Goal: Task Accomplishment & Management: Manage account settings

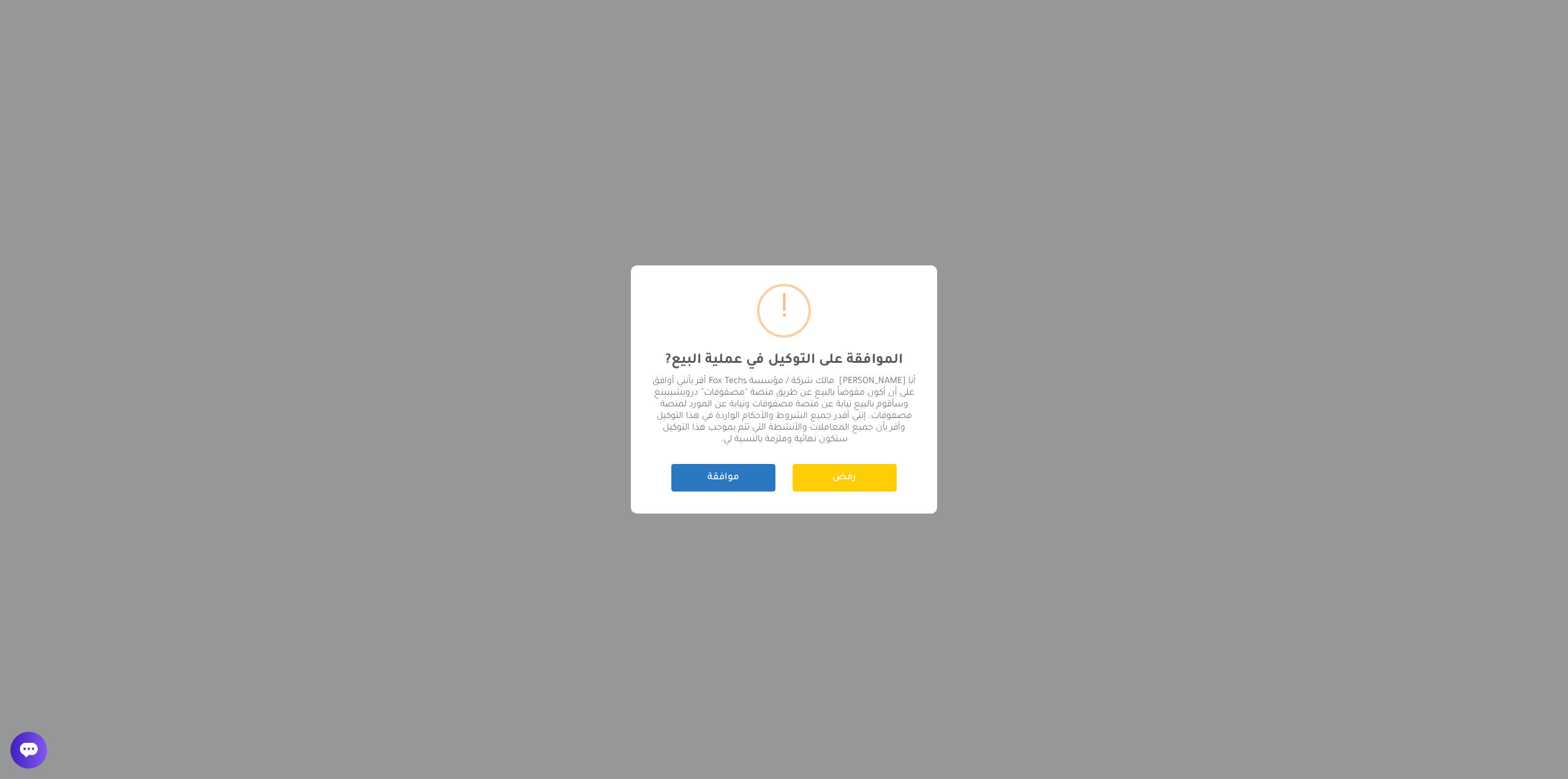
click at [748, 490] on button "موافقة" at bounding box center [723, 477] width 104 height 28
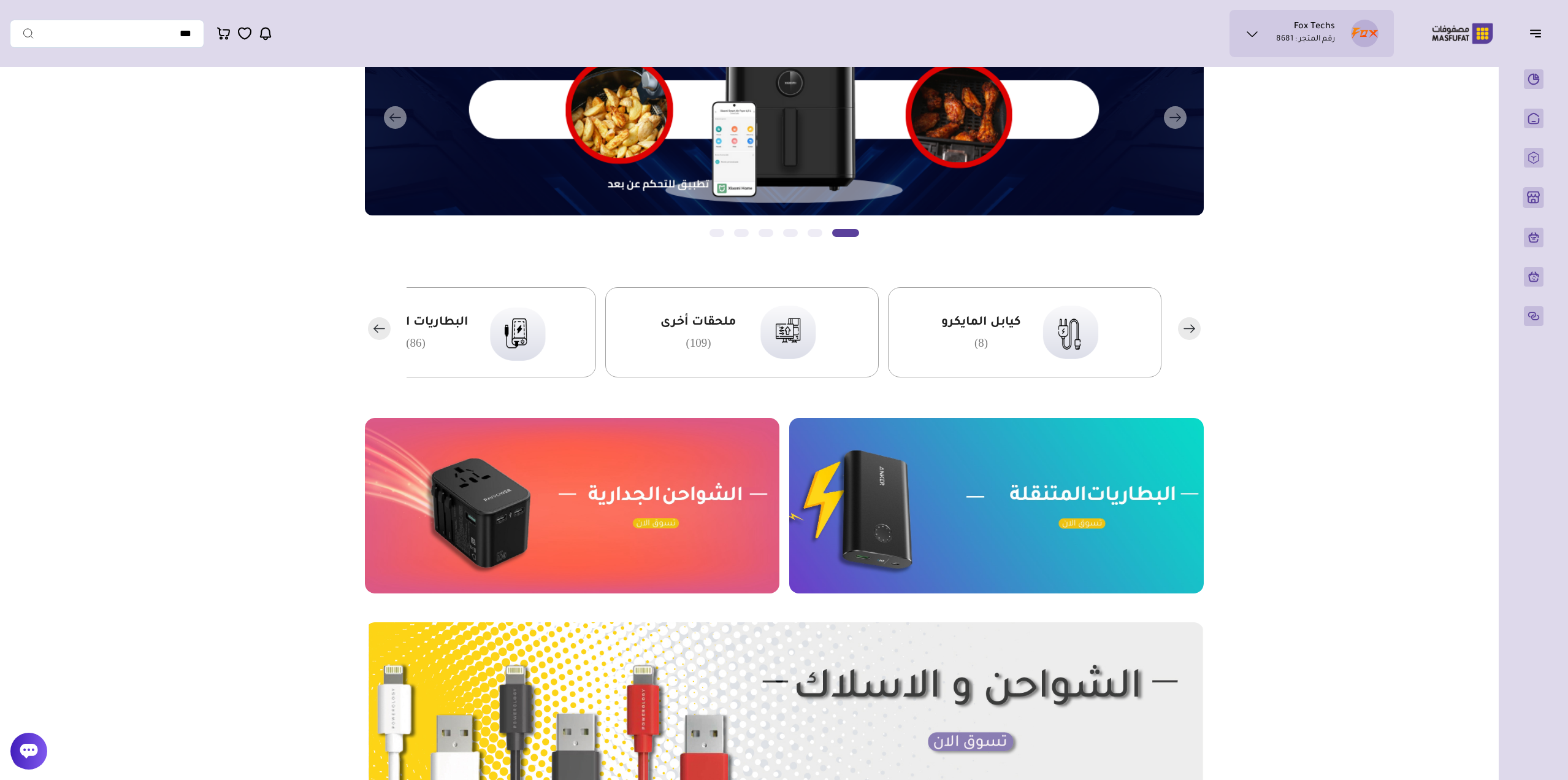
scroll to position [123, 0]
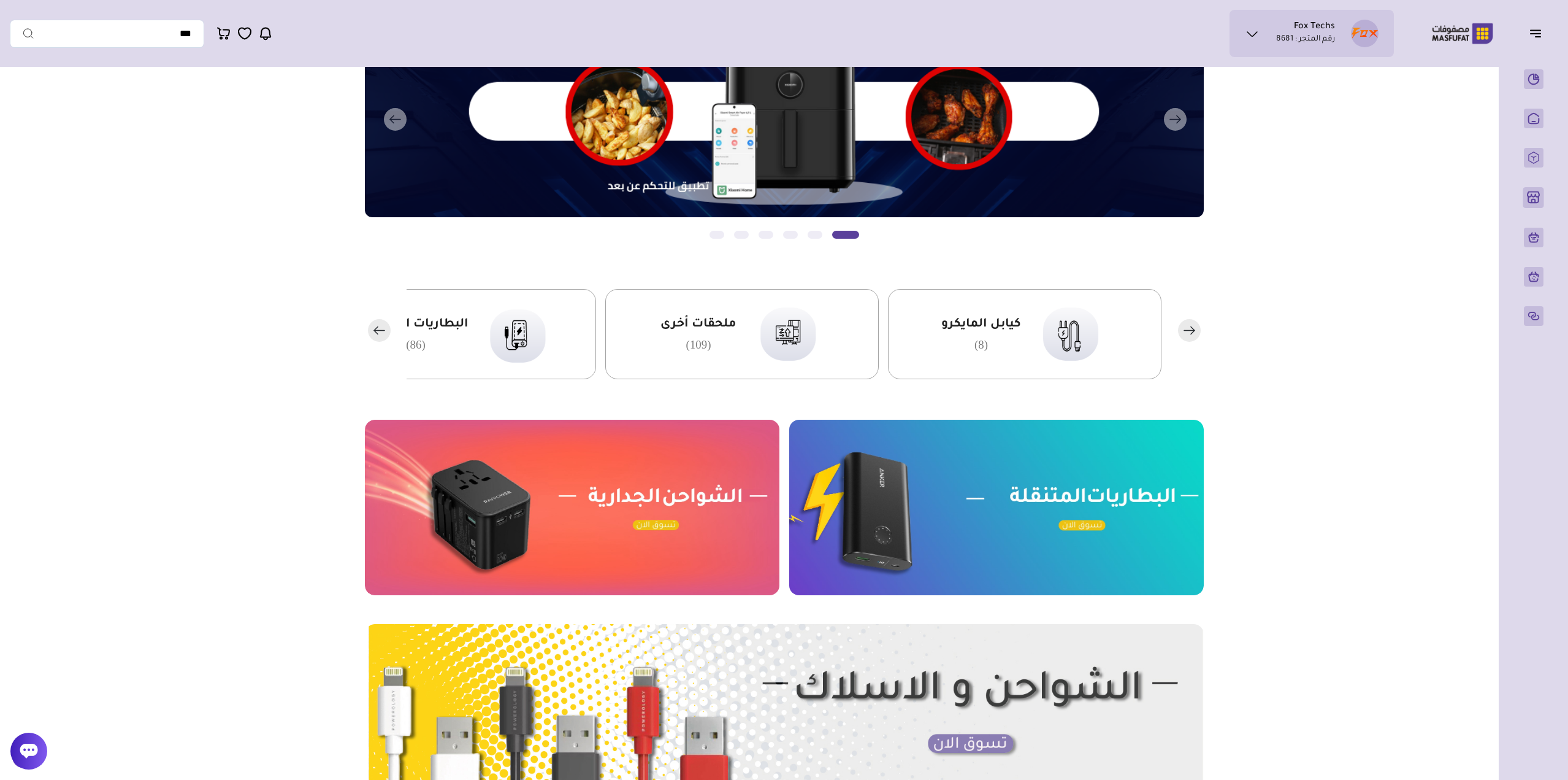
click at [381, 332] on rect "button" at bounding box center [379, 330] width 22 height 22
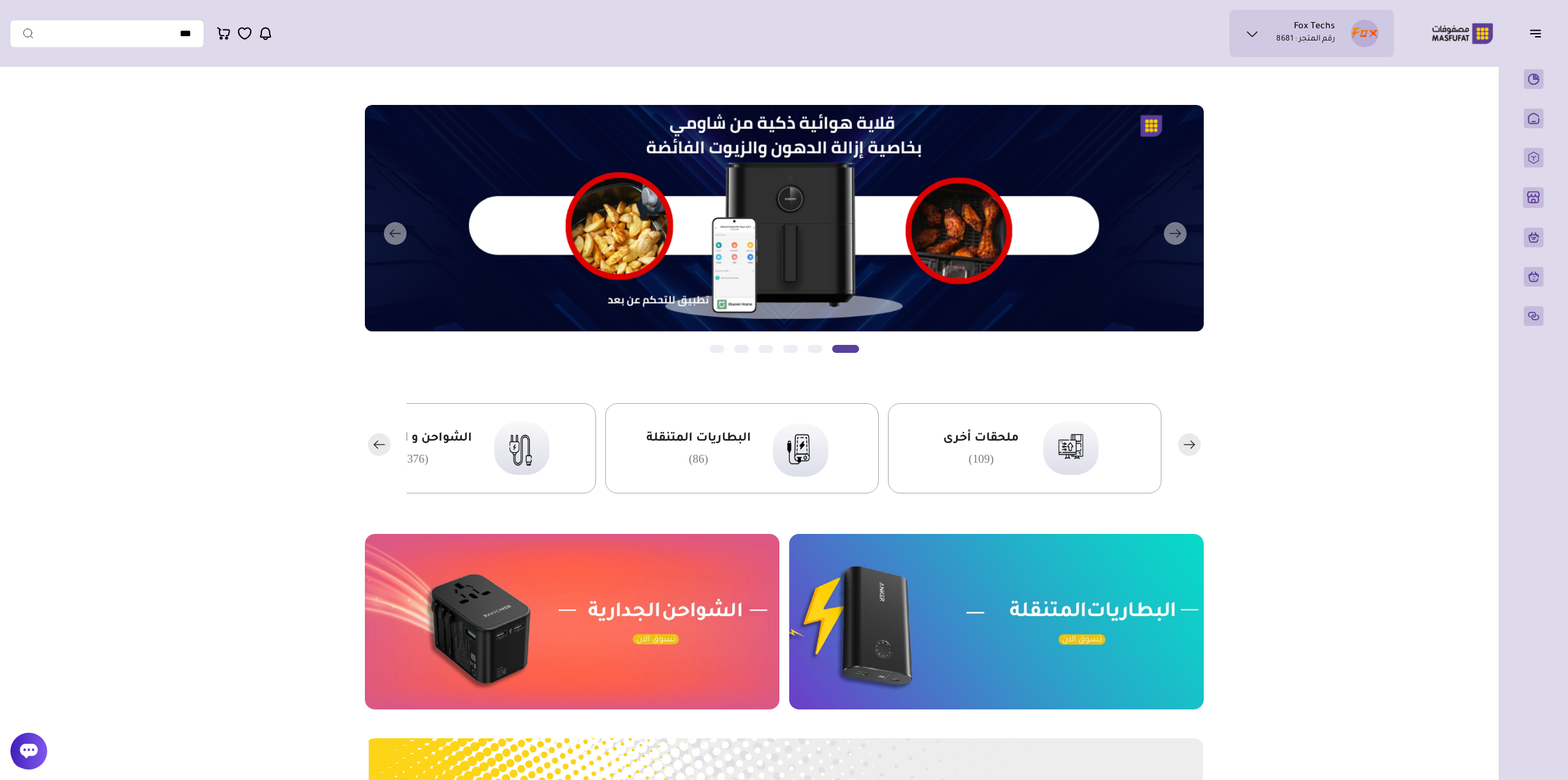
scroll to position [0, 0]
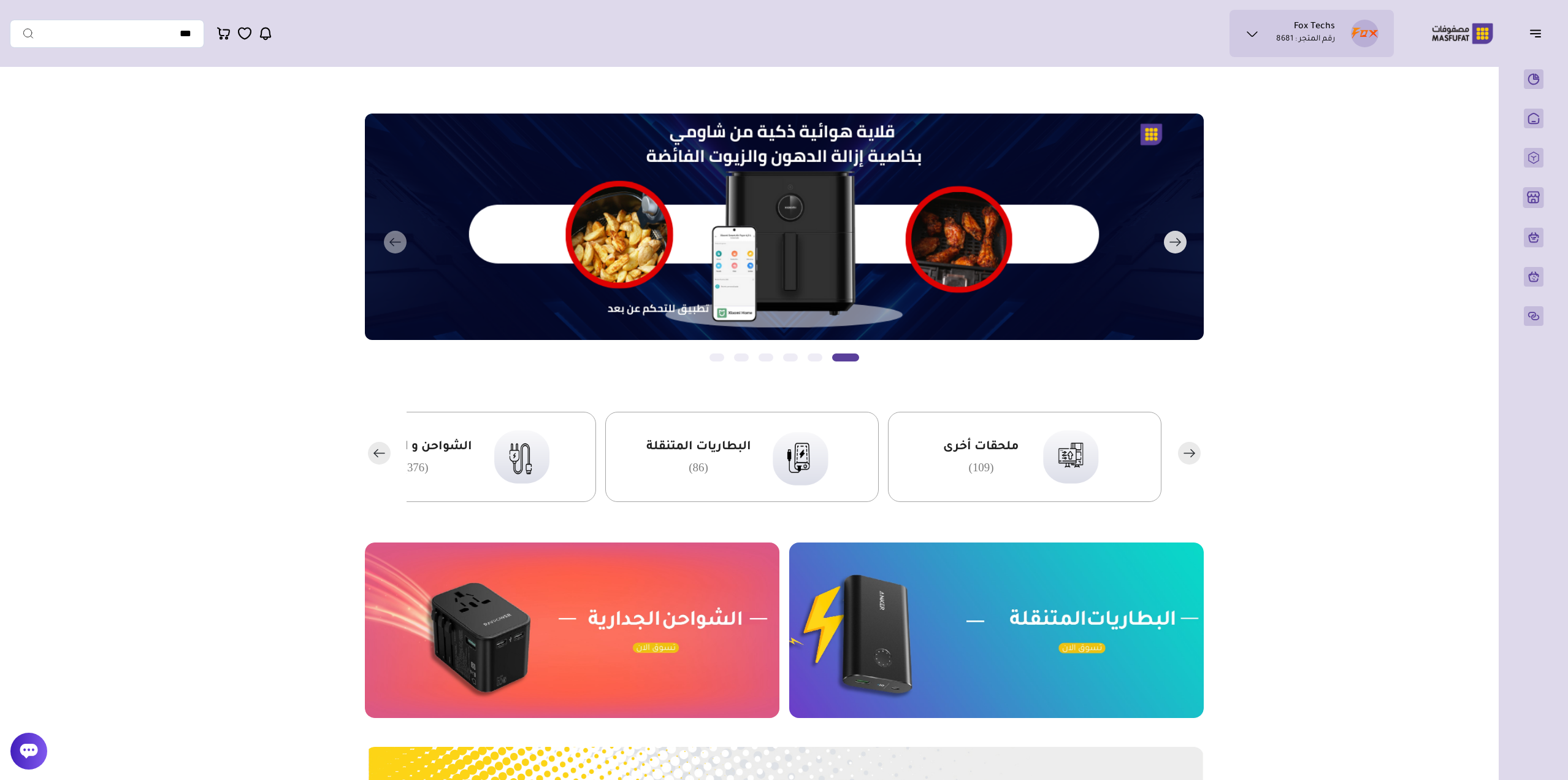
click at [883, 216] on button "التالي" at bounding box center [767, 242] width 839 height 258
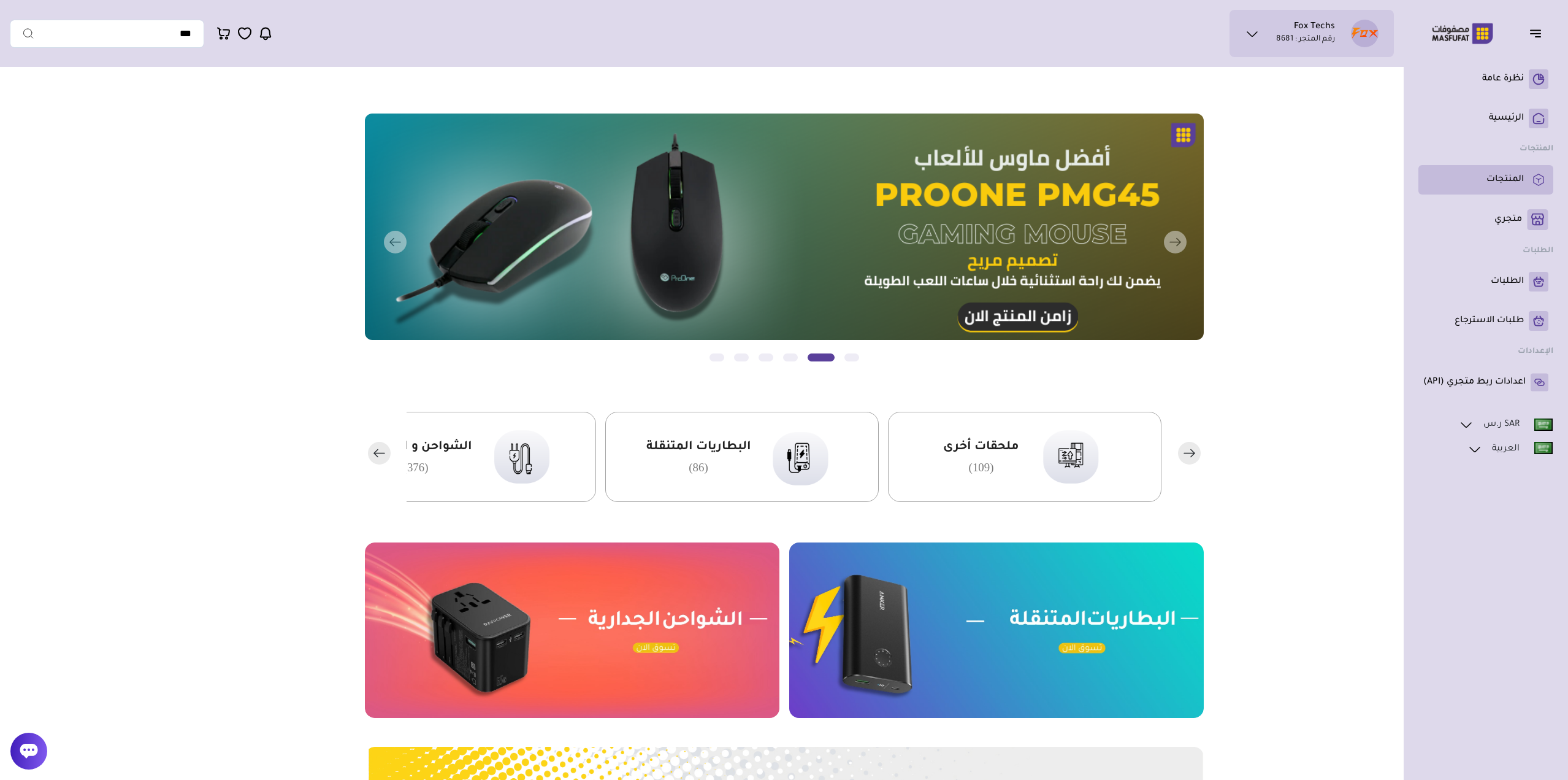
click at [1505, 175] on p "المنتجات" at bounding box center [1505, 179] width 38 height 13
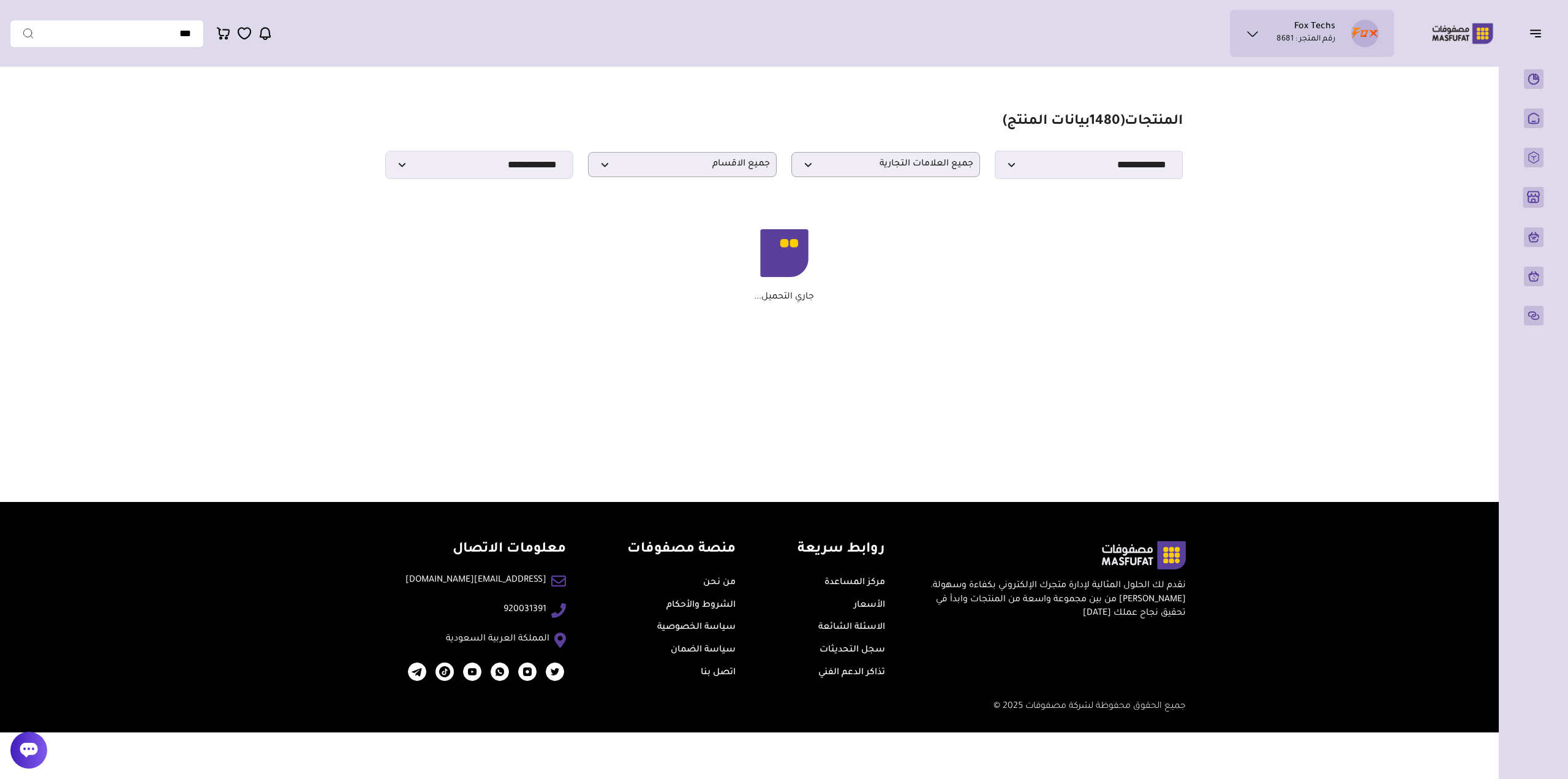
click at [1093, 184] on section "مزامنة ( 0 ) تحديد الكل إلغاء التحديد المنتجات (" at bounding box center [784, 208] width 882 height 270
click at [1097, 178] on select "**********" at bounding box center [1089, 165] width 189 height 28
click at [920, 163] on span "جميع العلامات التجارية" at bounding box center [885, 165] width 175 height 12
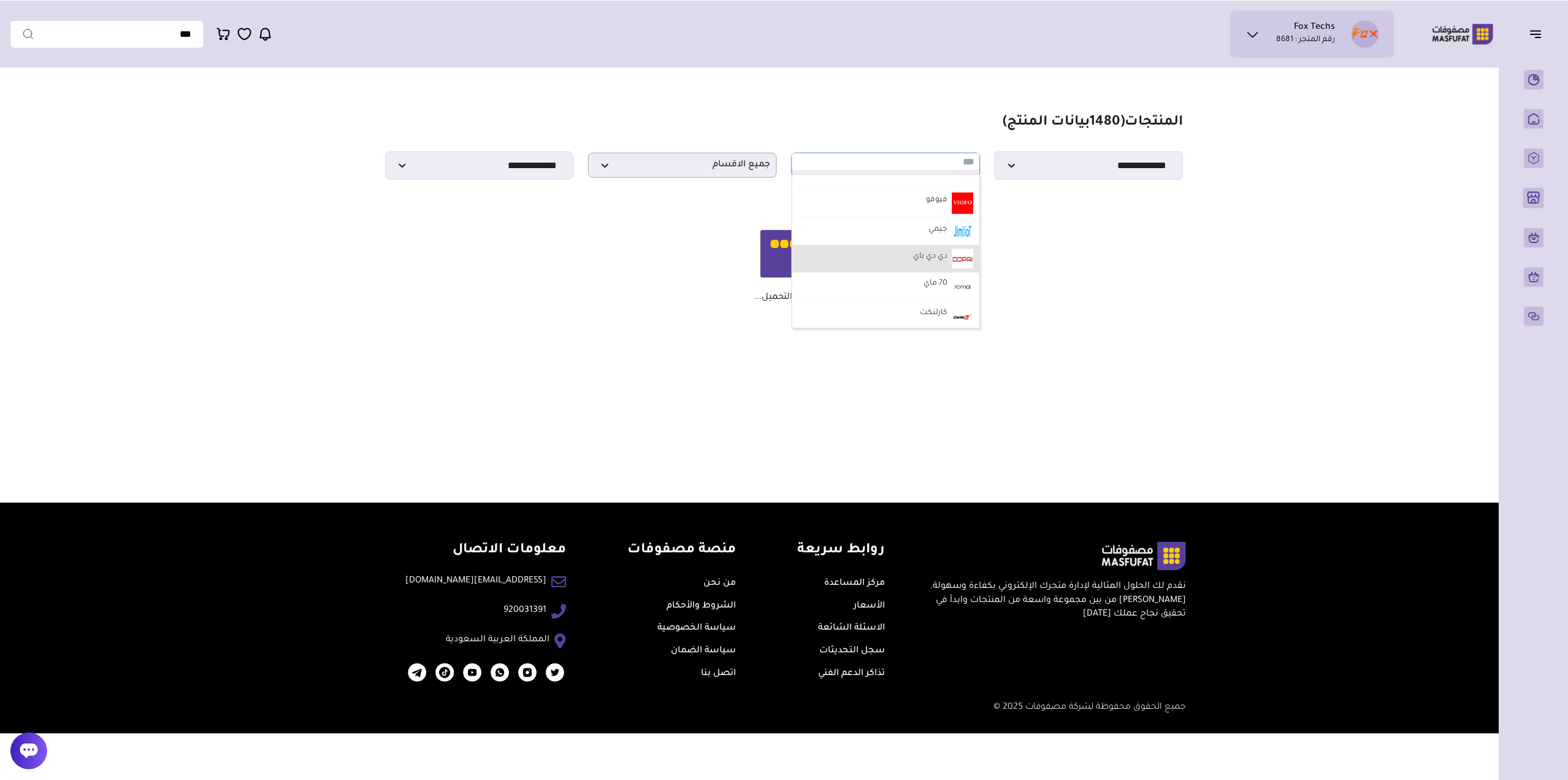
scroll to position [307, 0]
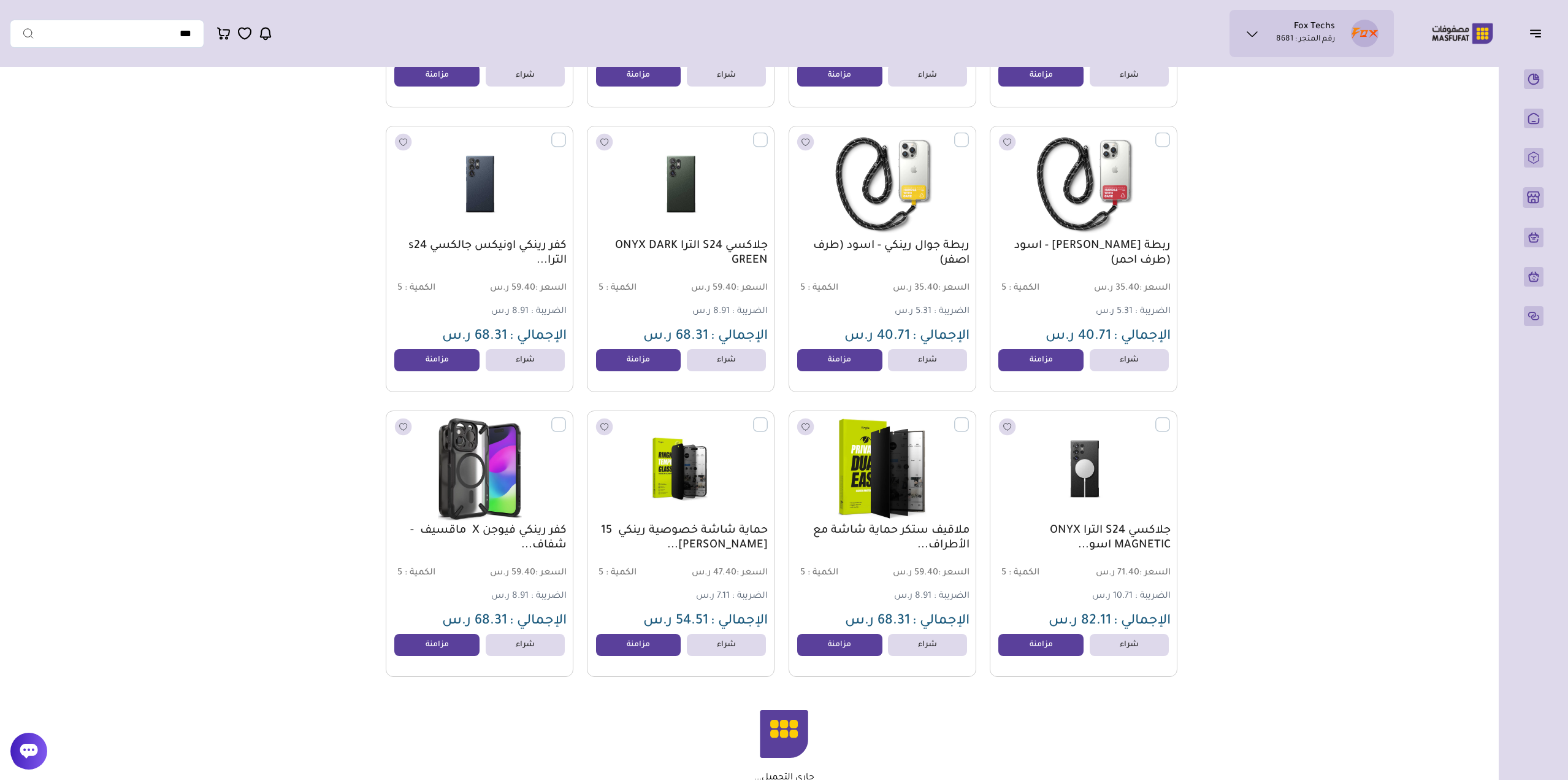
scroll to position [920, 0]
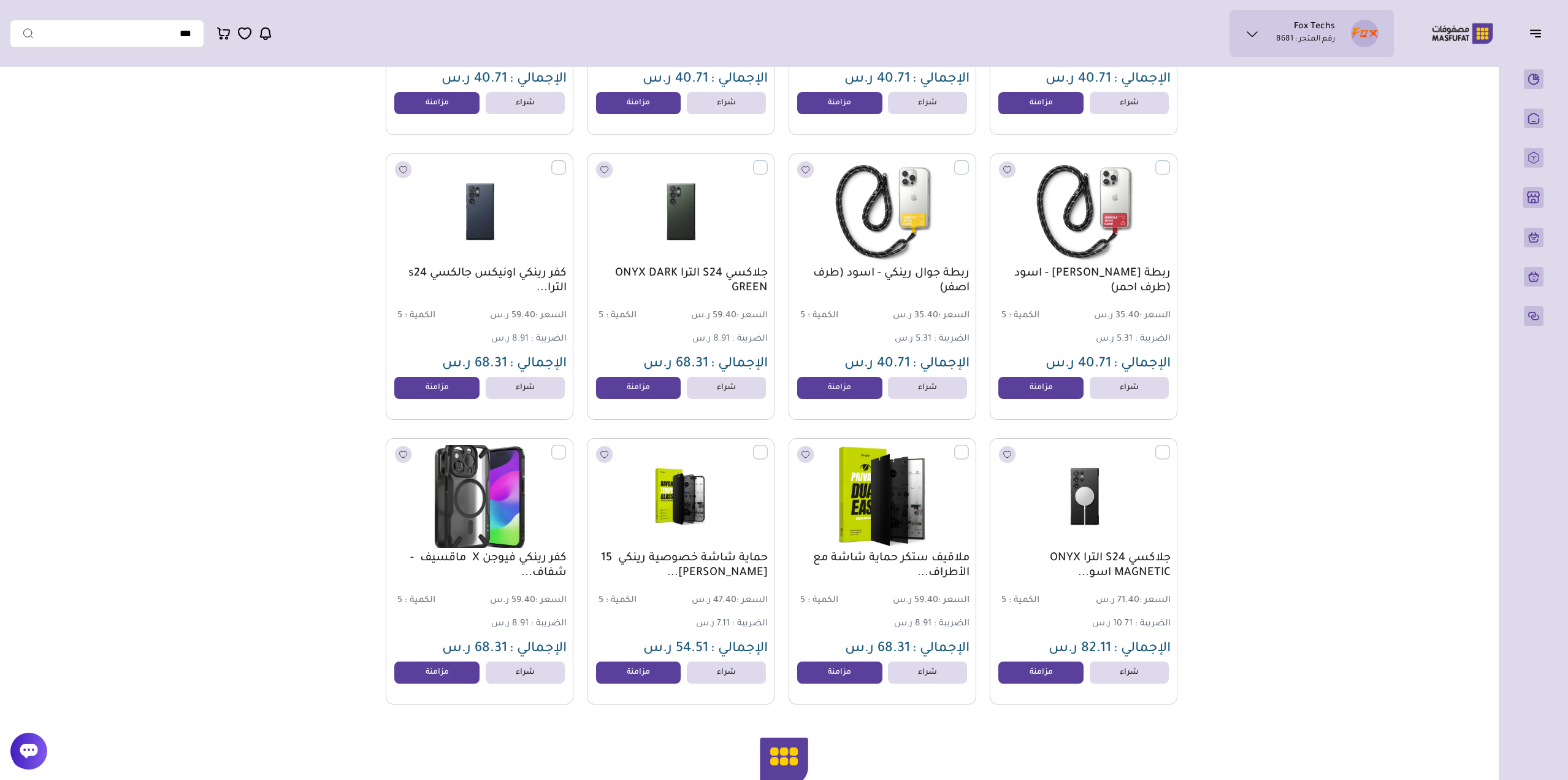
click at [513, 502] on img at bounding box center [479, 496] width 190 height 113
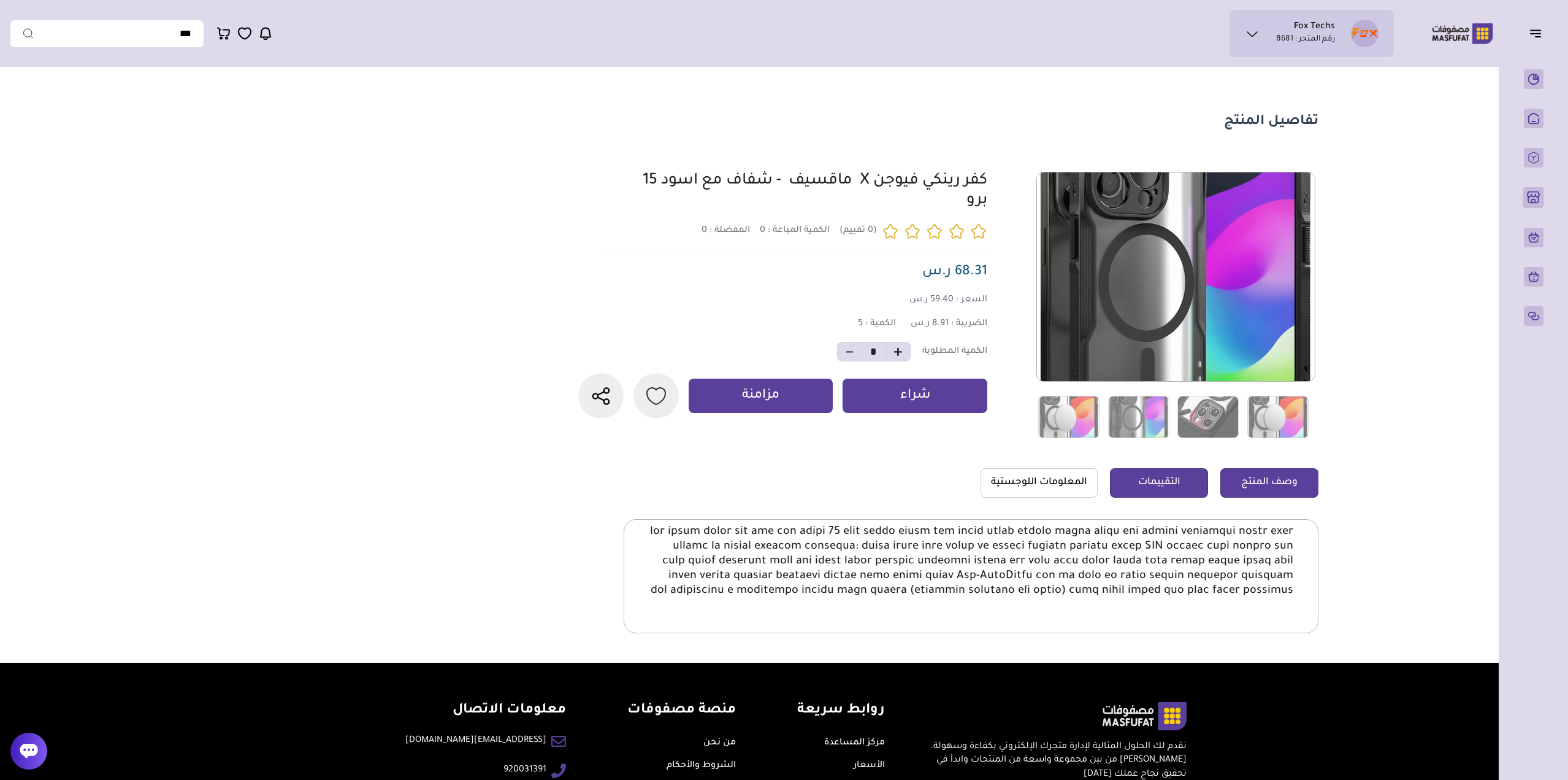
click at [1138, 488] on link "التقييمات" at bounding box center [1159, 483] width 98 height 30
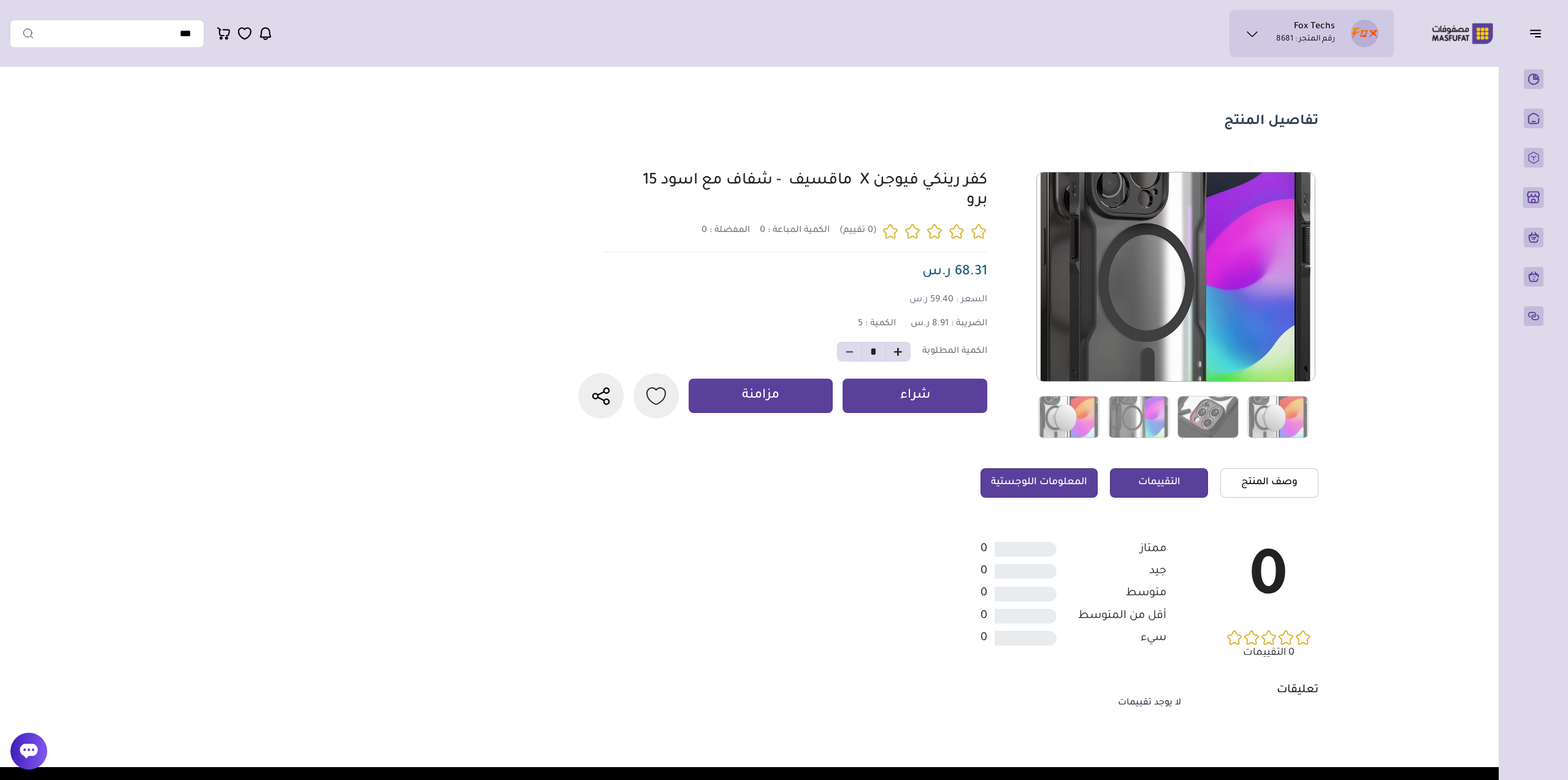
click at [1045, 483] on link "المعلومات اللوجستية" at bounding box center [1039, 483] width 117 height 30
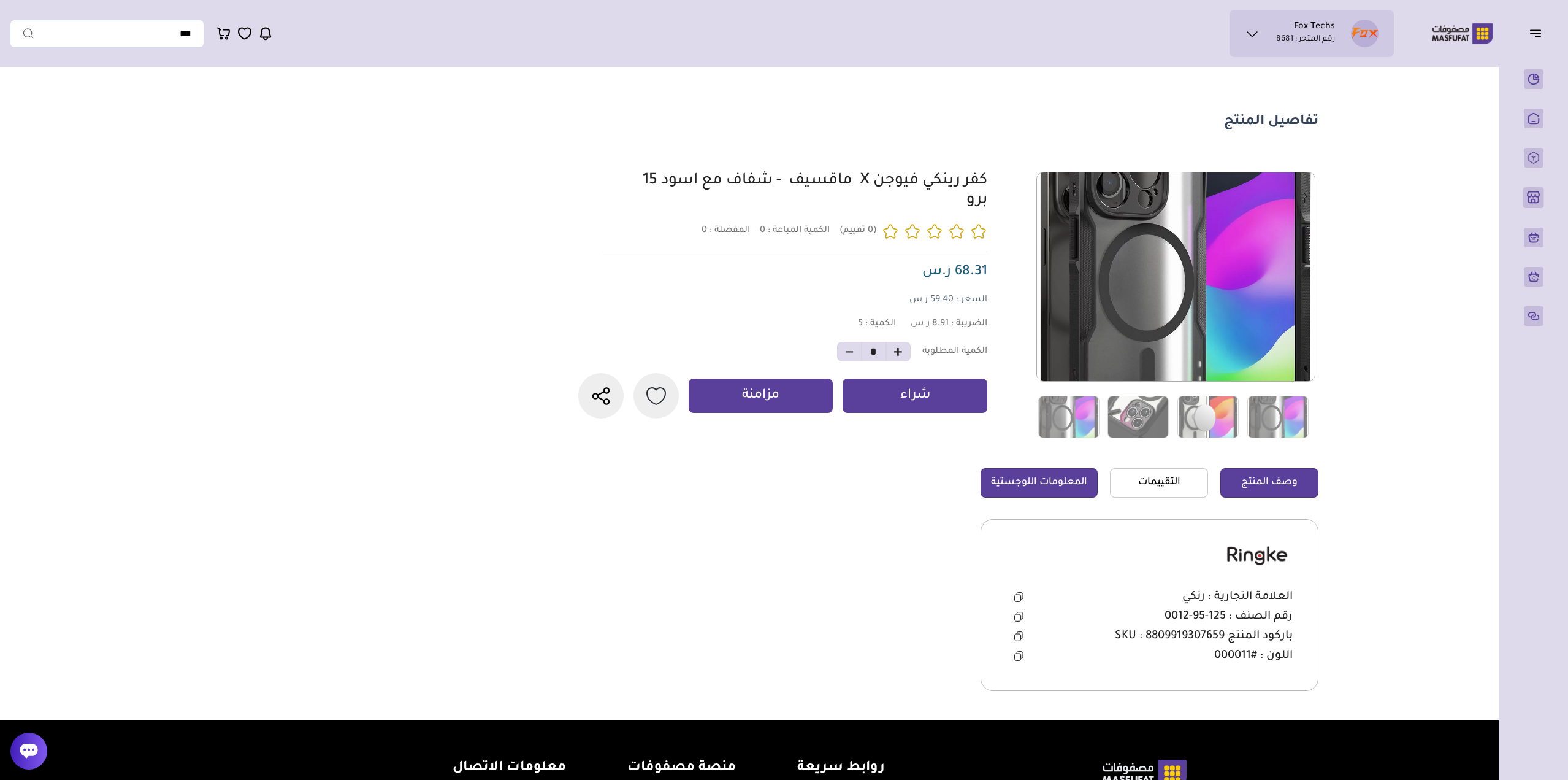
click at [1236, 481] on link "وصف المنتج" at bounding box center [1269, 483] width 98 height 30
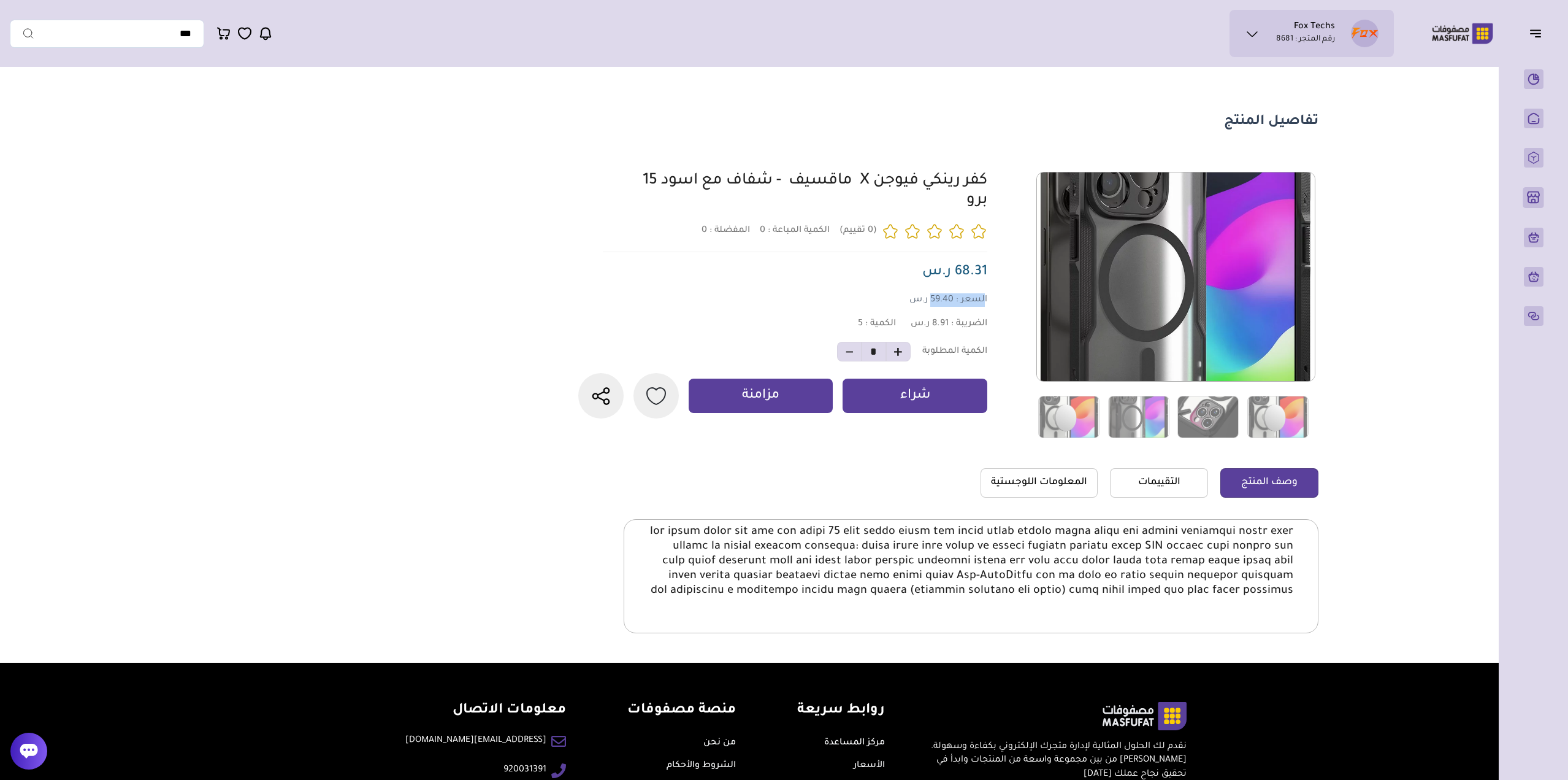
drag, startPoint x: 985, startPoint y: 309, endPoint x: 931, endPoint y: 313, distance: 54.1
click at [931, 307] on p "السعر : 59.40 ر.س" at bounding box center [948, 300] width 78 height 13
click at [1064, 417] on img at bounding box center [1068, 417] width 61 height 42
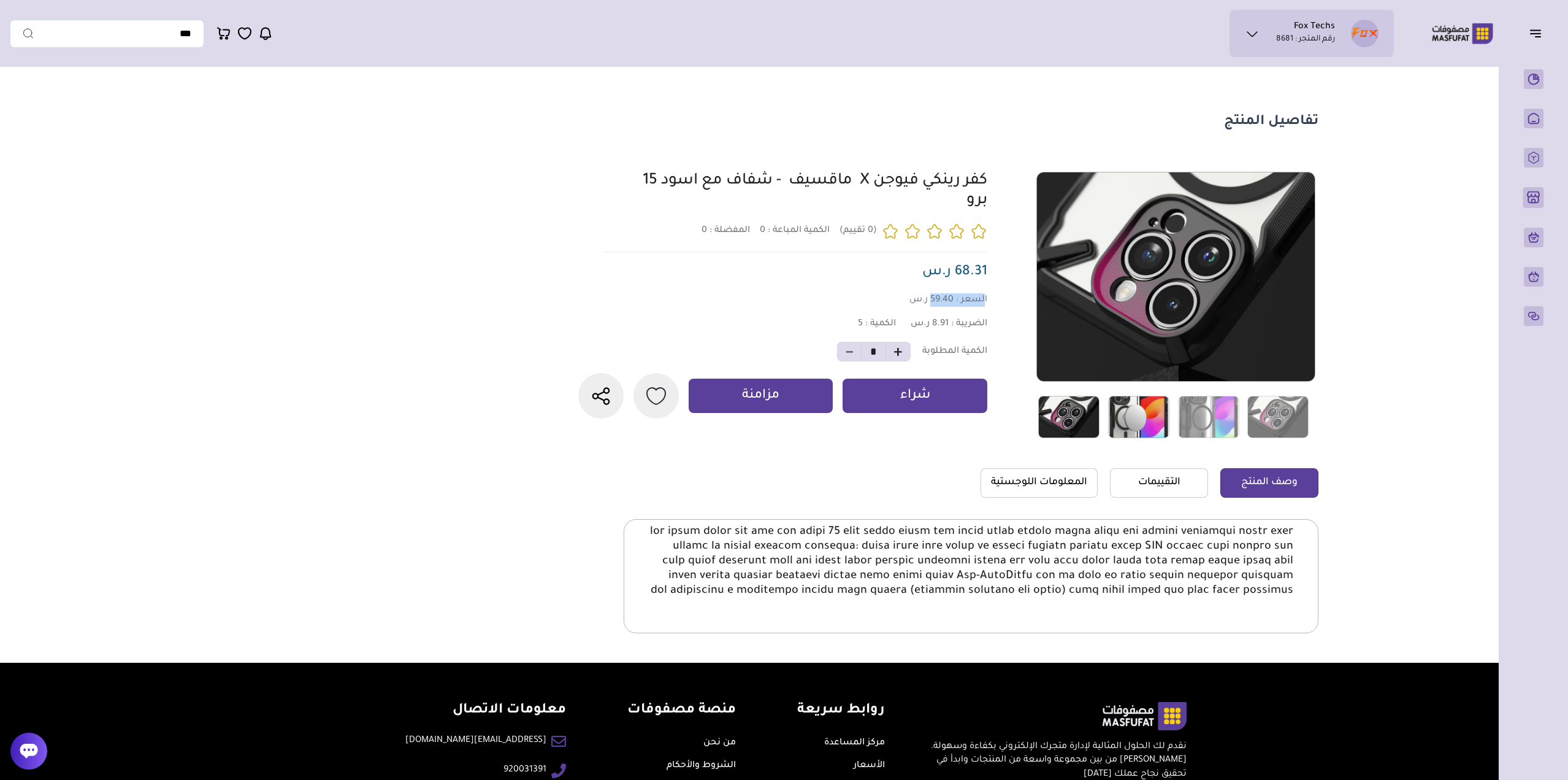
click at [1120, 419] on img at bounding box center [1138, 417] width 61 height 42
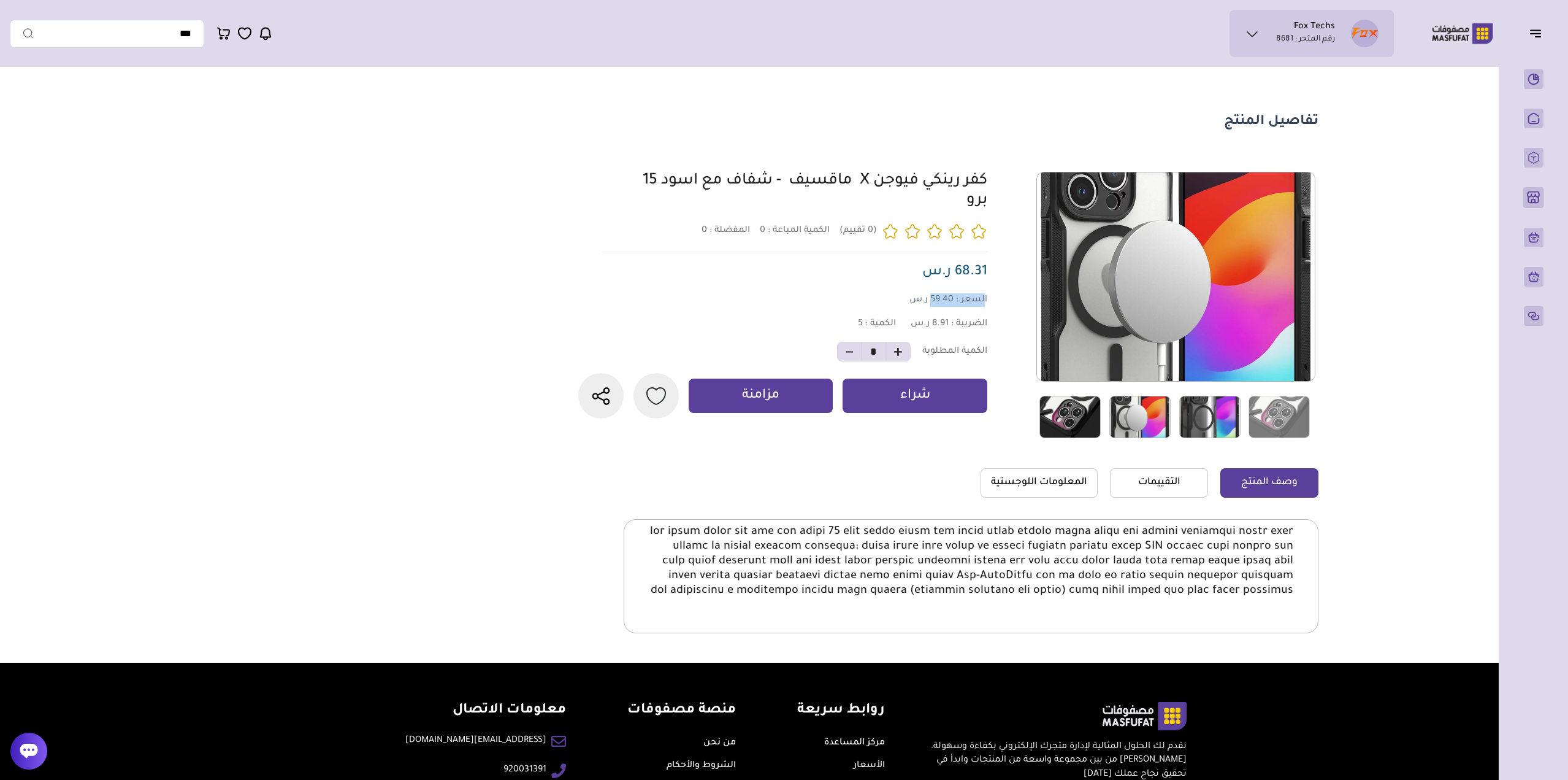
click at [1214, 406] on img at bounding box center [1209, 417] width 61 height 42
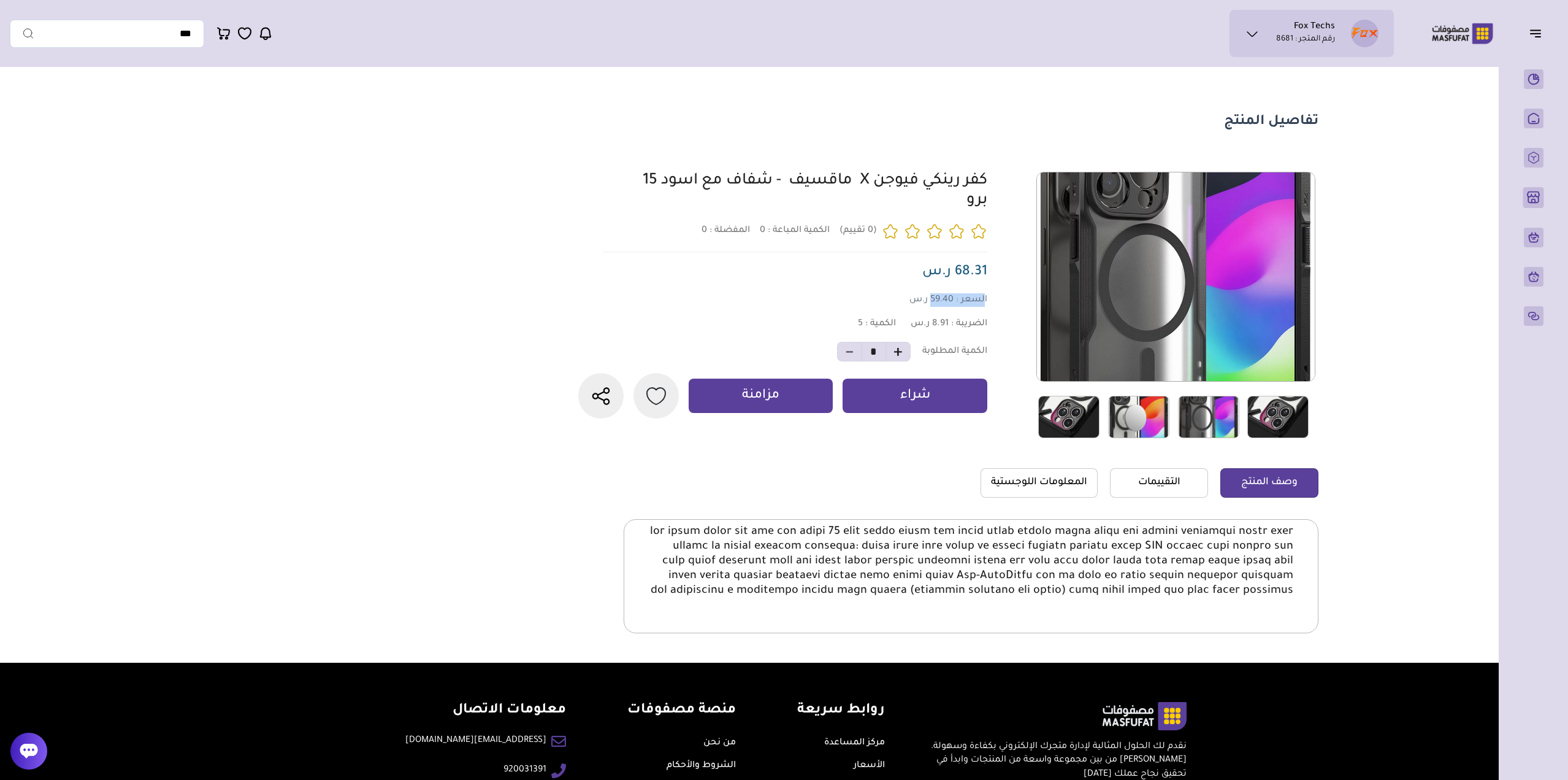
click at [1293, 409] on img at bounding box center [1278, 417] width 61 height 42
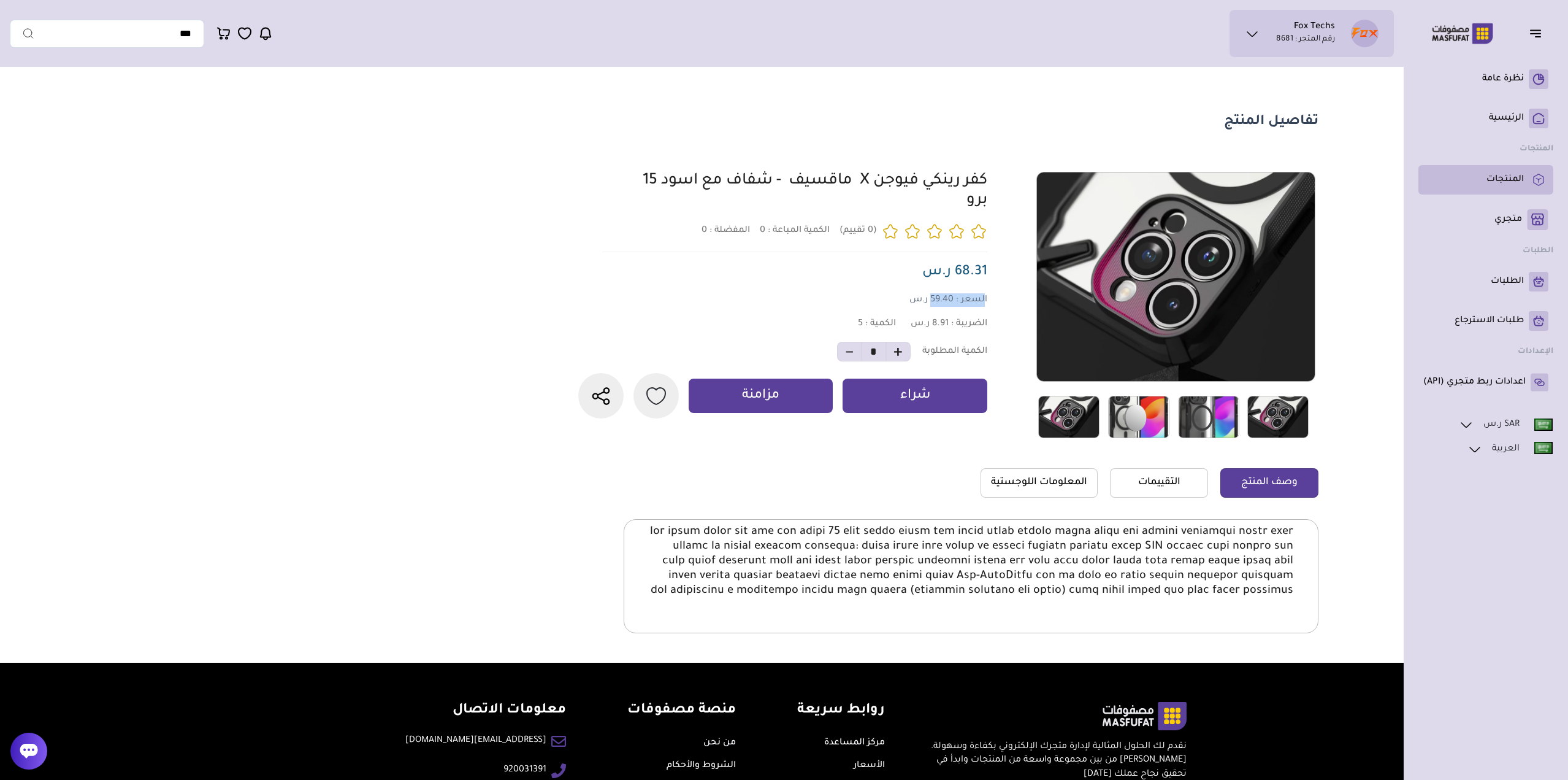
click at [1523, 179] on p "المنتجات" at bounding box center [1505, 179] width 38 height 13
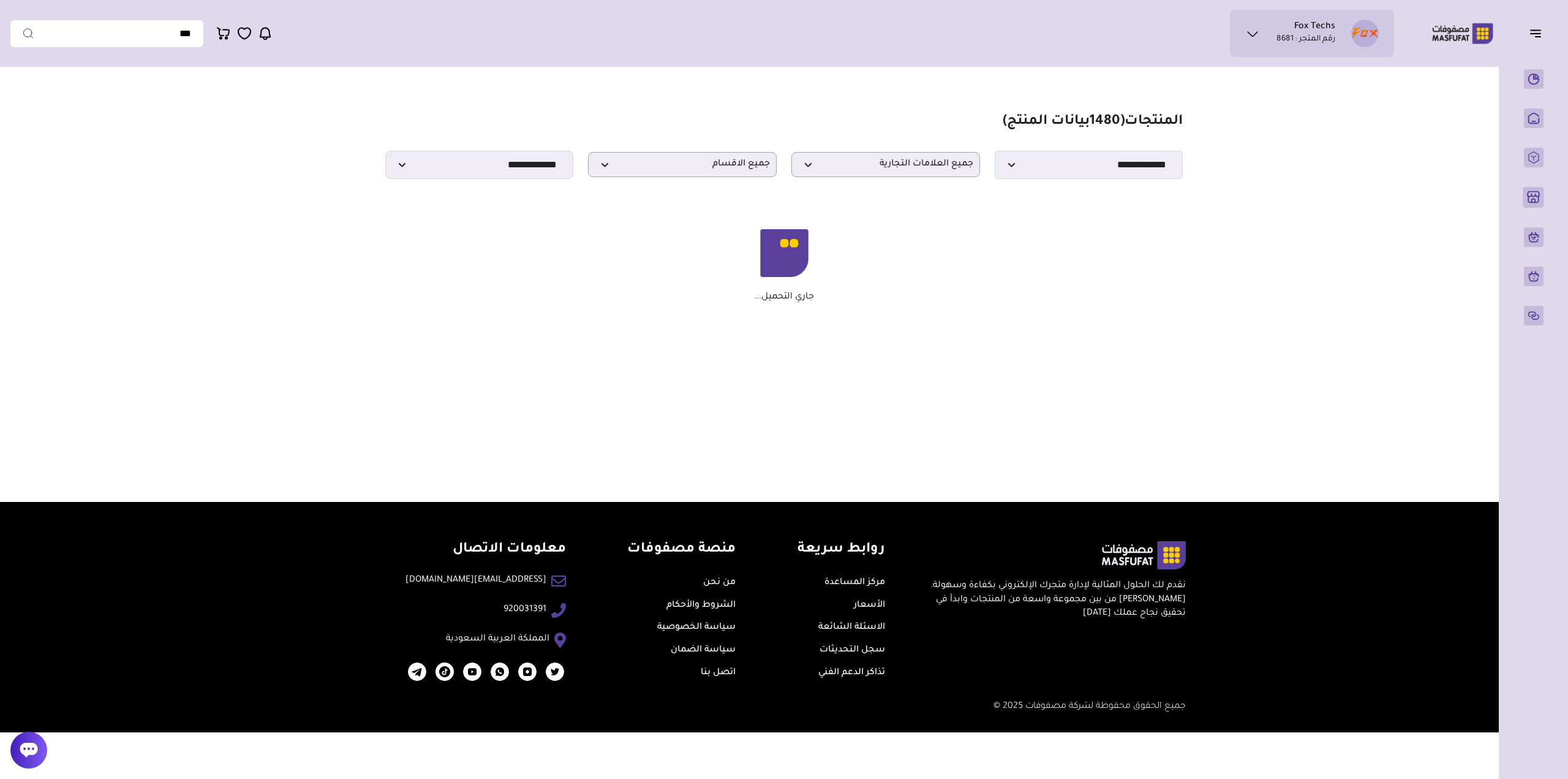
click at [686, 154] on div "**********" at bounding box center [784, 165] width 798 height 28
click at [686, 164] on span "جميع الاقسام" at bounding box center [683, 165] width 175 height 12
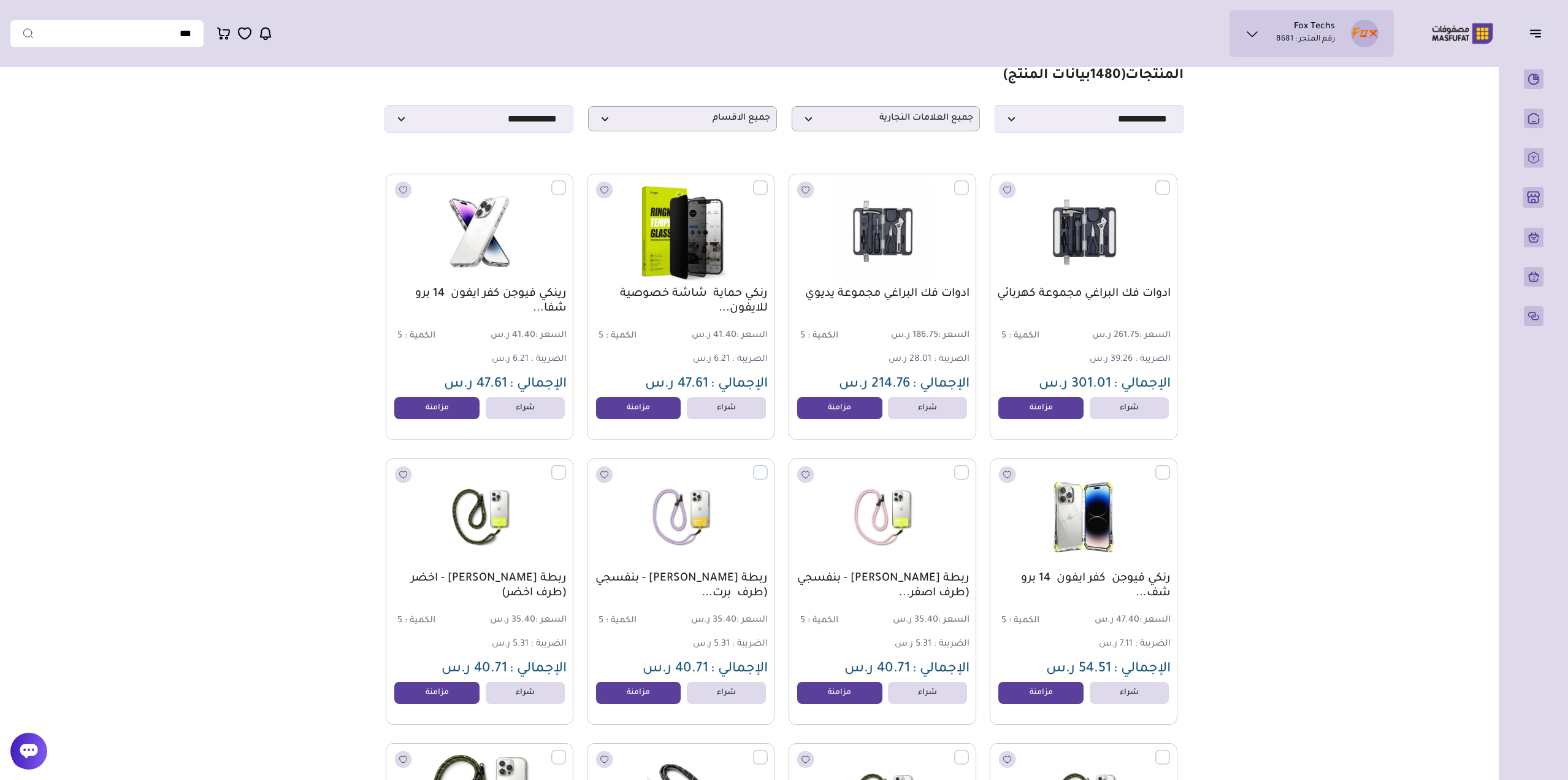
scroll to position [15, 0]
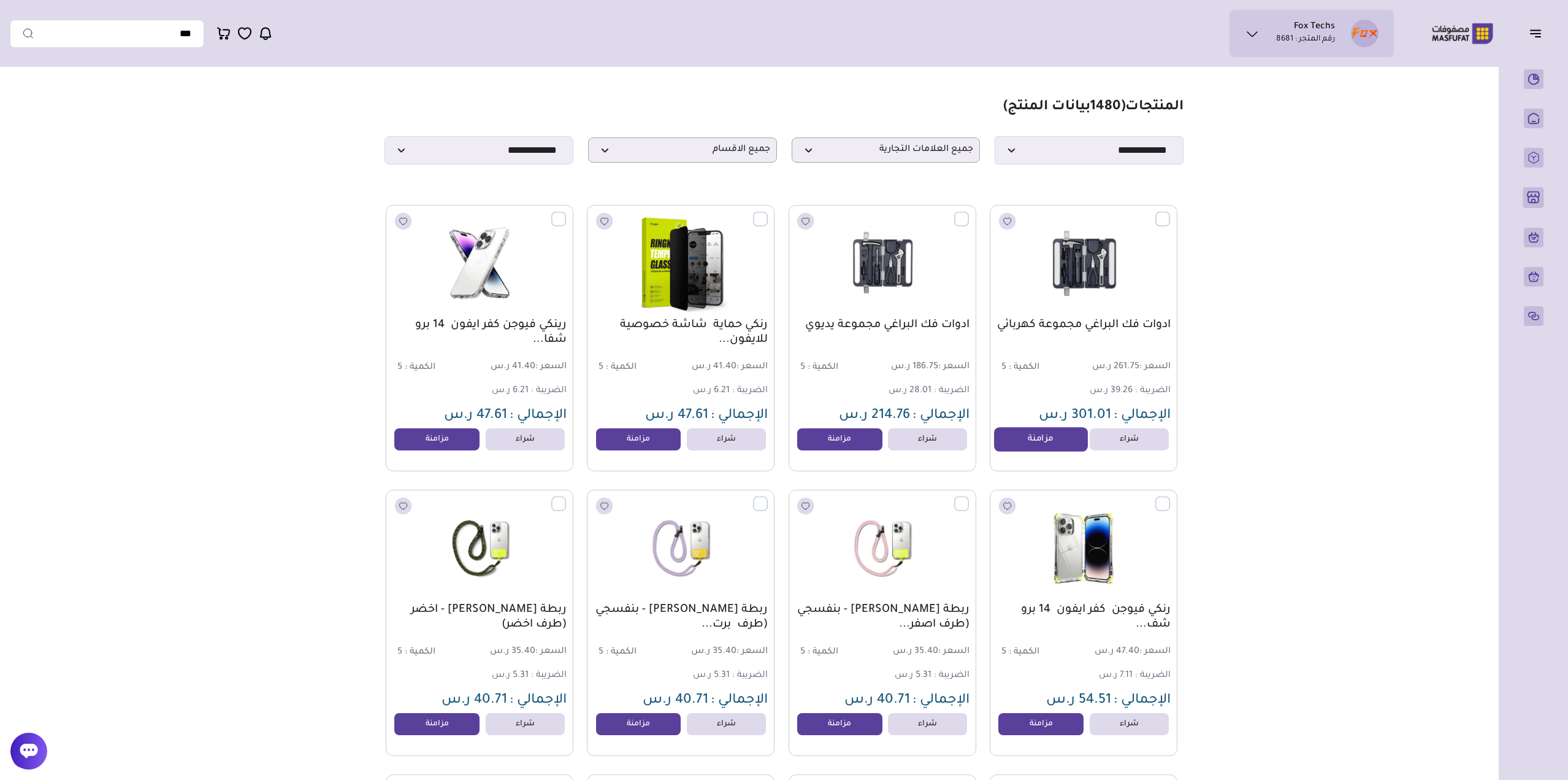
click at [1043, 445] on link "مزامنة" at bounding box center [1040, 439] width 93 height 24
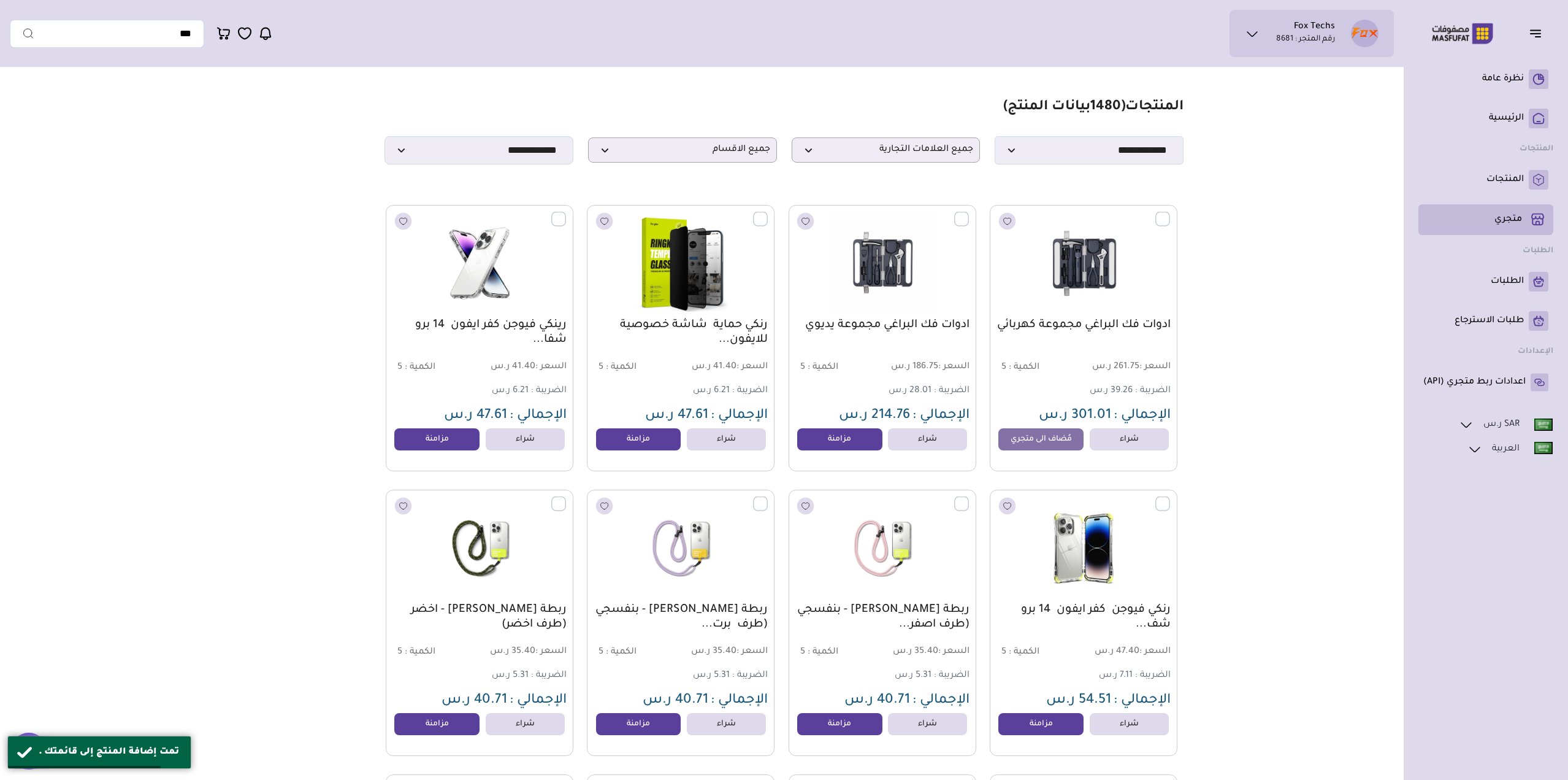
click at [1513, 222] on p "متجري ( 0 )" at bounding box center [1509, 220] width 28 height 13
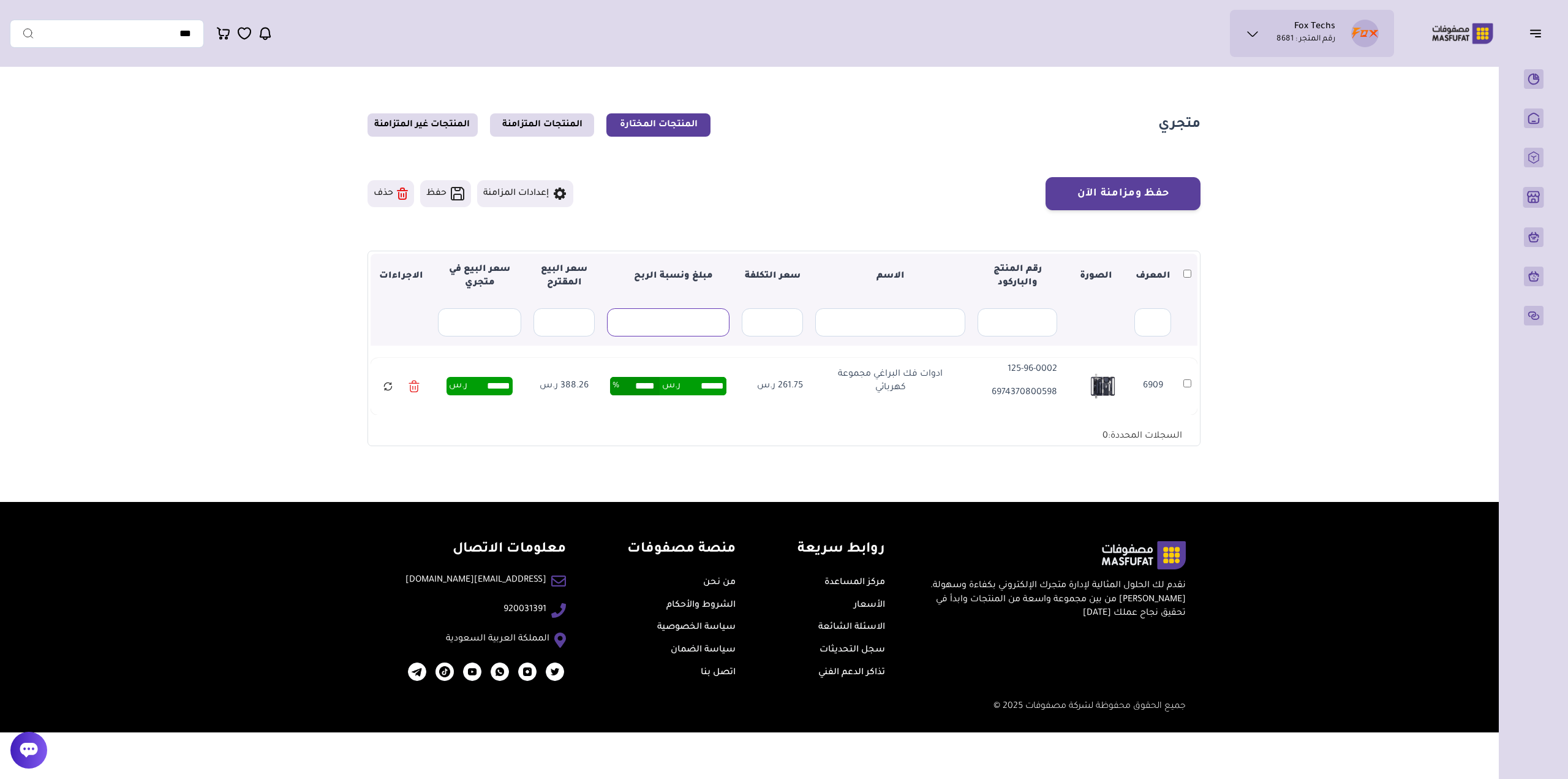
click at [635, 333] on input "text" at bounding box center [668, 322] width 122 height 28
type input "**"
click at [972, 411] on td "125-96-0002 6974370800598" at bounding box center [1018, 386] width 92 height 57
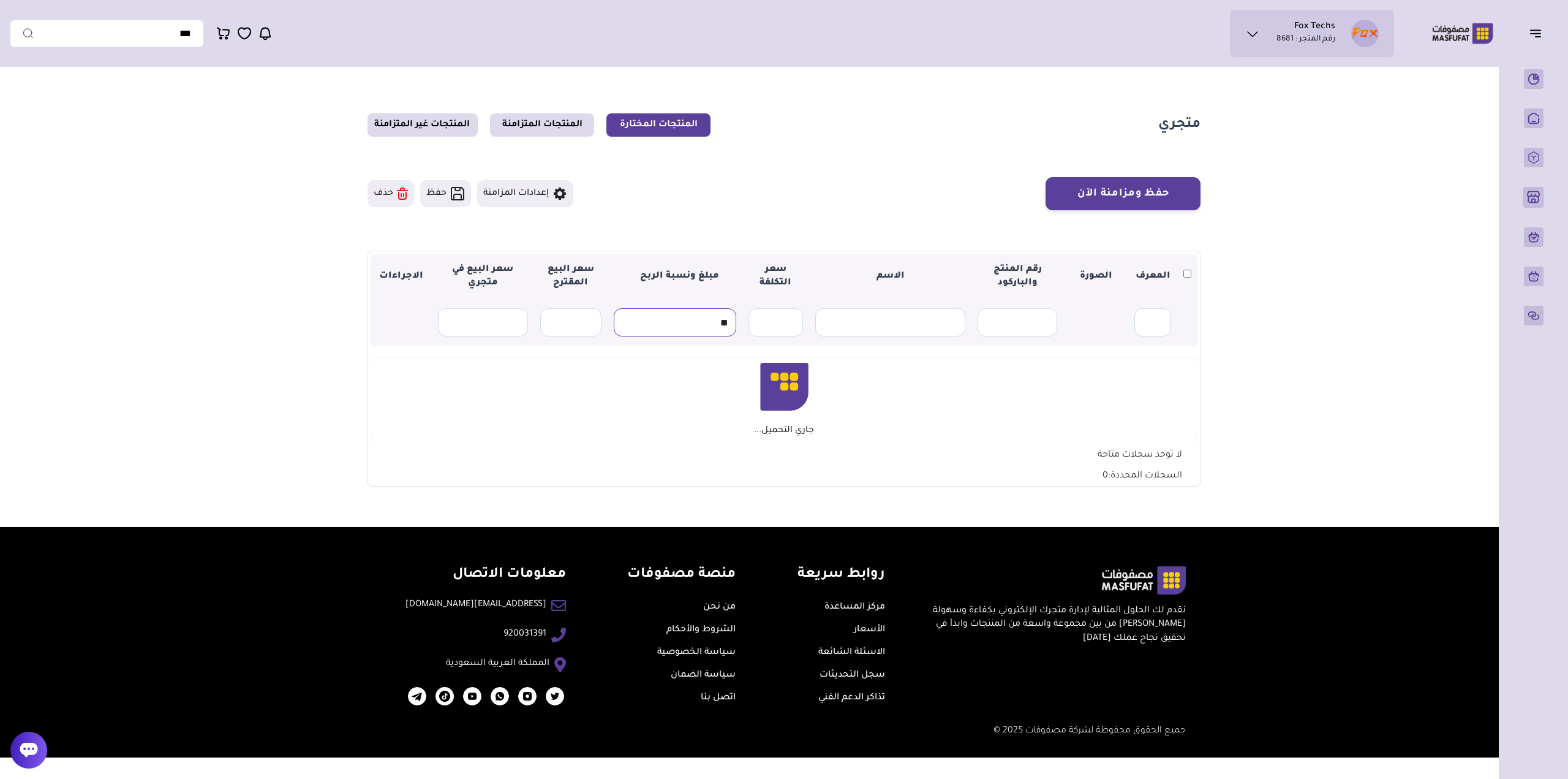
click at [696, 324] on input "**" at bounding box center [675, 322] width 122 height 28
click at [841, 651] on link "الاسئلة الشائعة" at bounding box center [851, 653] width 66 height 10
click at [673, 324] on input "**" at bounding box center [675, 322] width 122 height 28
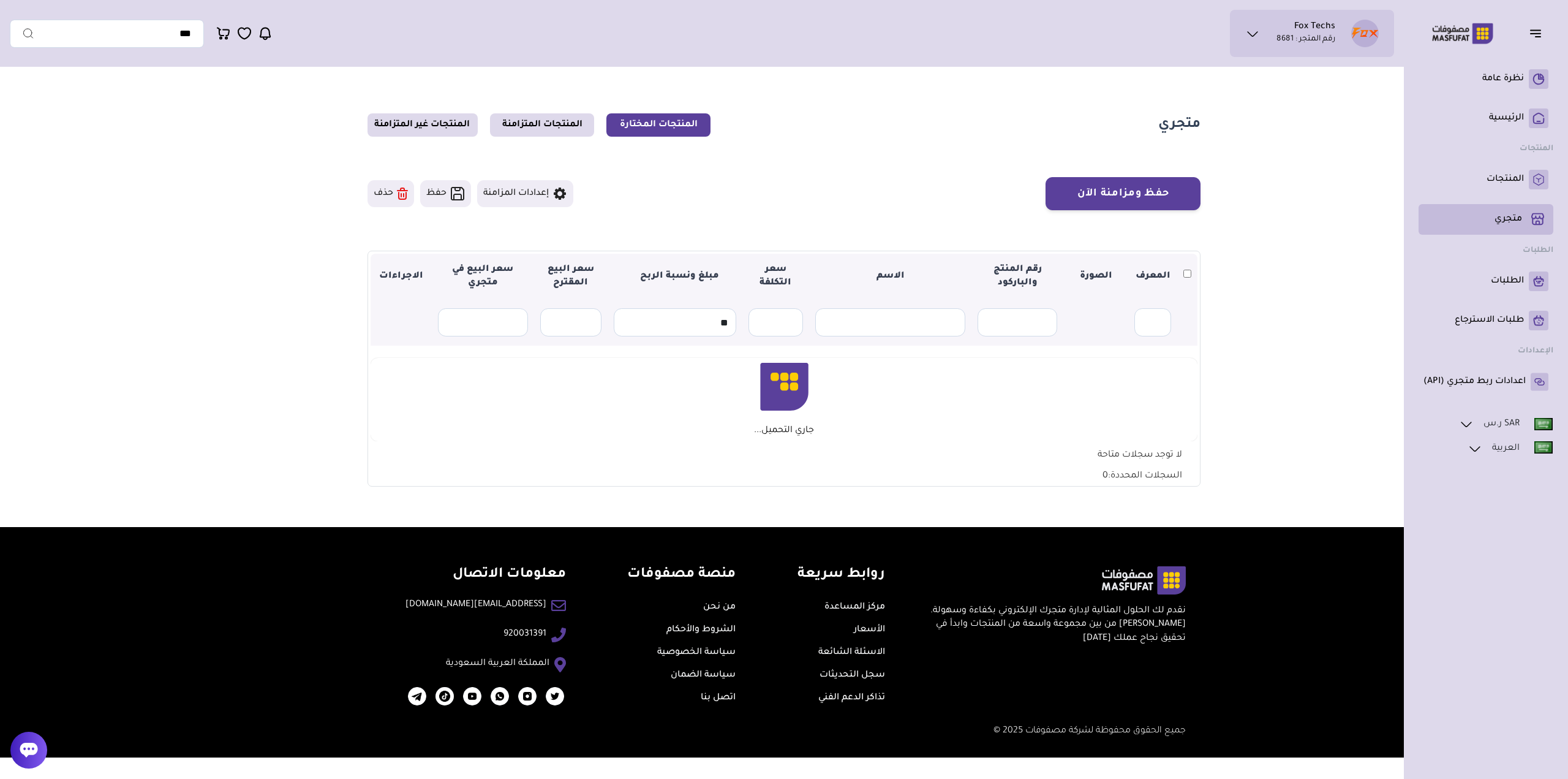
click at [1506, 223] on p "متجري ( 0 )" at bounding box center [1508, 219] width 28 height 13
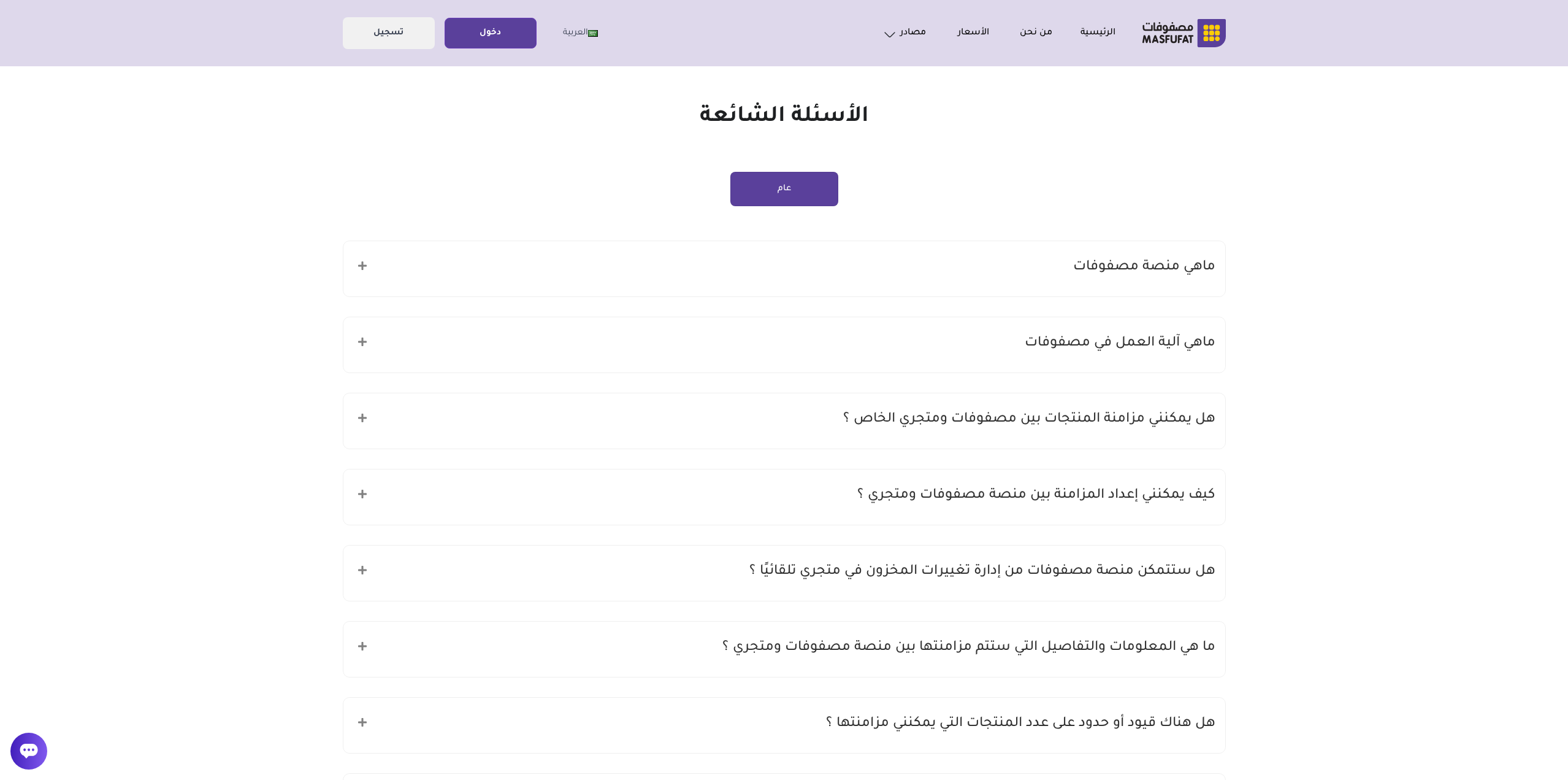
click at [1082, 269] on h5 "ماهي منصة مصفوفات" at bounding box center [1144, 267] width 142 height 23
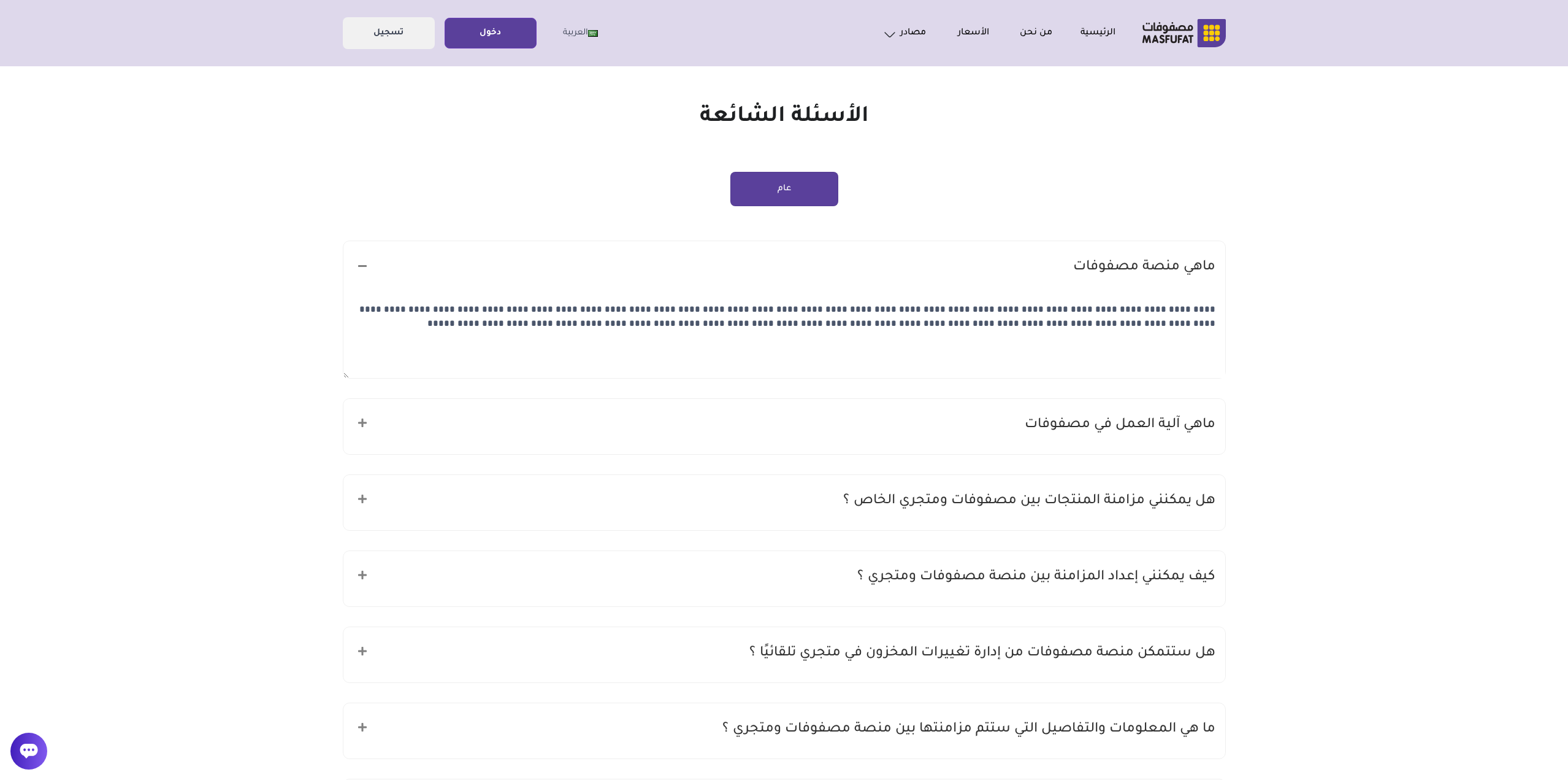
click at [1083, 419] on h5 "ماهي آلية العمل في مصفوفات" at bounding box center [1120, 425] width 190 height 23
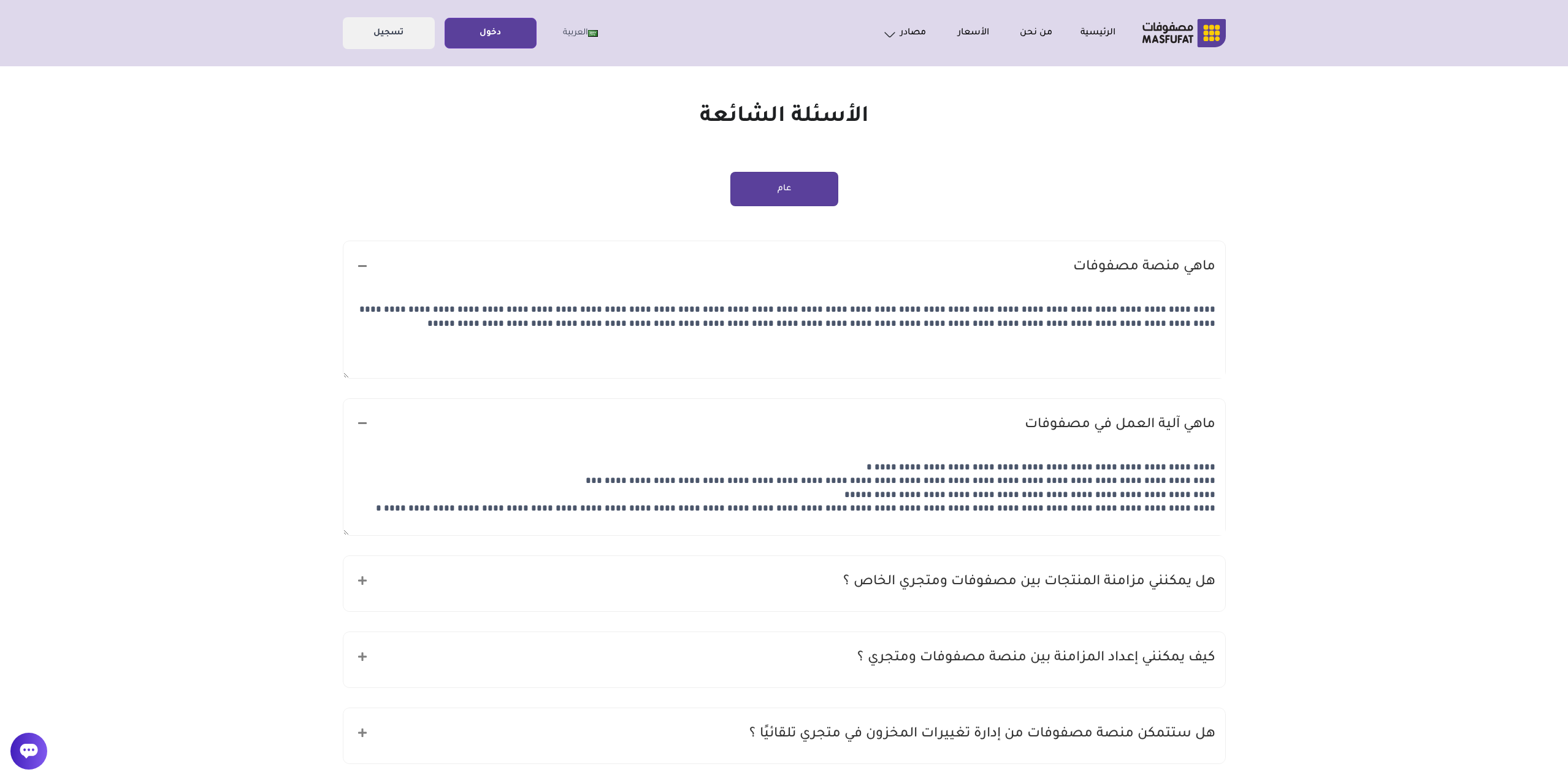
drag, startPoint x: 1186, startPoint y: 469, endPoint x: 944, endPoint y: 452, distance: 242.6
click at [941, 450] on div "ماهي آلية العمل في مصفوفات" at bounding box center [784, 467] width 883 height 138
click at [1200, 487] on textarea "**********" at bounding box center [784, 495] width 882 height 82
drag, startPoint x: 1201, startPoint y: 496, endPoint x: 979, endPoint y: 498, distance: 222.0
click at [978, 497] on textarea "**********" at bounding box center [784, 495] width 882 height 82
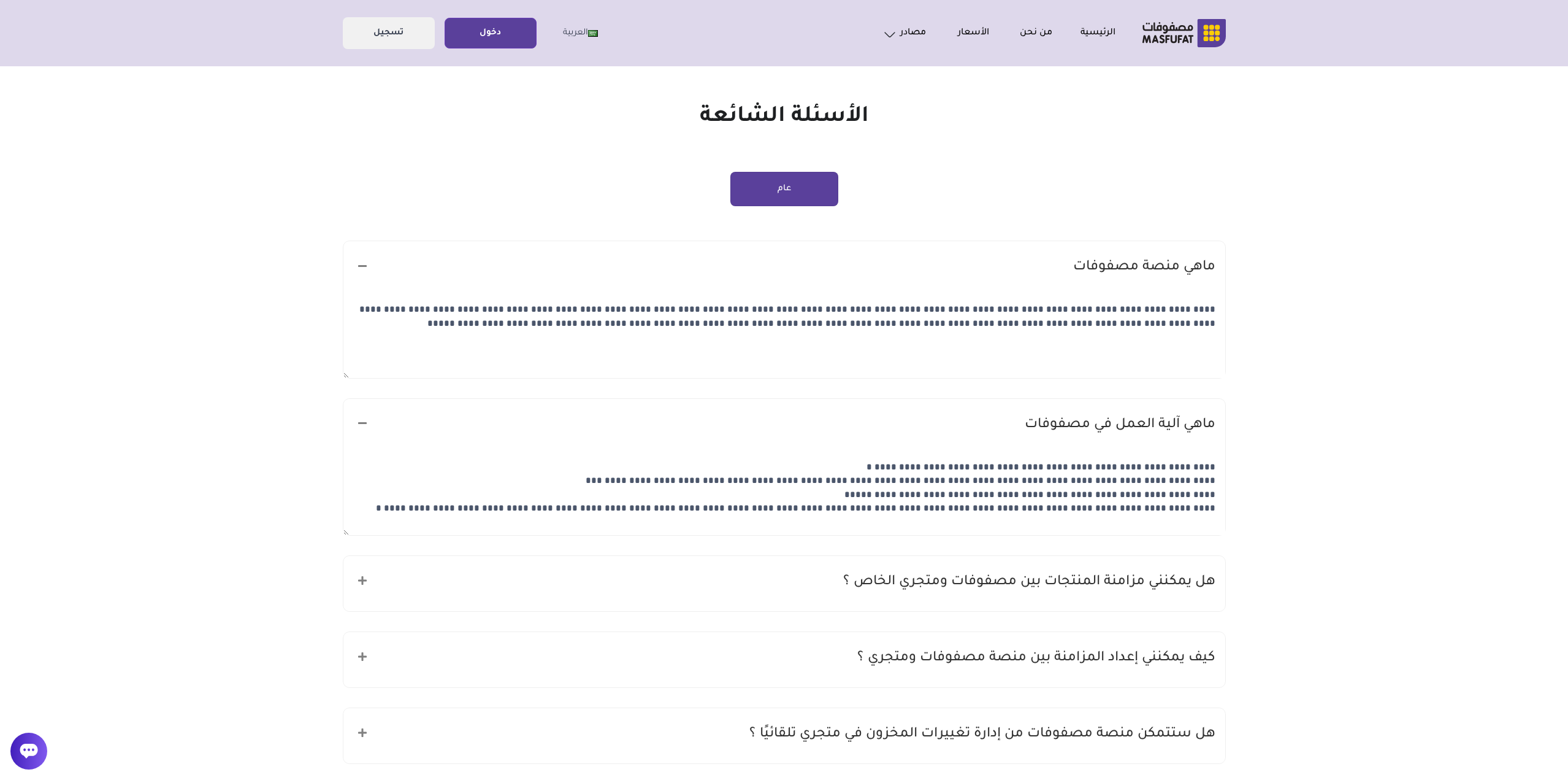
drag, startPoint x: 1144, startPoint y: 515, endPoint x: 612, endPoint y: 498, distance: 532.3
click at [531, 505] on textarea "**********" at bounding box center [784, 495] width 882 height 82
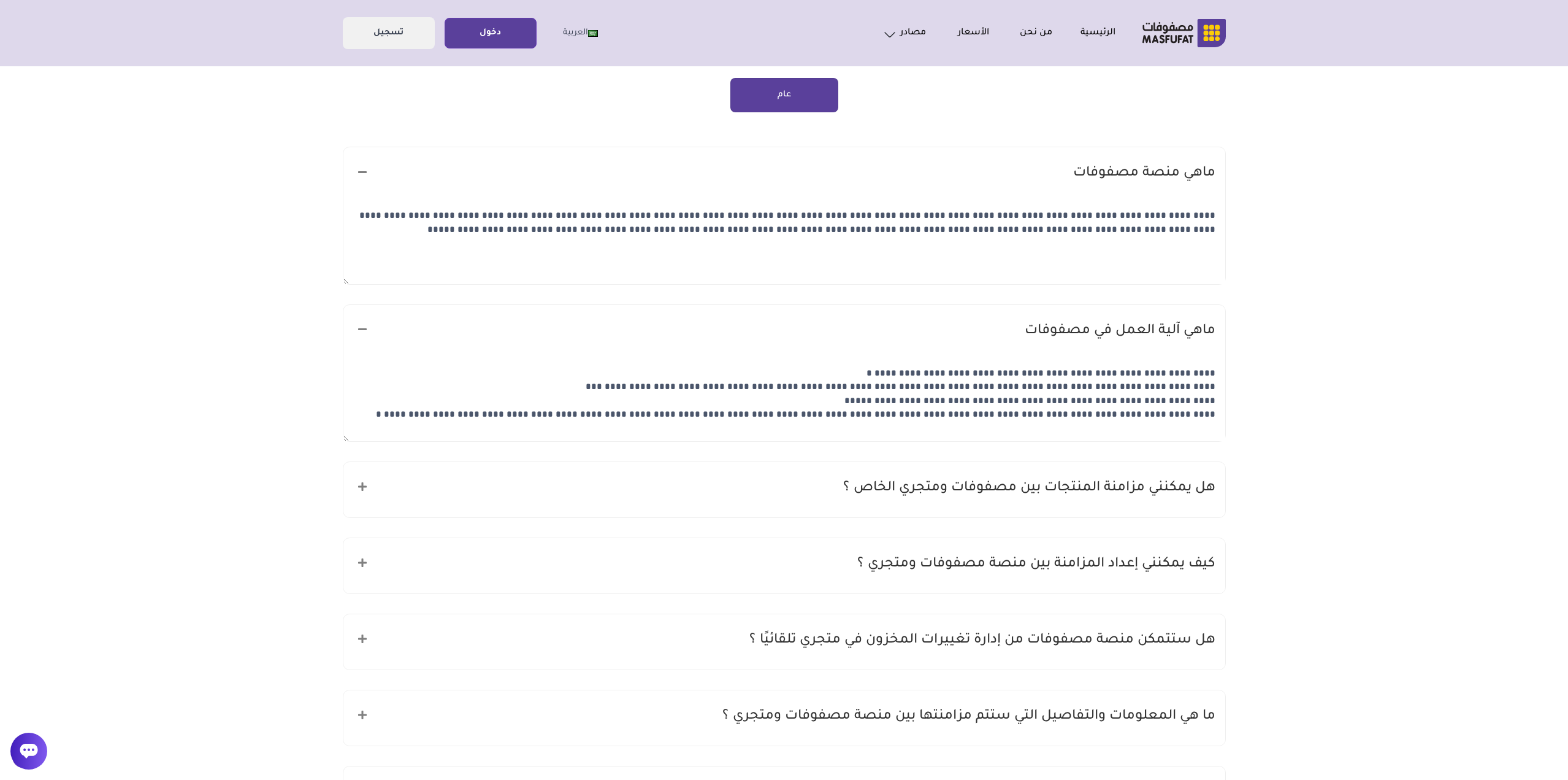
scroll to position [123, 0]
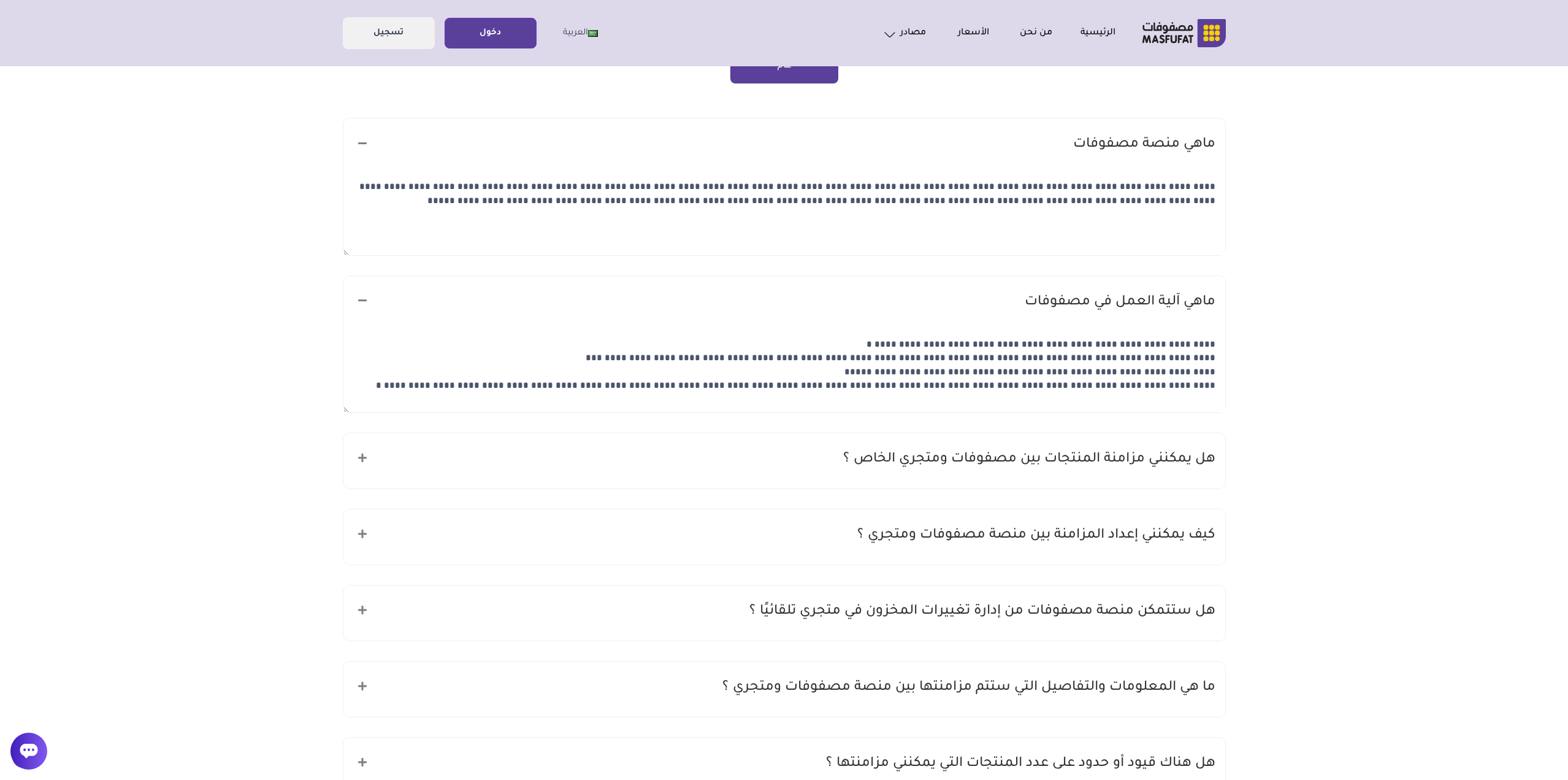
click at [912, 469] on h5 "هل يمكنني مزامنة المنتجات بين مصفوفات ومتجري الخاص ؟" at bounding box center [1029, 459] width 372 height 23
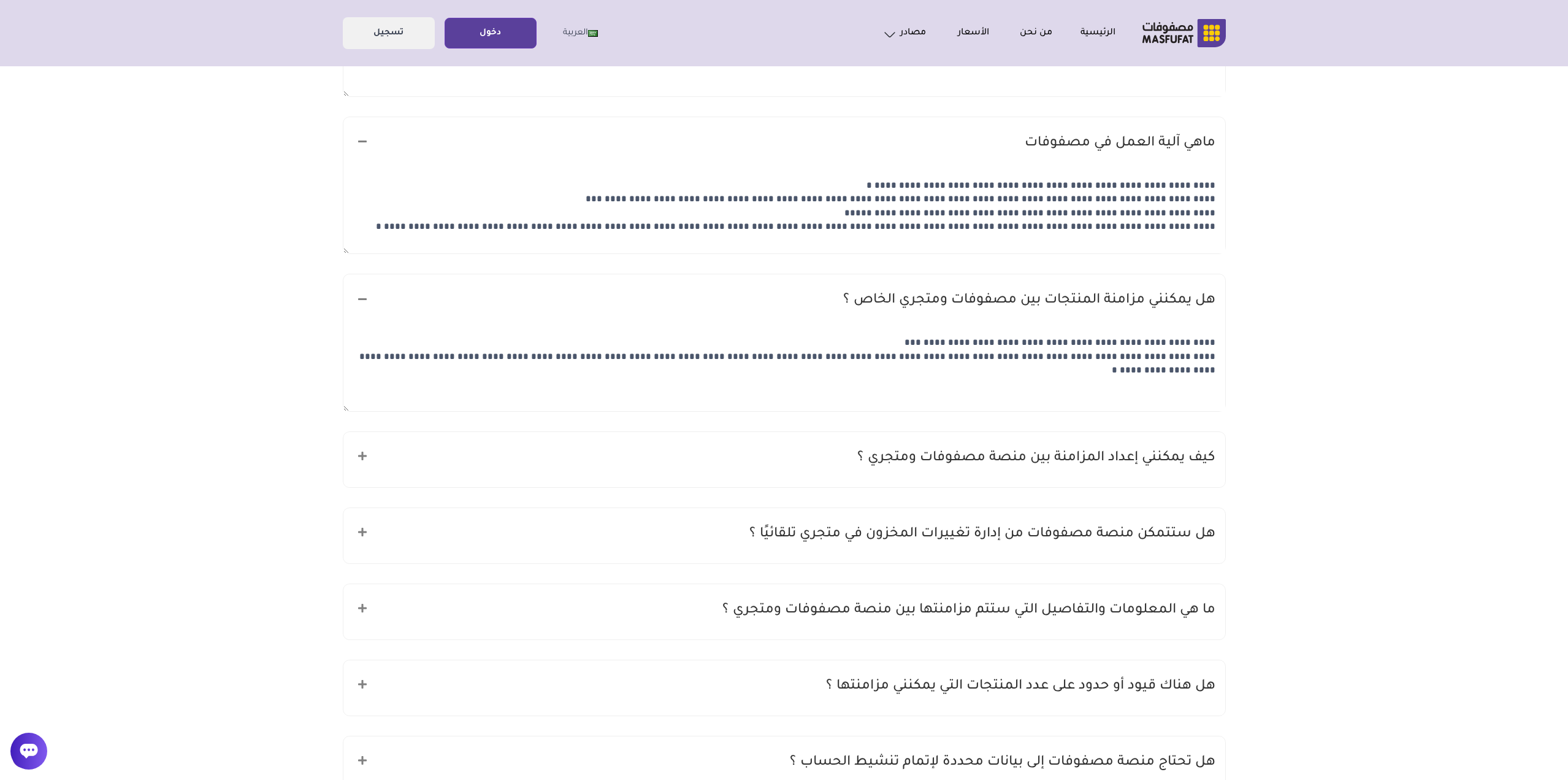
scroll to position [429, 0]
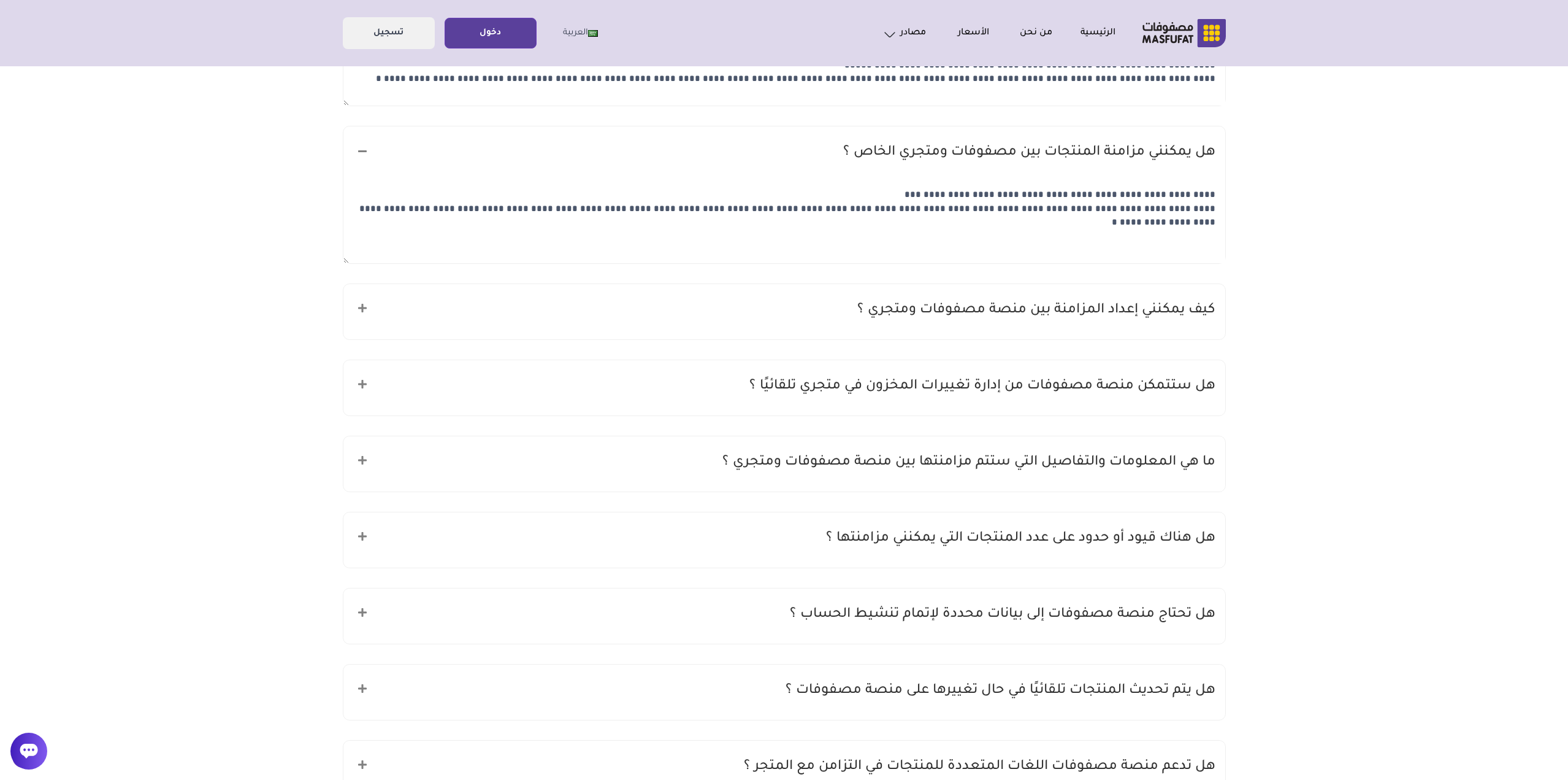
click at [1037, 462] on h5 "ما هي المعلومات والتفاصيل التي ستتم مزامنتها بين منصة مصفوفات ومتجري ؟" at bounding box center [969, 462] width 493 height 23
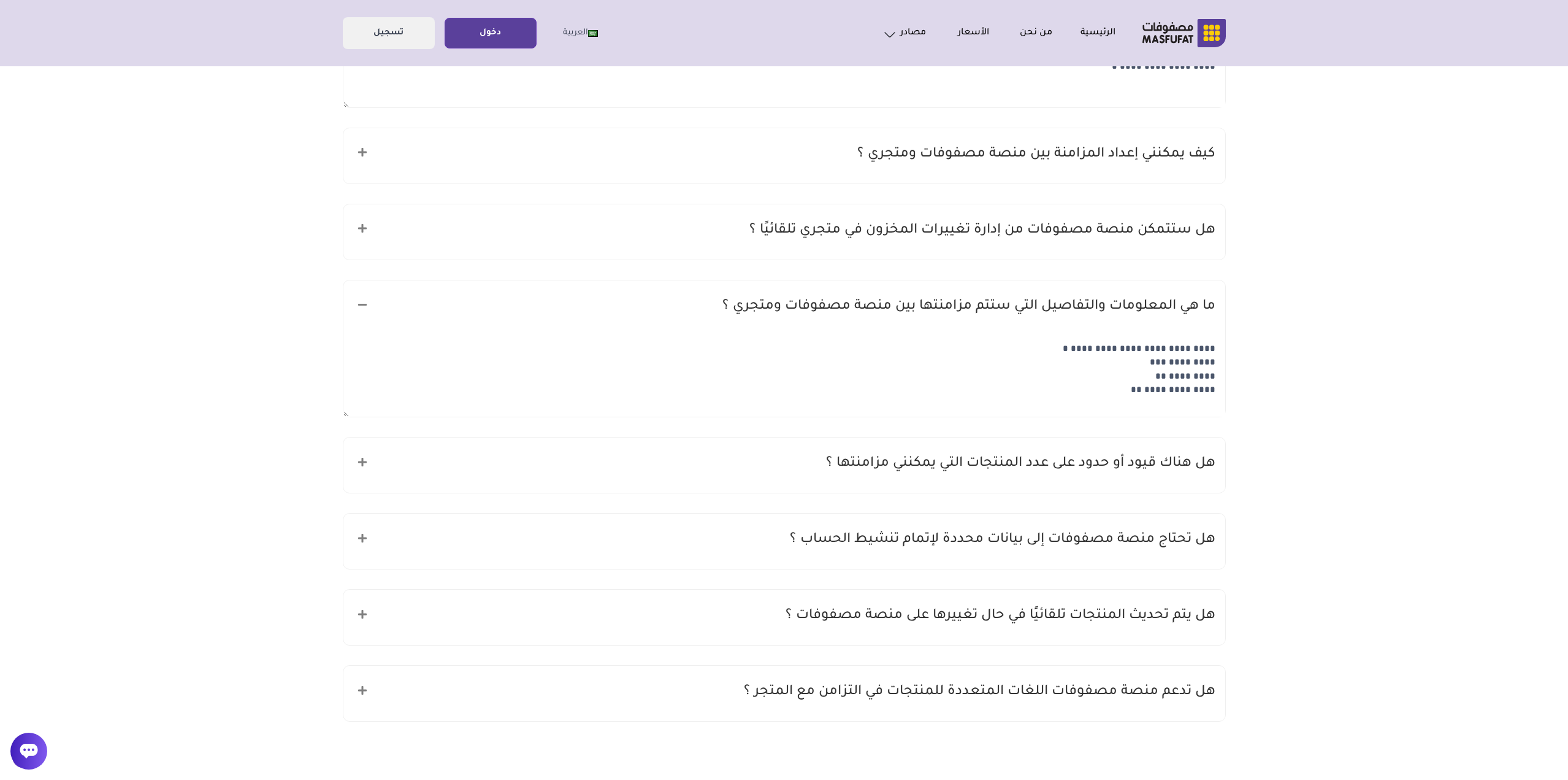
scroll to position [614, 0]
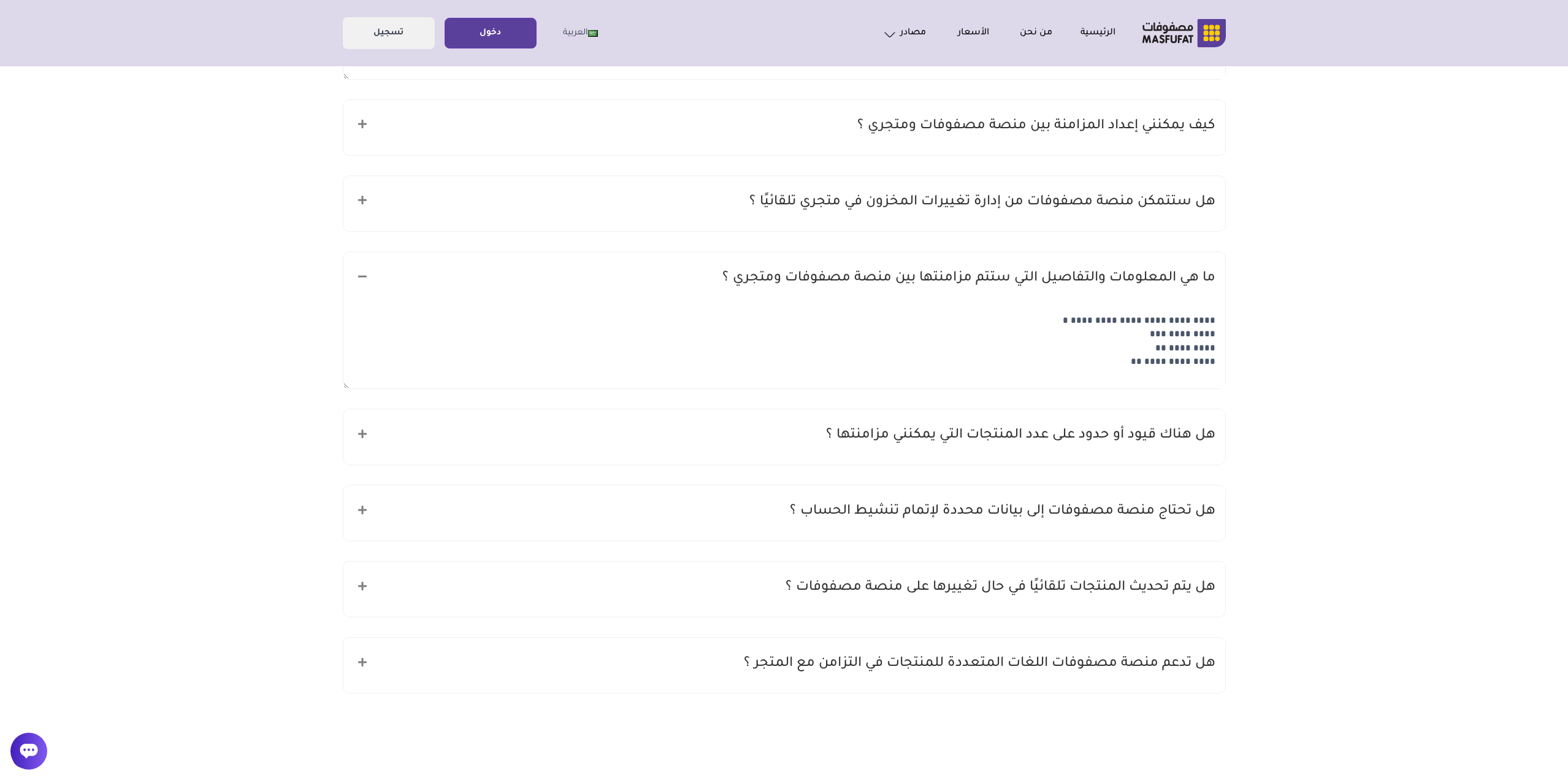
click at [1062, 514] on h5 "هل تحتاج منصة مصفوفات إلى بيانات محددة لإتمام تنشيط الحساب ؟" at bounding box center [1002, 511] width 426 height 23
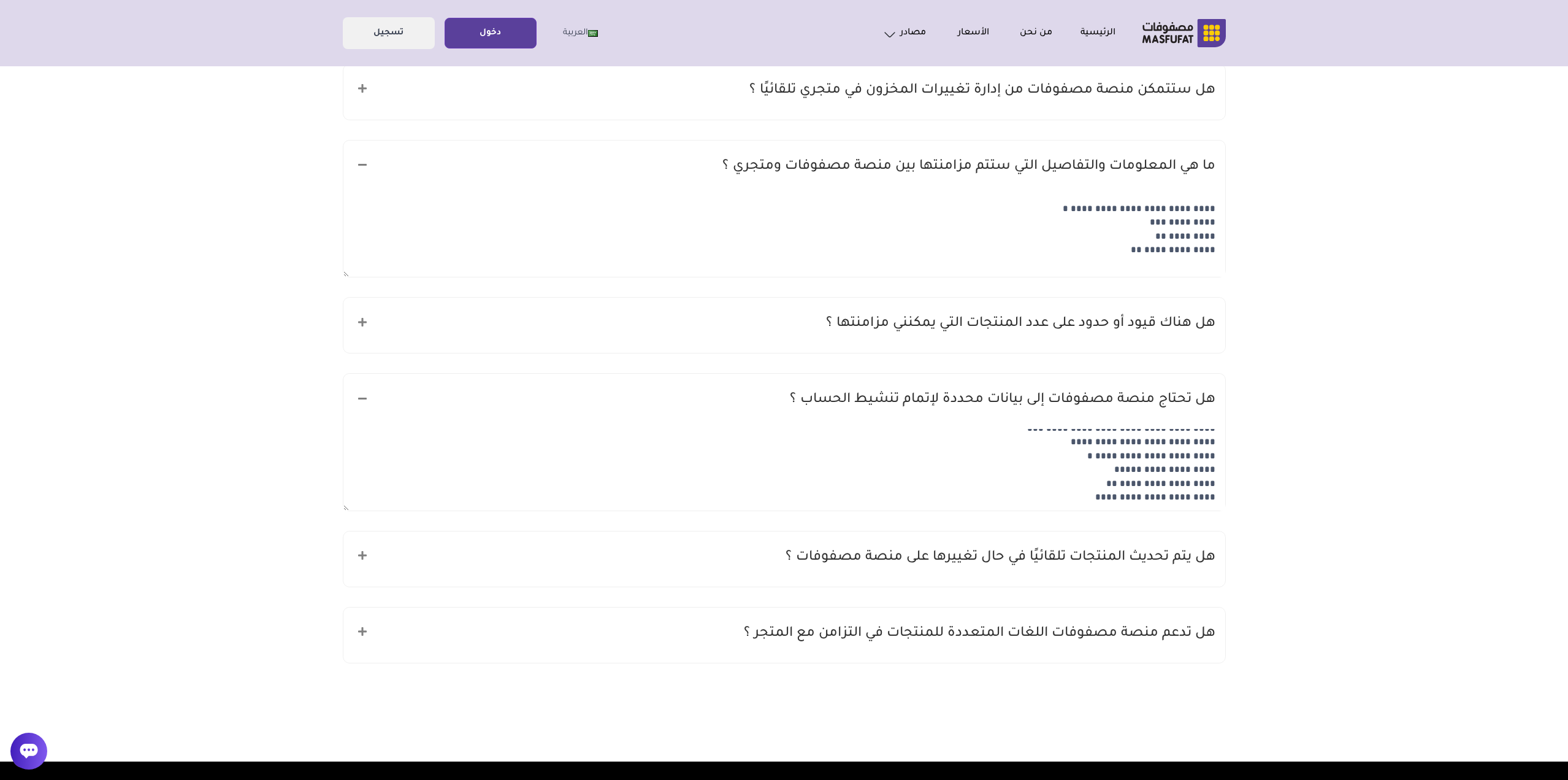
scroll to position [736, 0]
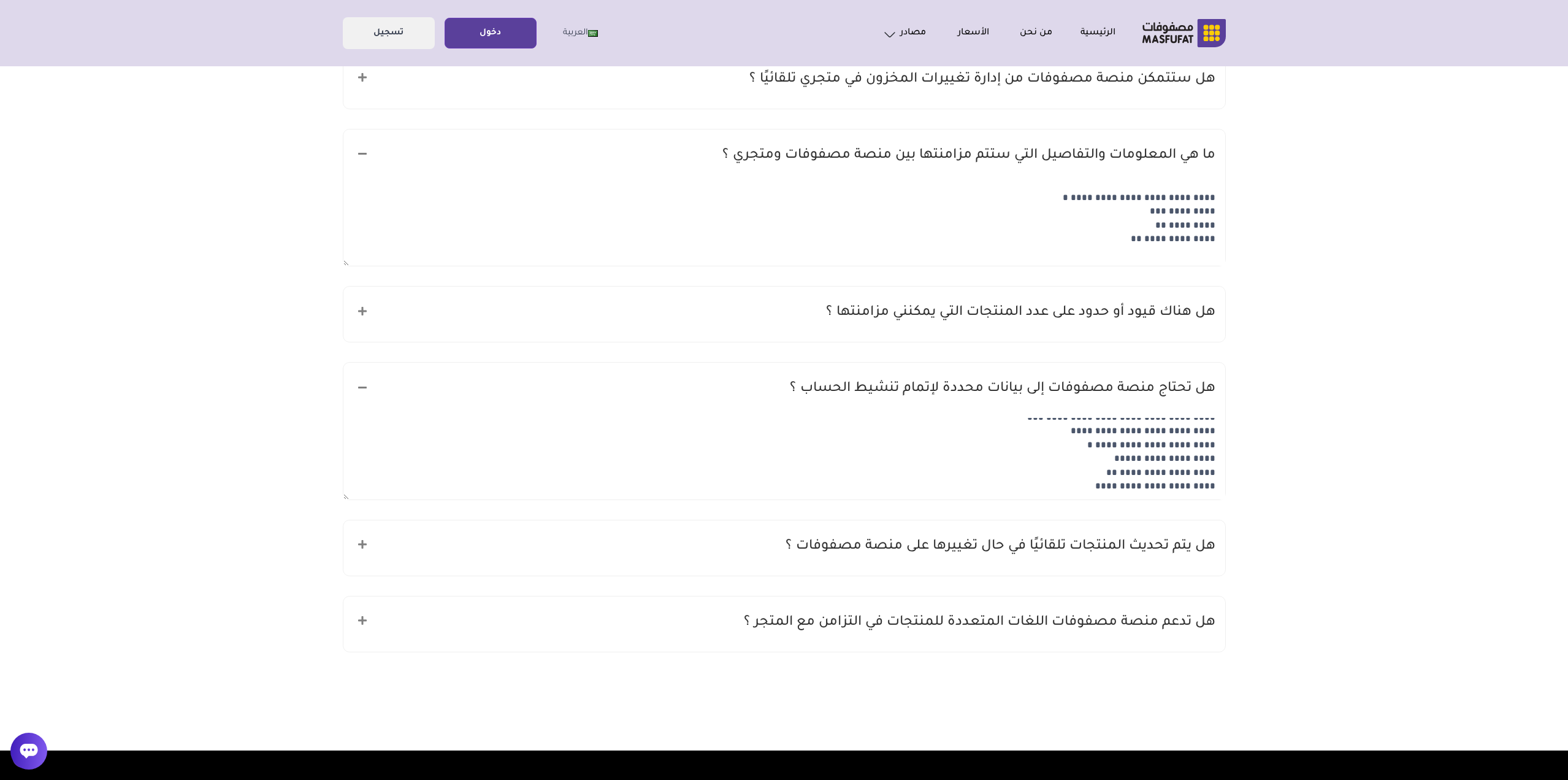
click at [1153, 557] on h5 "هل يتم تحديث المنتجات تلقائيًا في حال تغييرها على منصة مصفوفات ؟" at bounding box center [1001, 546] width 430 height 23
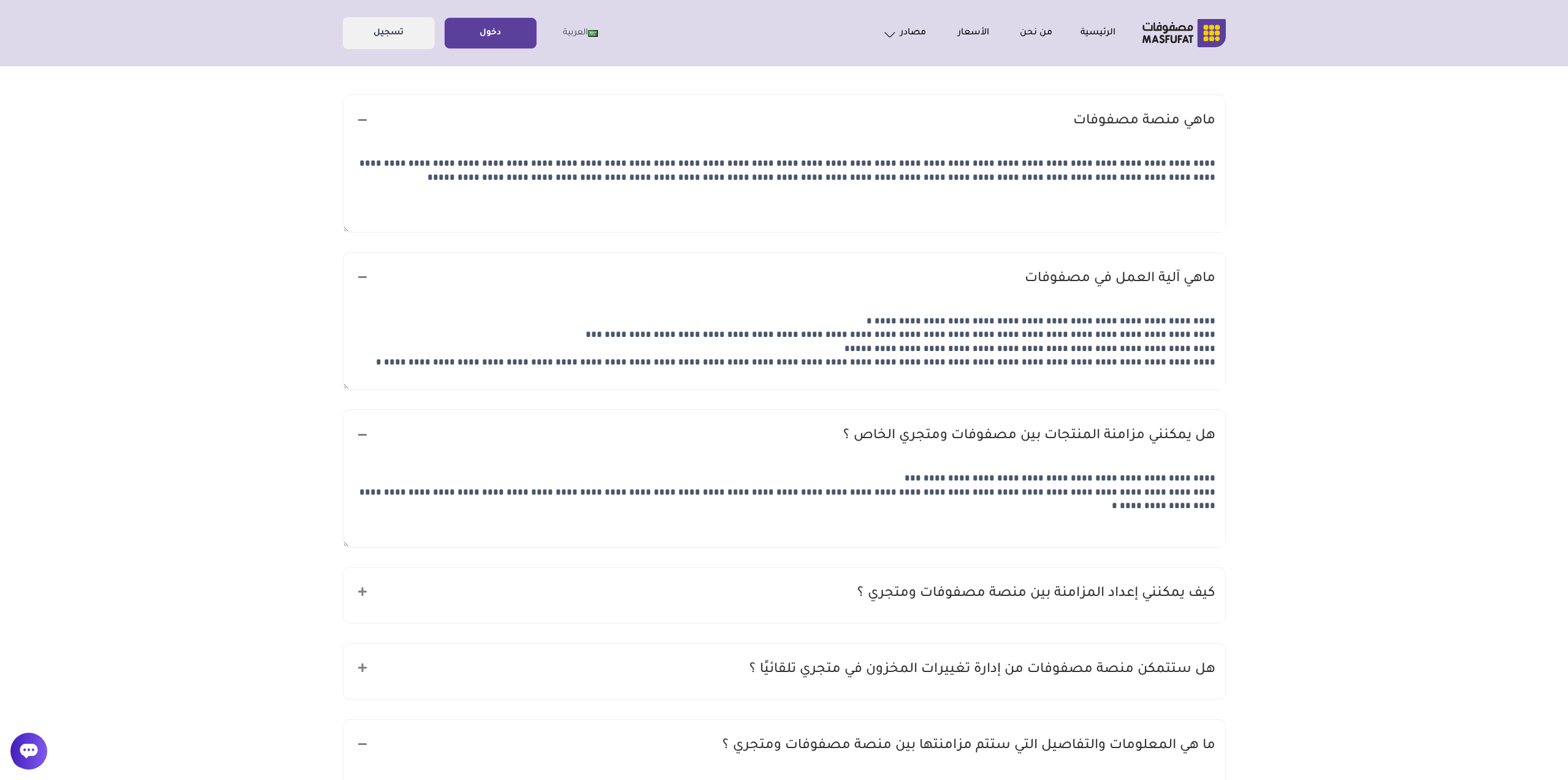
scroll to position [0, 0]
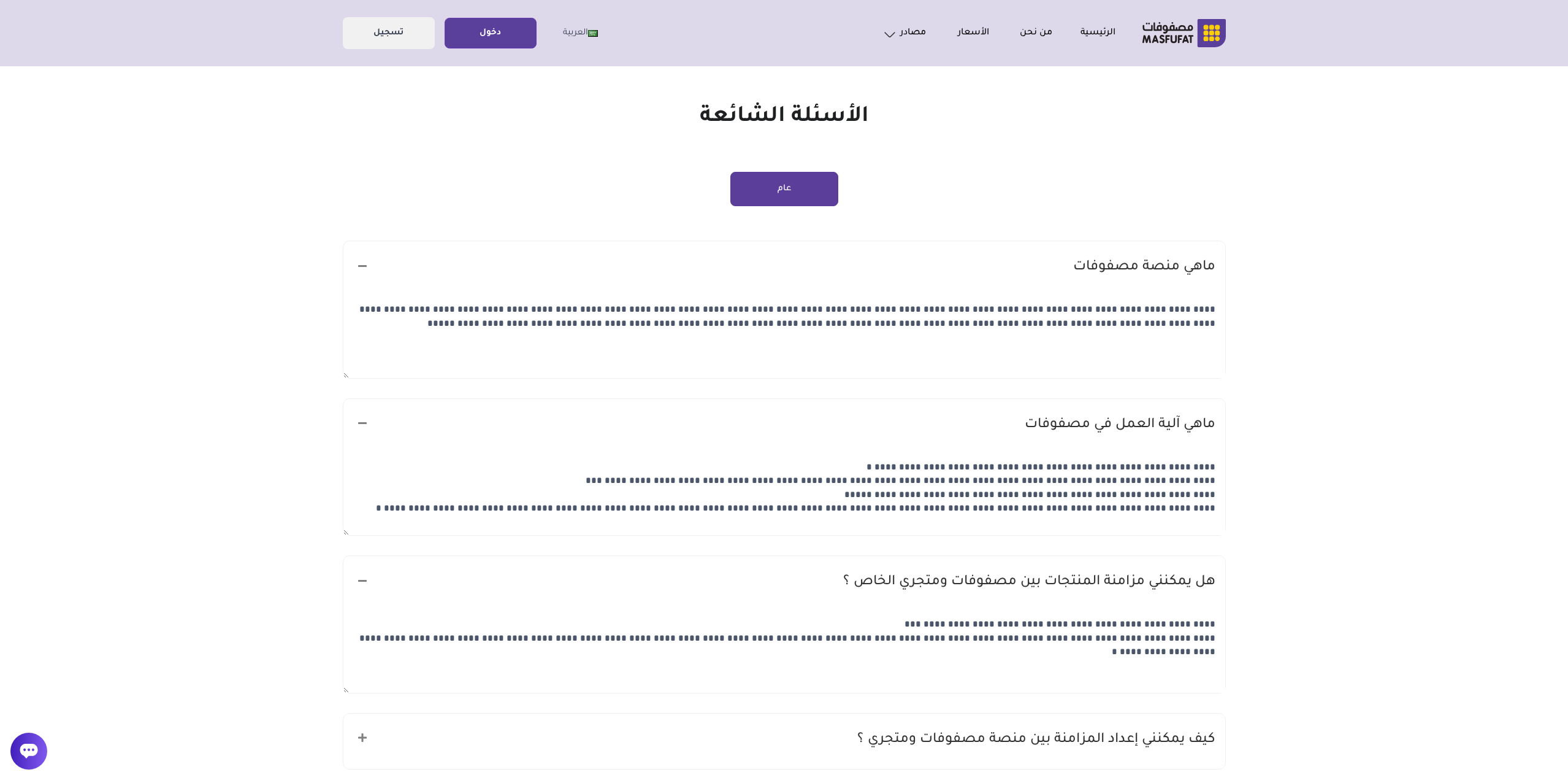
click at [767, 187] on button "عام" at bounding box center [784, 189] width 108 height 34
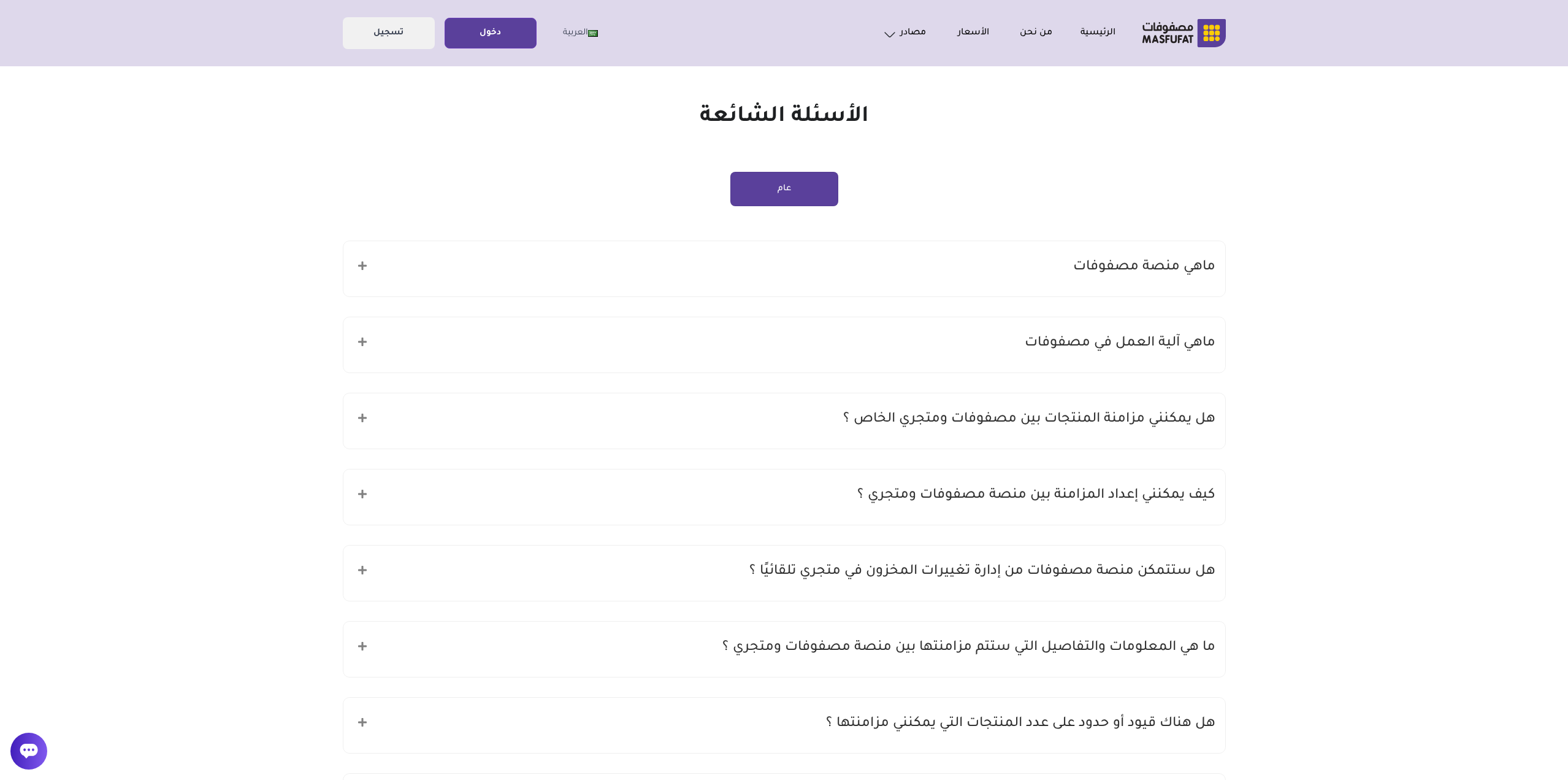
click at [1095, 284] on div "ماهي منصة مصفوفات" at bounding box center [784, 269] width 882 height 55
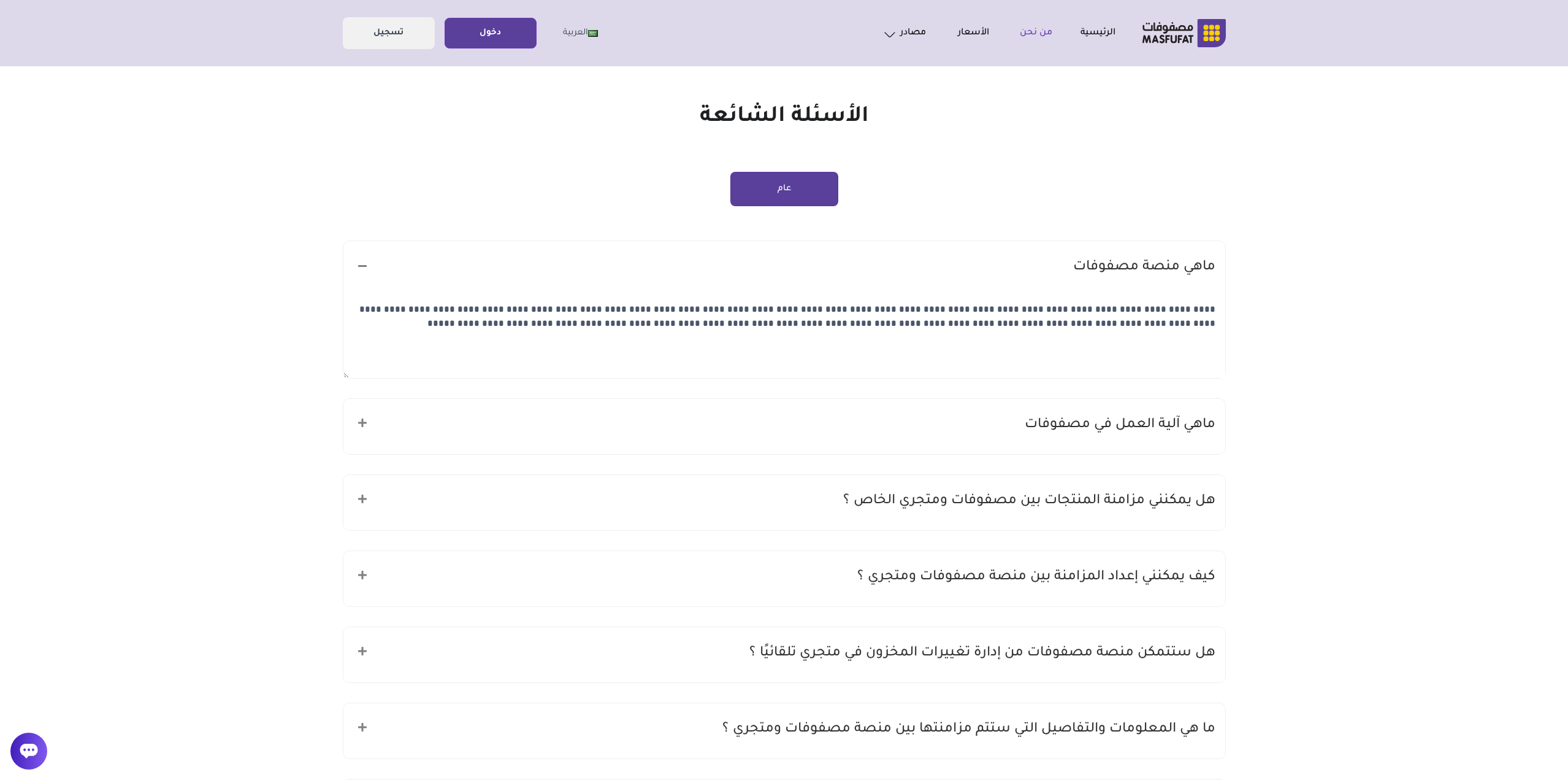
click at [1038, 31] on link "من نحن" at bounding box center [1021, 33] width 63 height 15
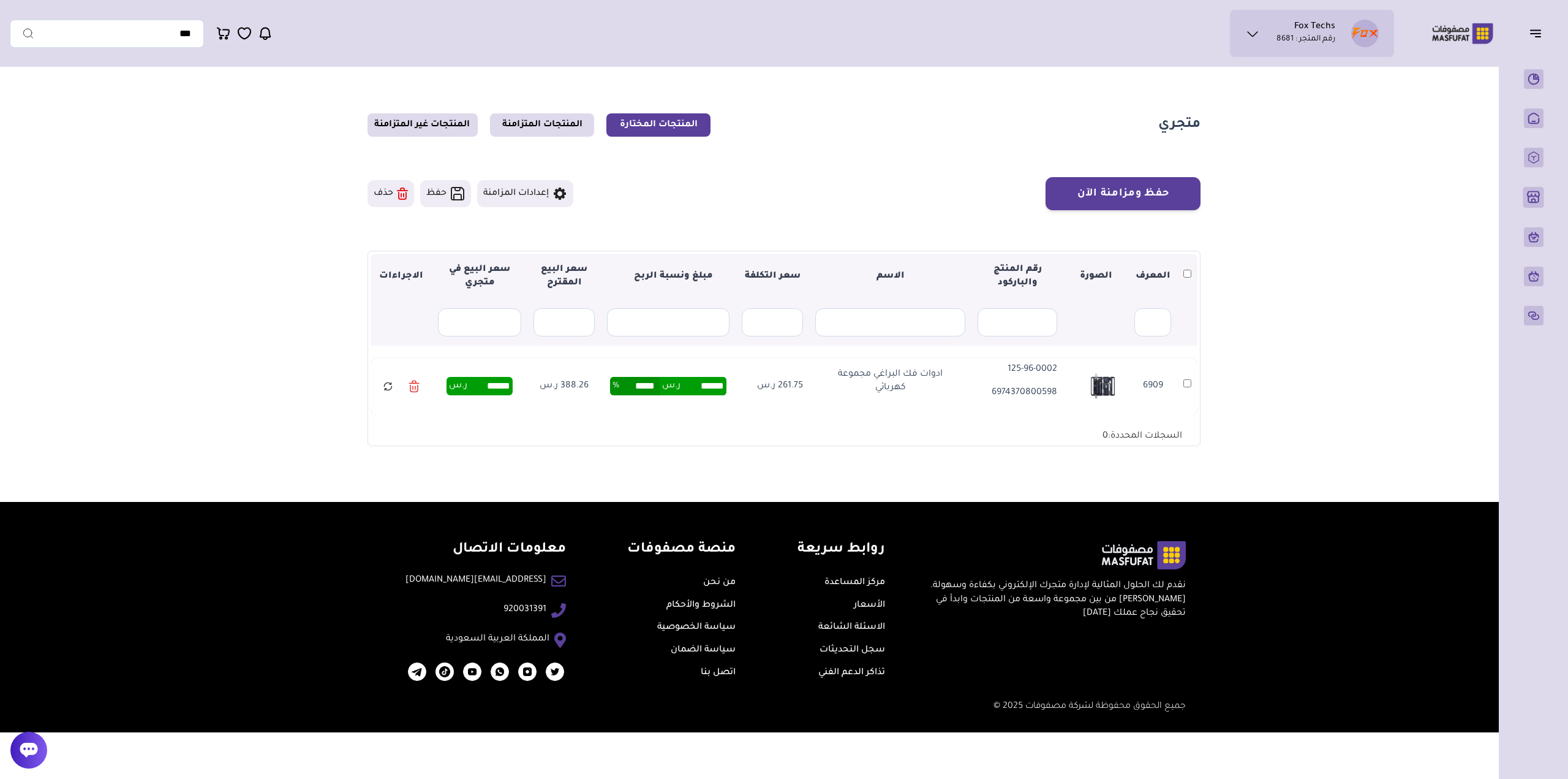
drag, startPoint x: 633, startPoint y: 389, endPoint x: 663, endPoint y: 383, distance: 30.6
click at [663, 383] on div "****** ر.س ***** %" at bounding box center [668, 386] width 117 height 18
click at [637, 381] on input "*****" at bounding box center [639, 386] width 40 height 18
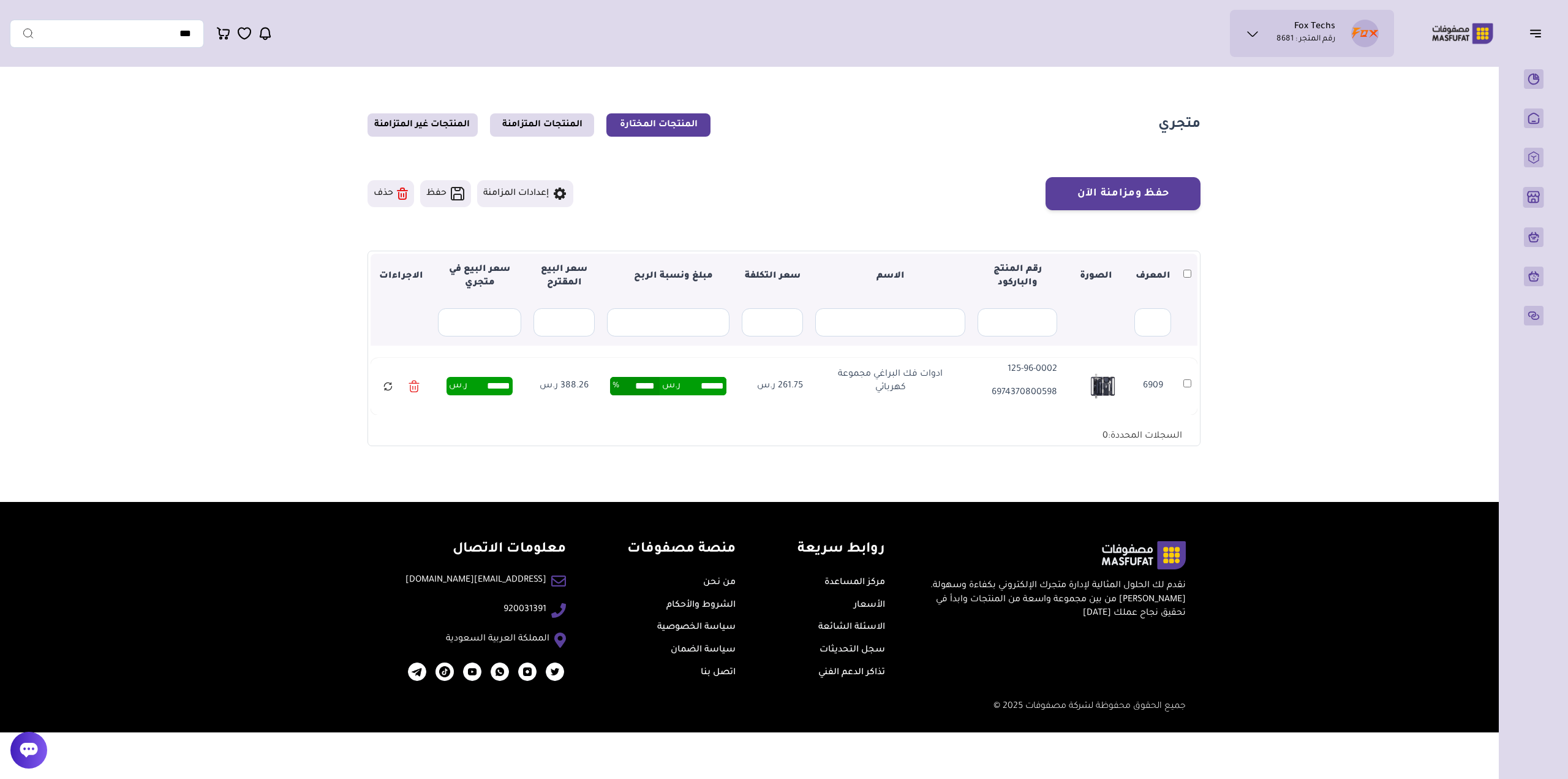
click at [638, 408] on td "****** ر.س ***** %" at bounding box center [668, 386] width 135 height 57
drag, startPoint x: 773, startPoint y: 387, endPoint x: 801, endPoint y: 386, distance: 28.0
click at [801, 386] on p "261.75 ر.س" at bounding box center [772, 386] width 61 height 13
drag, startPoint x: 698, startPoint y: 383, endPoint x: 729, endPoint y: 385, distance: 31.1
click at [729, 385] on td "****** ر.س ***** %" at bounding box center [668, 386] width 135 height 57
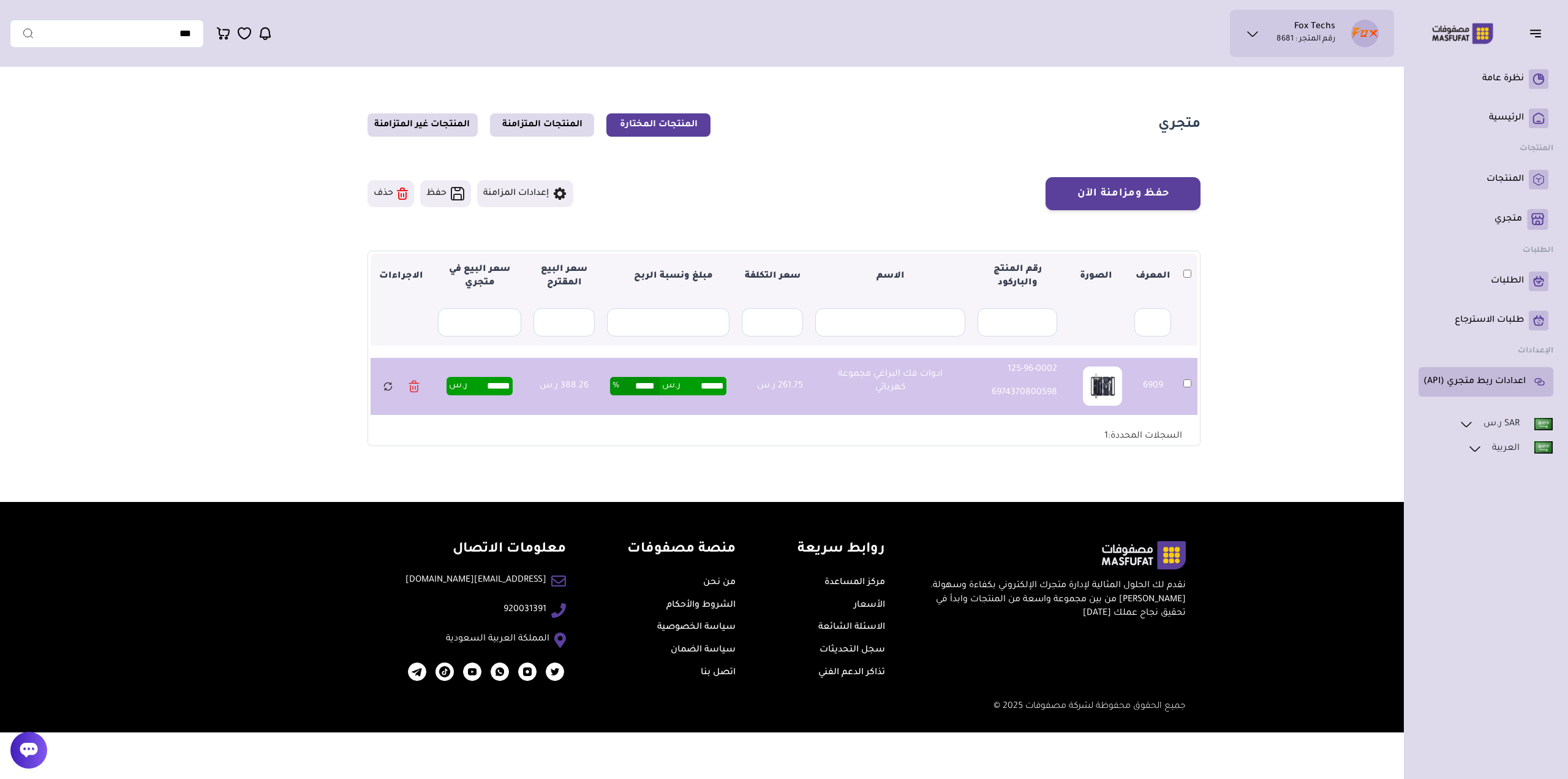
click at [1501, 375] on p "اعدادات ربط متجري (API)" at bounding box center [1475, 381] width 102 height 13
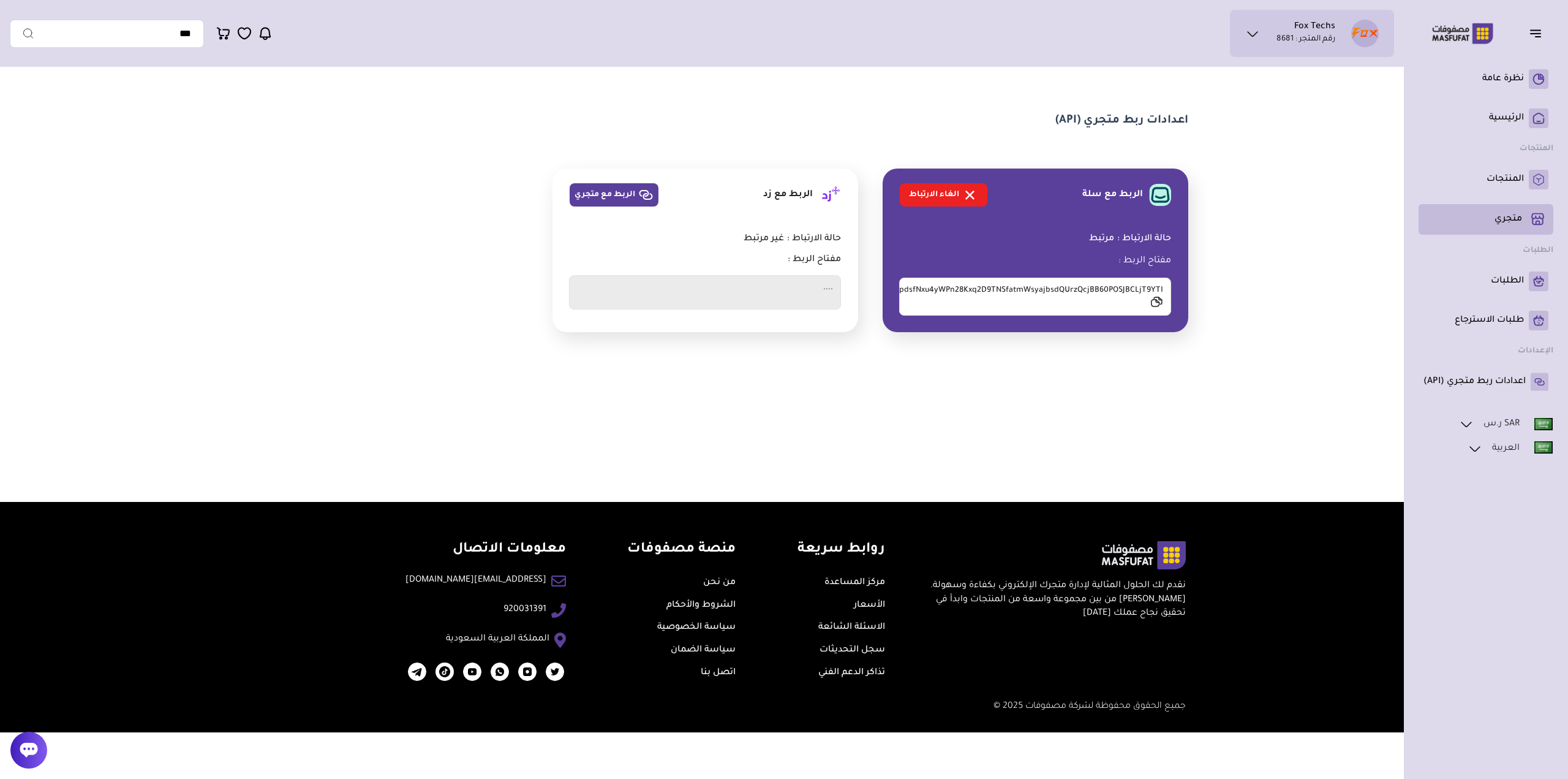
click at [1507, 217] on p "متجري ( 0 )" at bounding box center [1508, 219] width 28 height 13
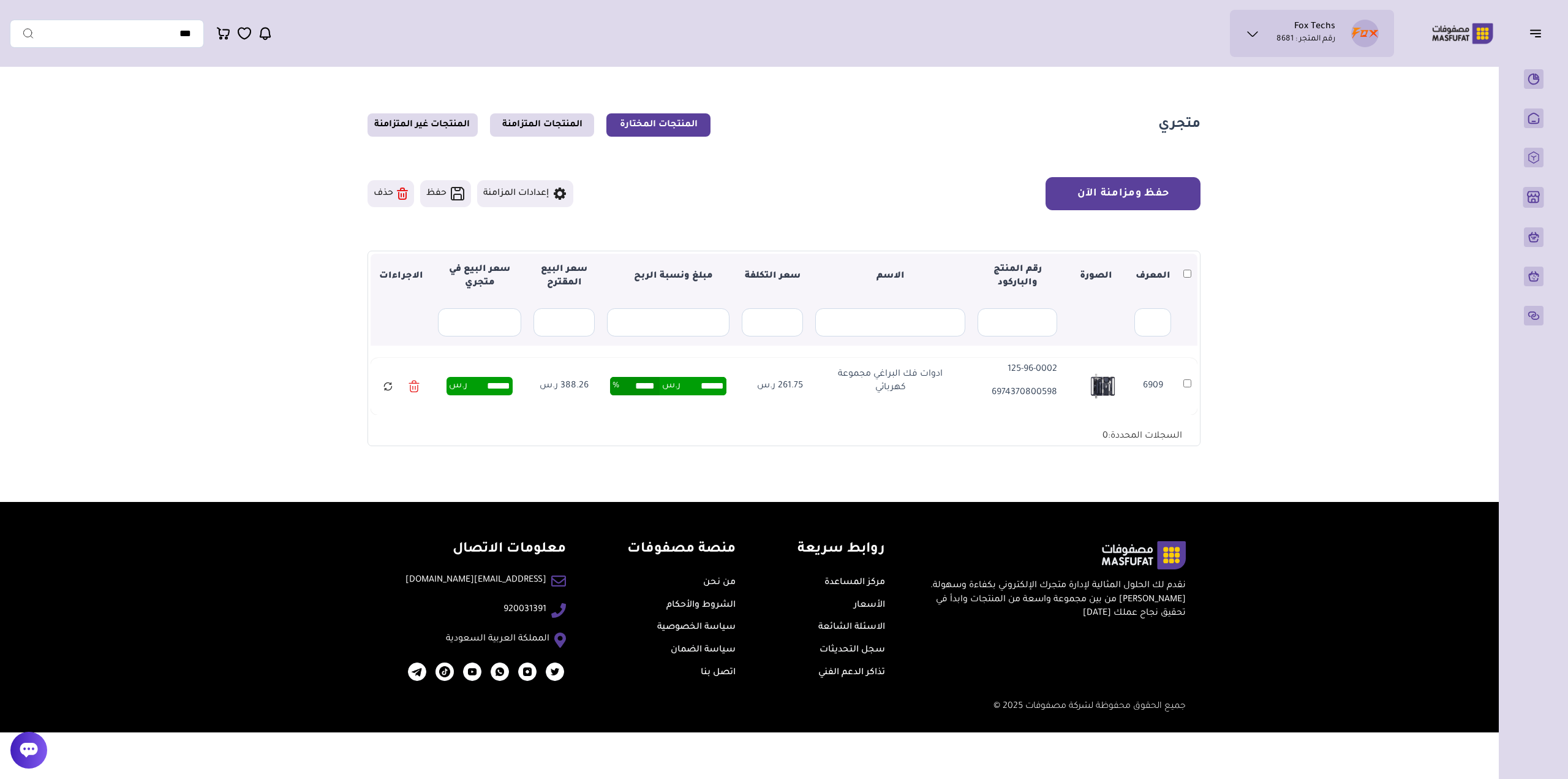
click at [1130, 190] on button "حفظ ومزامنة الآن" at bounding box center [1122, 194] width 155 height 33
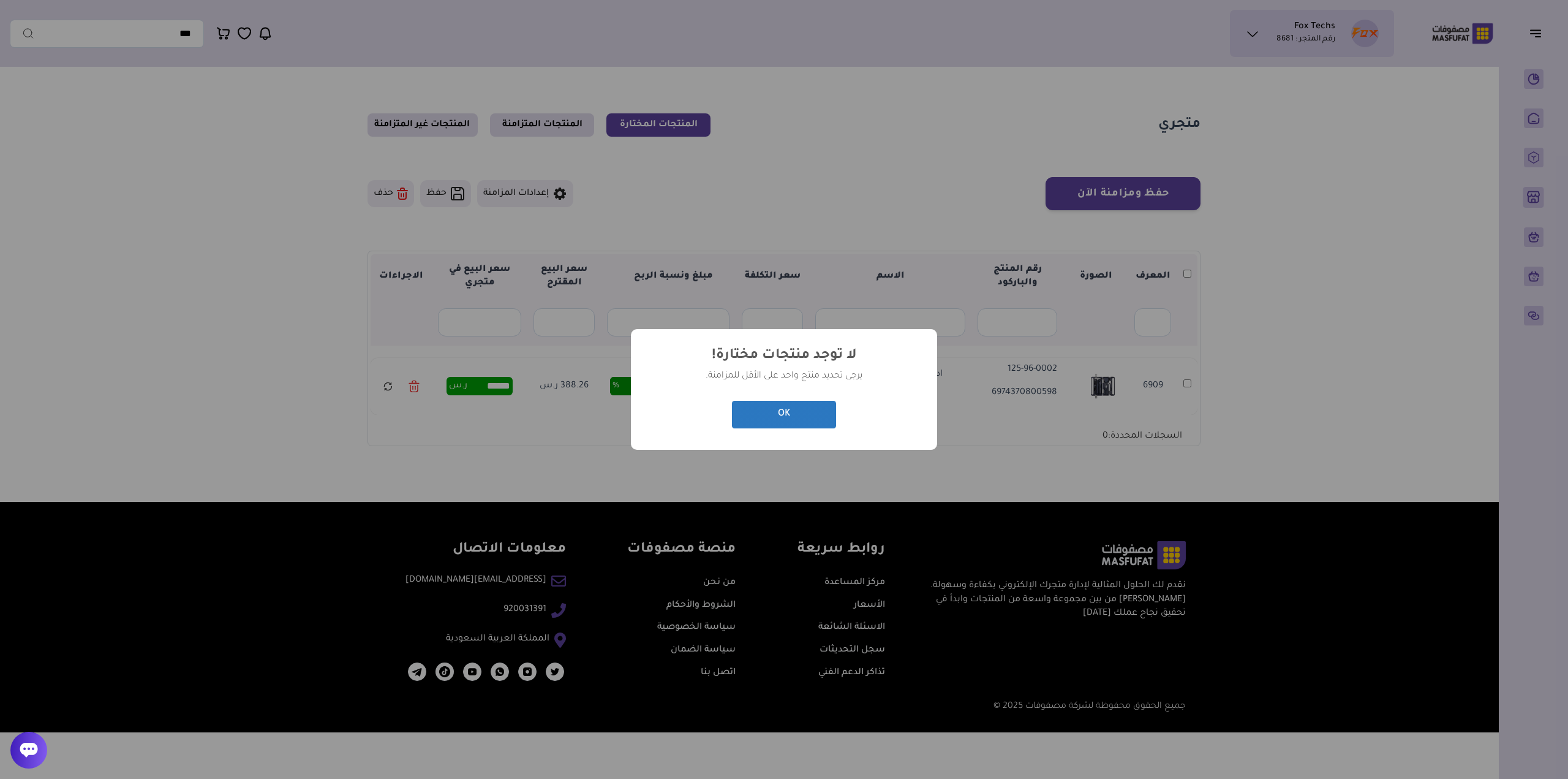
click at [812, 420] on button "OK" at bounding box center [784, 415] width 104 height 28
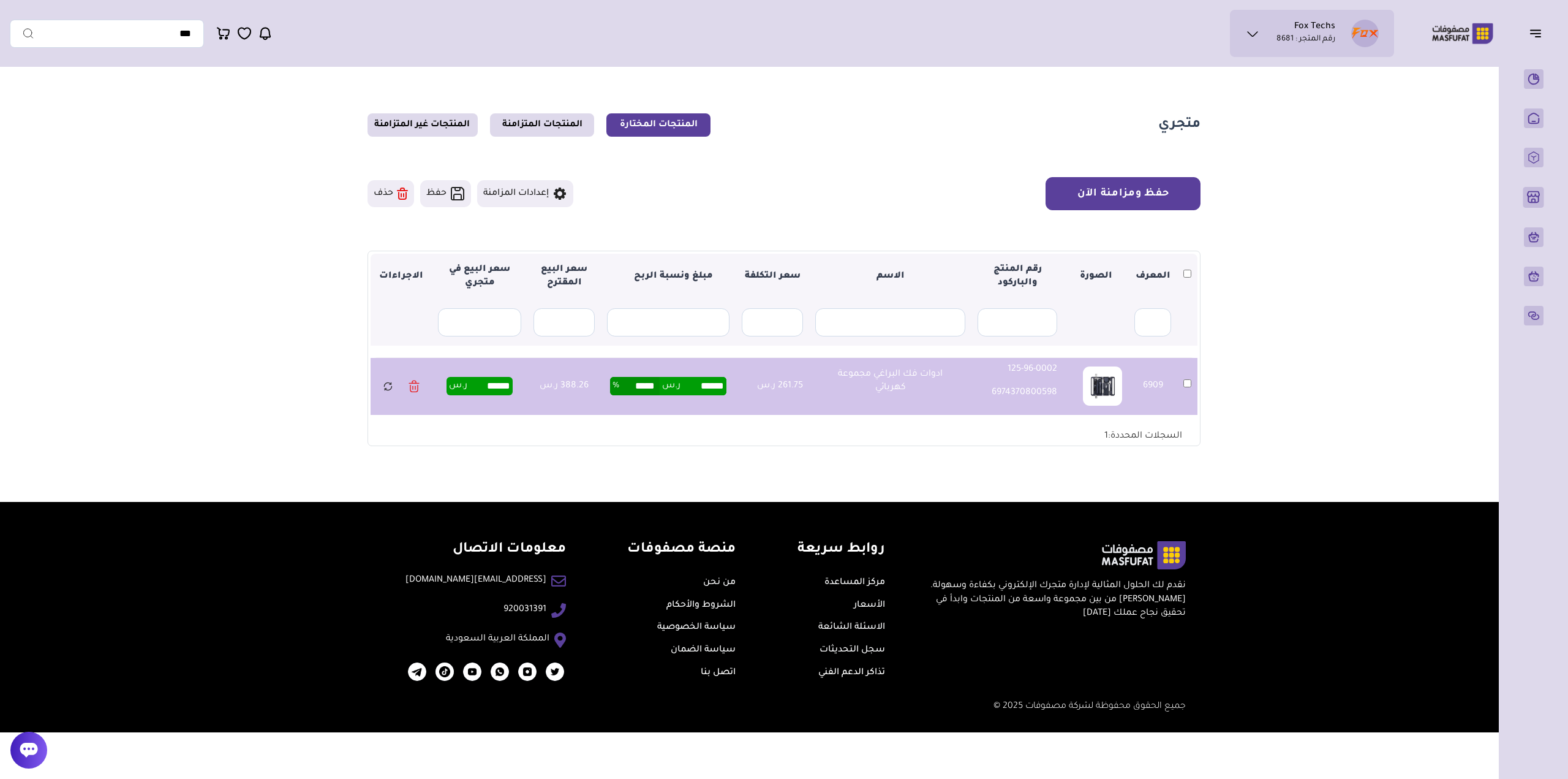
click at [1135, 190] on button "حفظ ومزامنة الآن" at bounding box center [1122, 194] width 155 height 33
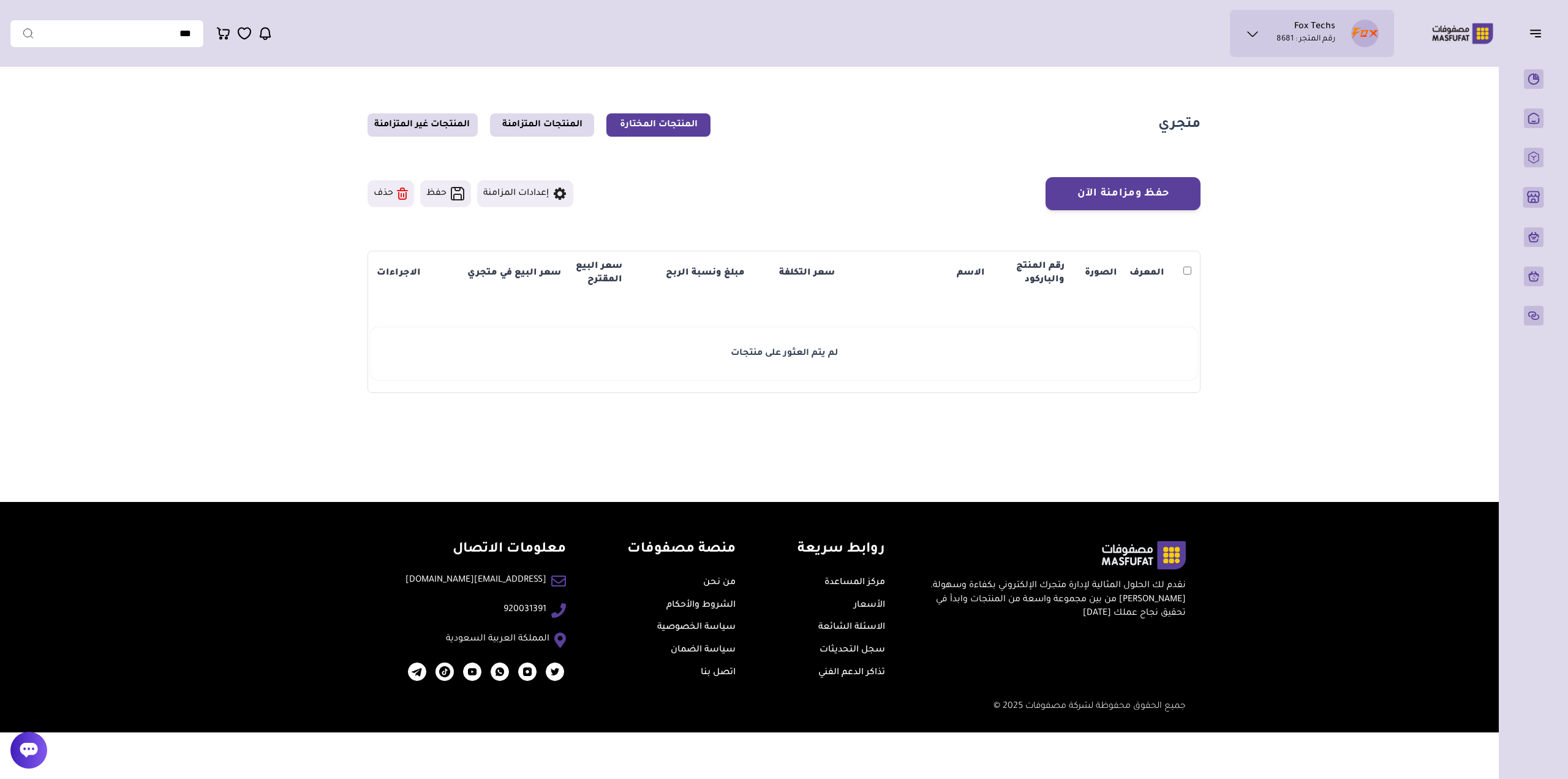
click at [538, 112] on section "متجري المنتجات المختارة المنتجات المتزامنة المنتجات غير المتزامنة حفظ ومزامنة ا…" at bounding box center [784, 253] width 882 height 360
click at [575, 117] on link "المنتجات المتزامنة" at bounding box center [542, 124] width 104 height 23
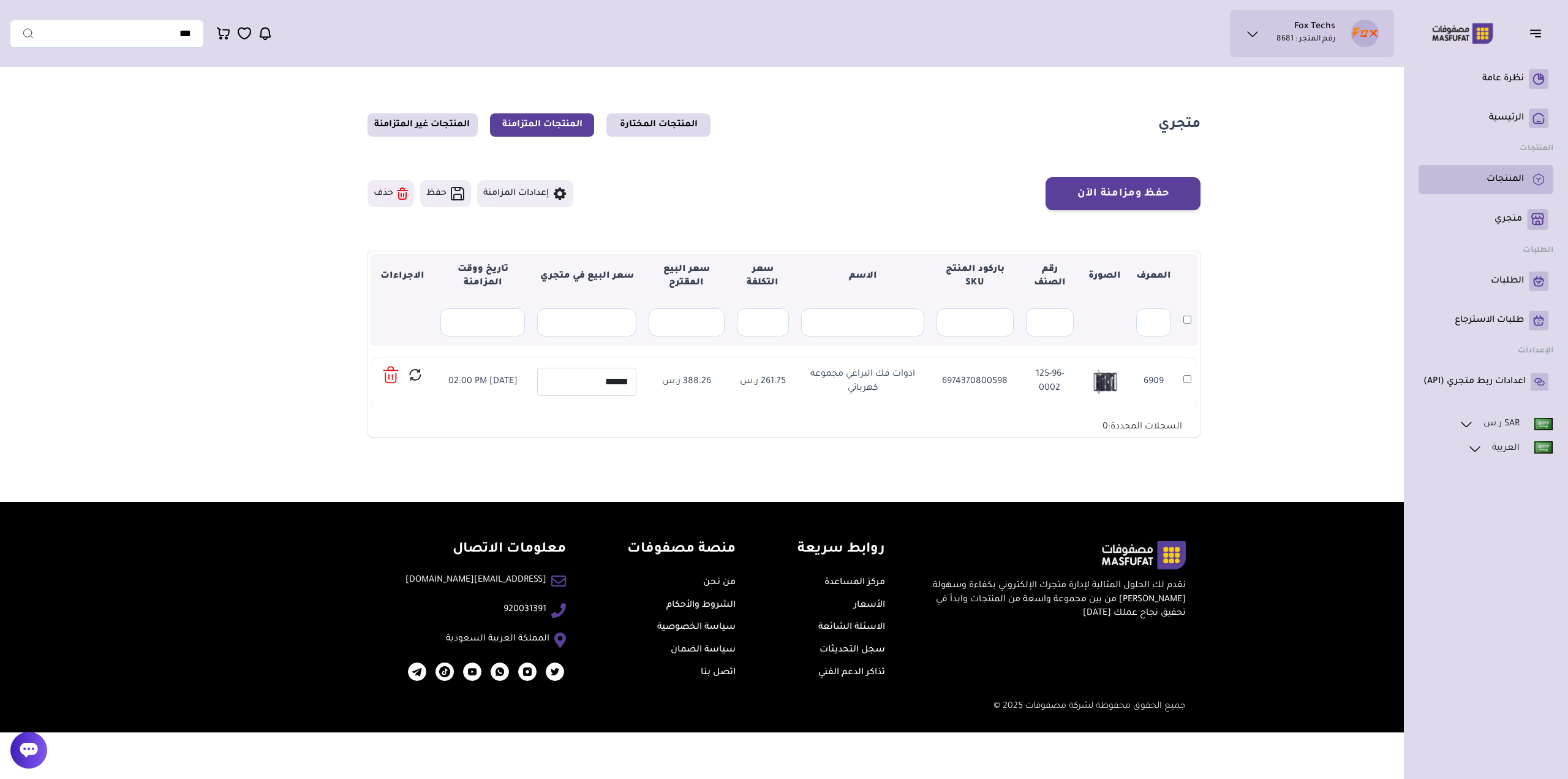
click at [1516, 186] on p "المنتجات" at bounding box center [1505, 179] width 38 height 13
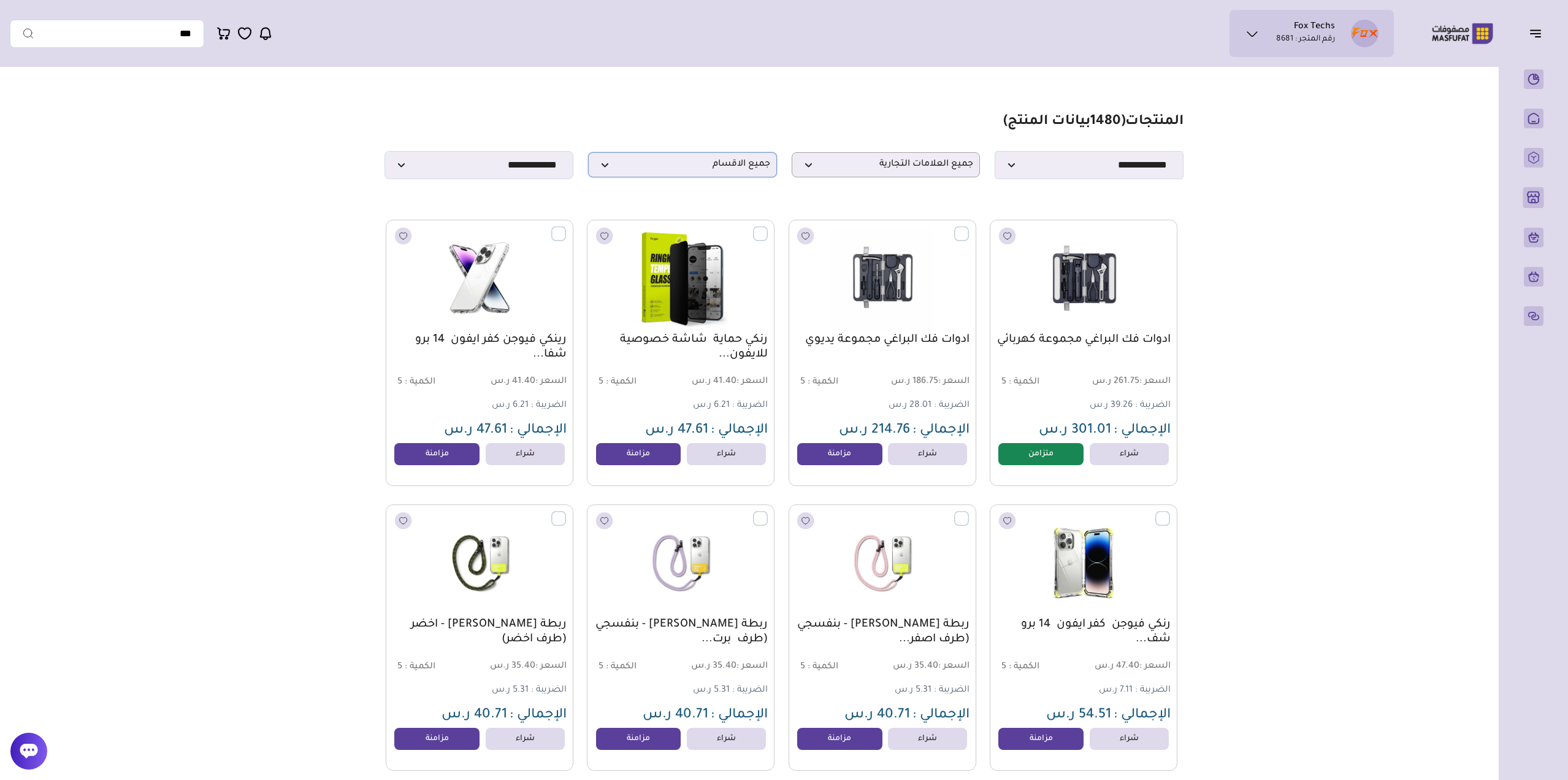
click at [714, 176] on p "جميع الاقسام" at bounding box center [682, 165] width 189 height 25
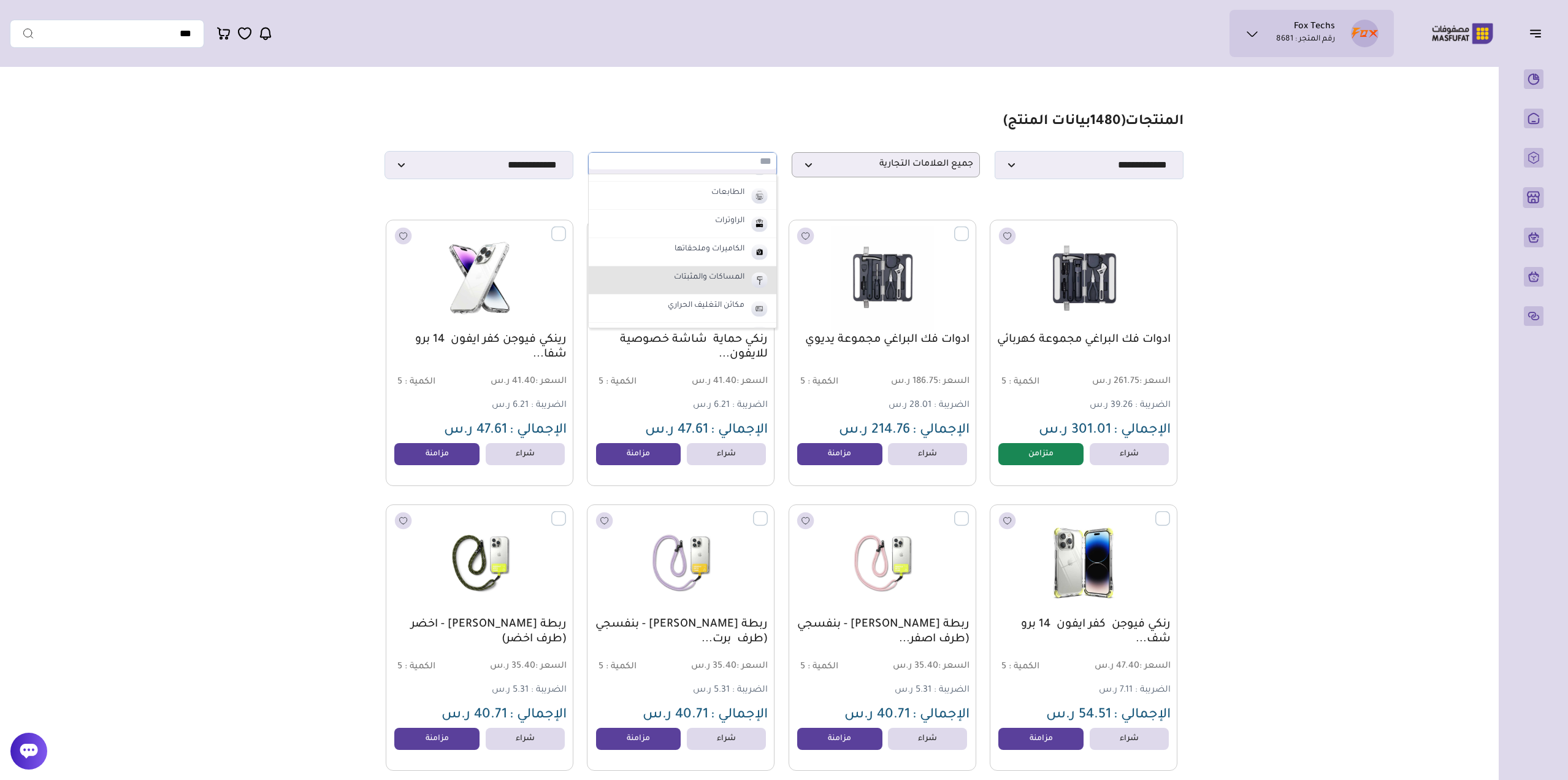
scroll to position [245, 0]
click at [725, 206] on li "الطابعات" at bounding box center [682, 194] width 188 height 28
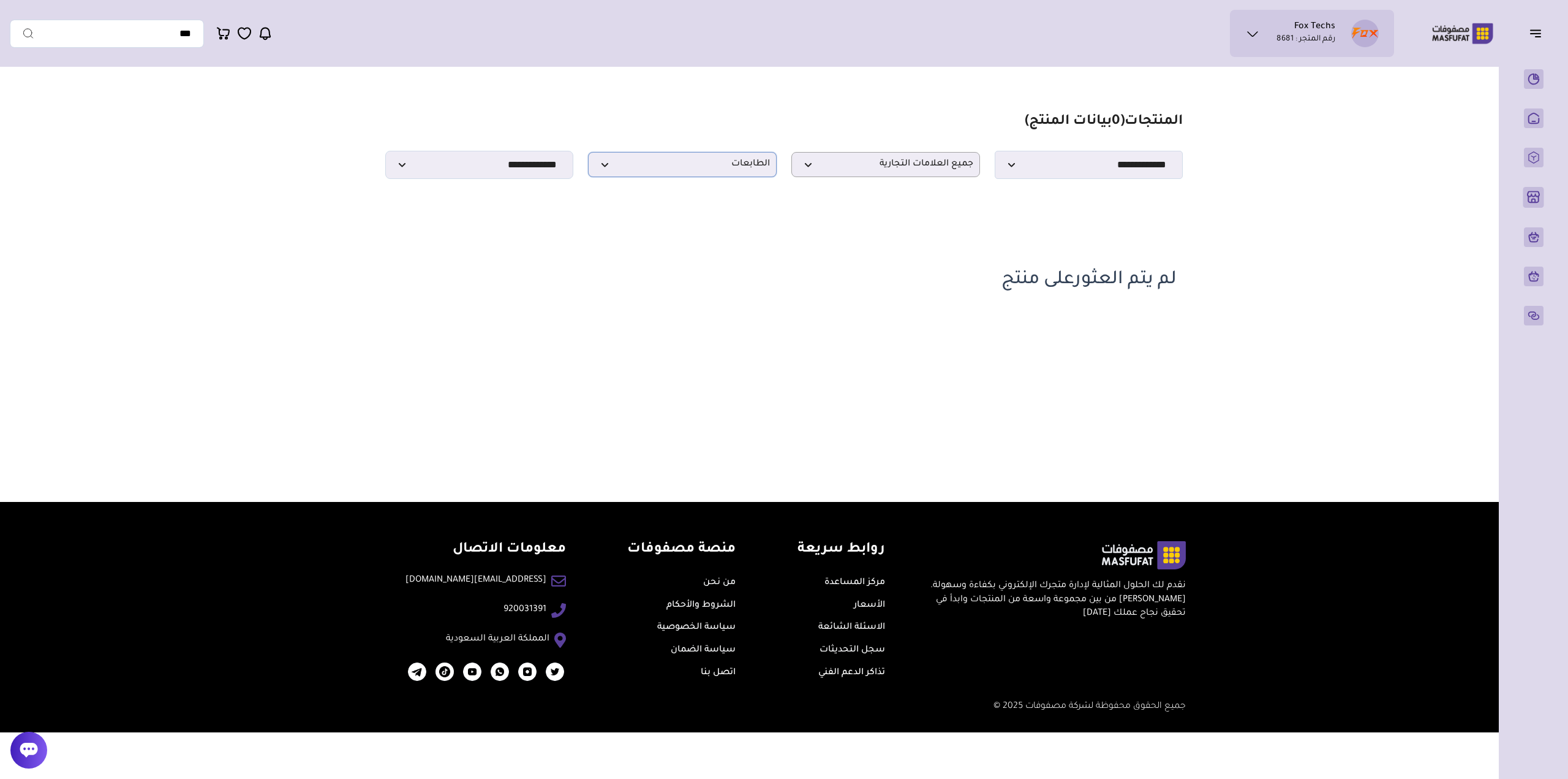
click at [721, 167] on span "الطابعات" at bounding box center [683, 165] width 175 height 12
click at [731, 222] on label "الراوترات" at bounding box center [729, 219] width 33 height 16
click at [723, 167] on span "الراوترات" at bounding box center [683, 165] width 175 height 12
click at [731, 254] on label "الكاميرات وملحقاتها" at bounding box center [710, 248] width 74 height 16
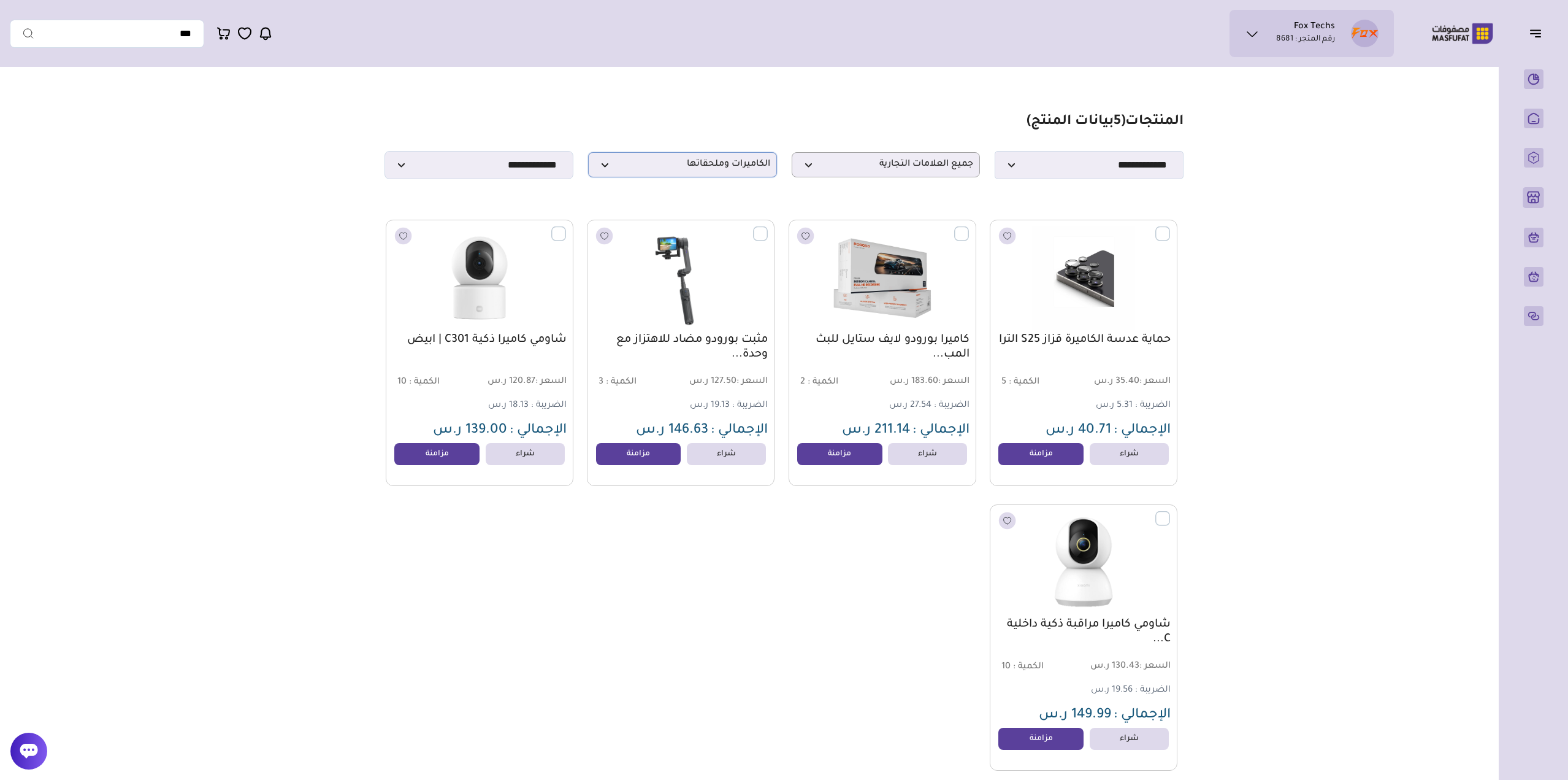
click at [698, 171] on span "الكاميرات وملحقاتها" at bounding box center [683, 165] width 175 height 12
click at [719, 287] on li "المساكات والمثبتات" at bounding box center [682, 278] width 188 height 28
select select "**"
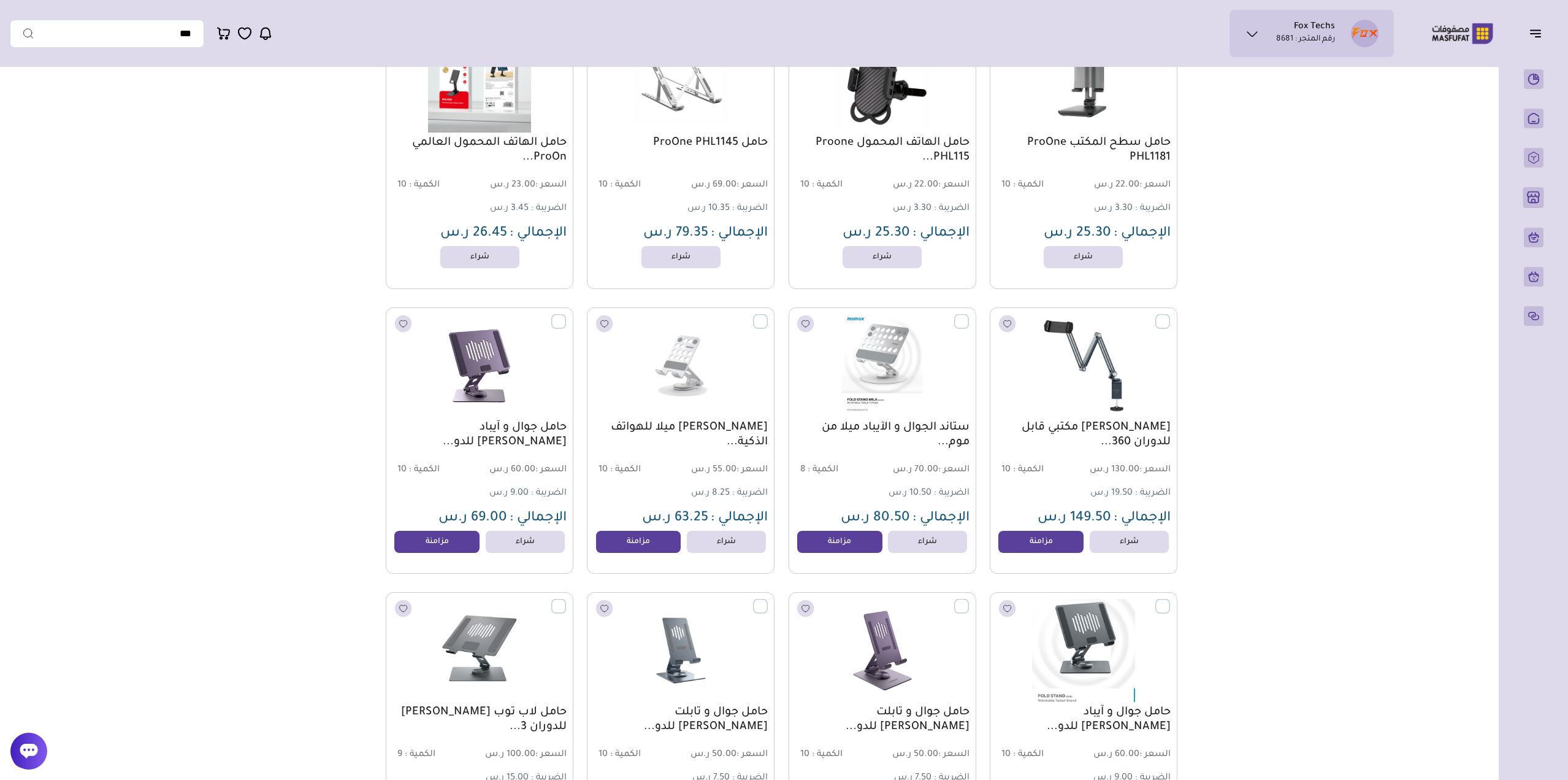
scroll to position [751, 0]
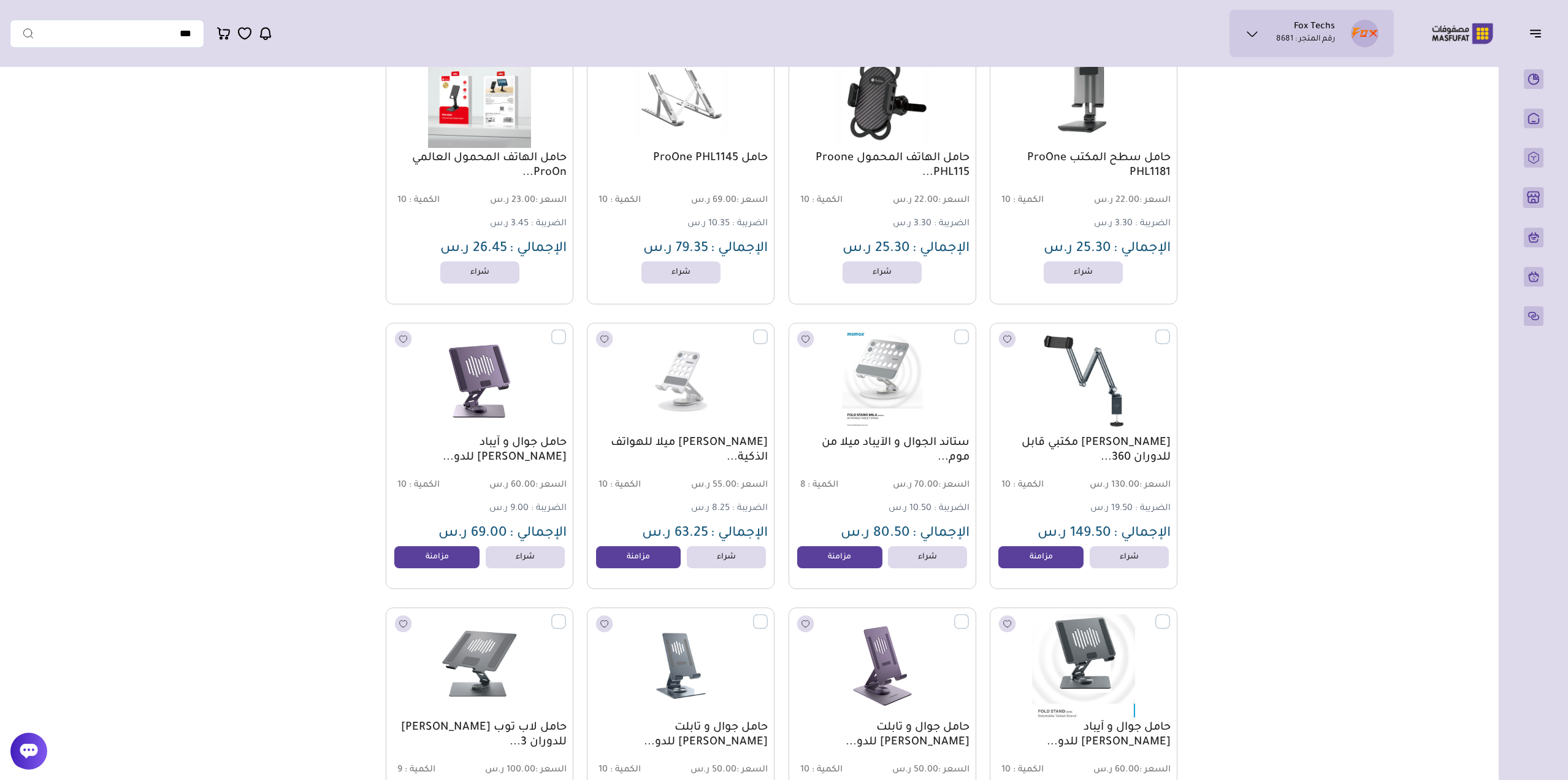
click at [23, 748] on icon at bounding box center [29, 751] width 18 height 15
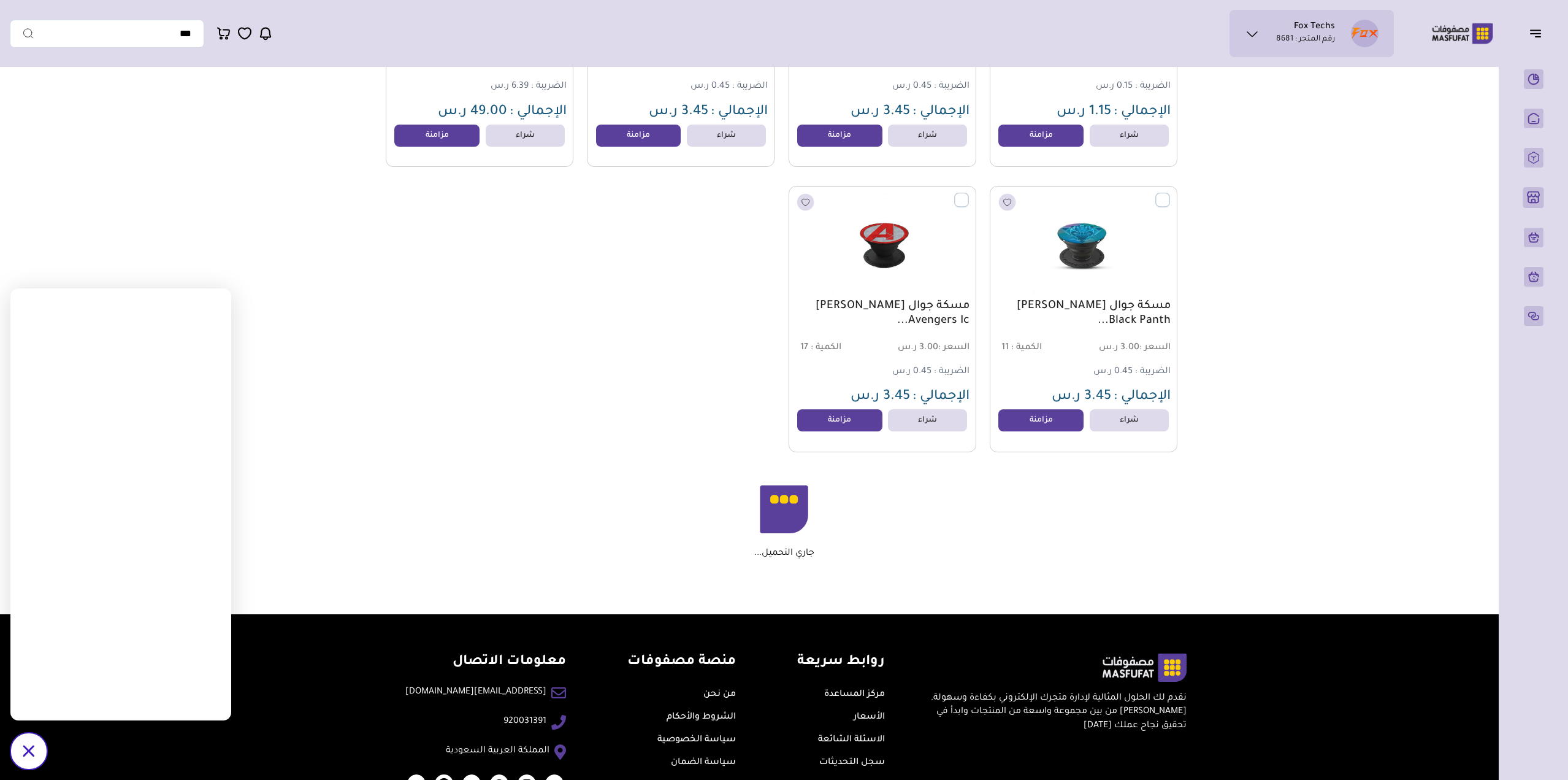
scroll to position [6293, 0]
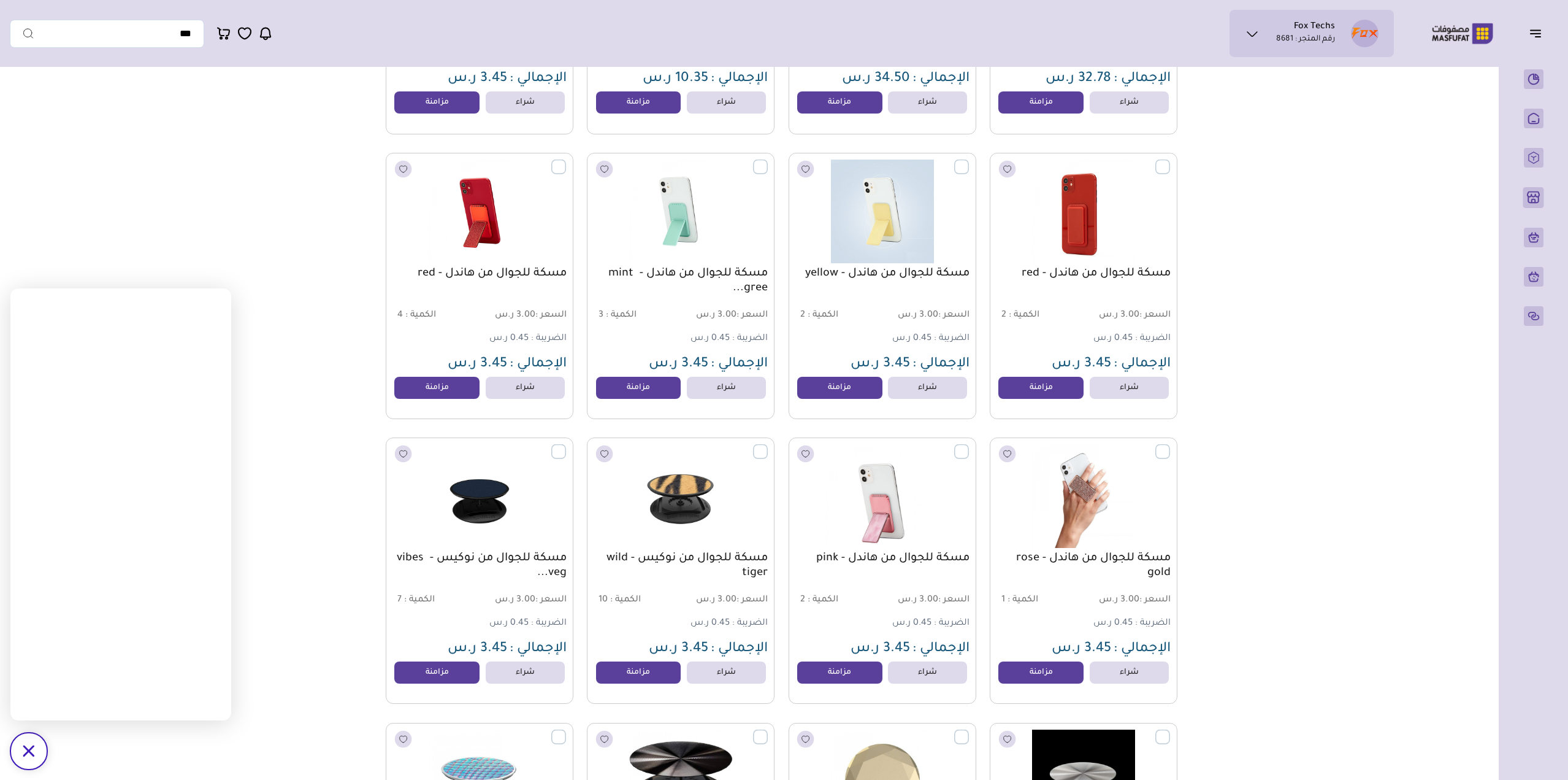
click at [809, 490] on img at bounding box center [882, 496] width 190 height 113
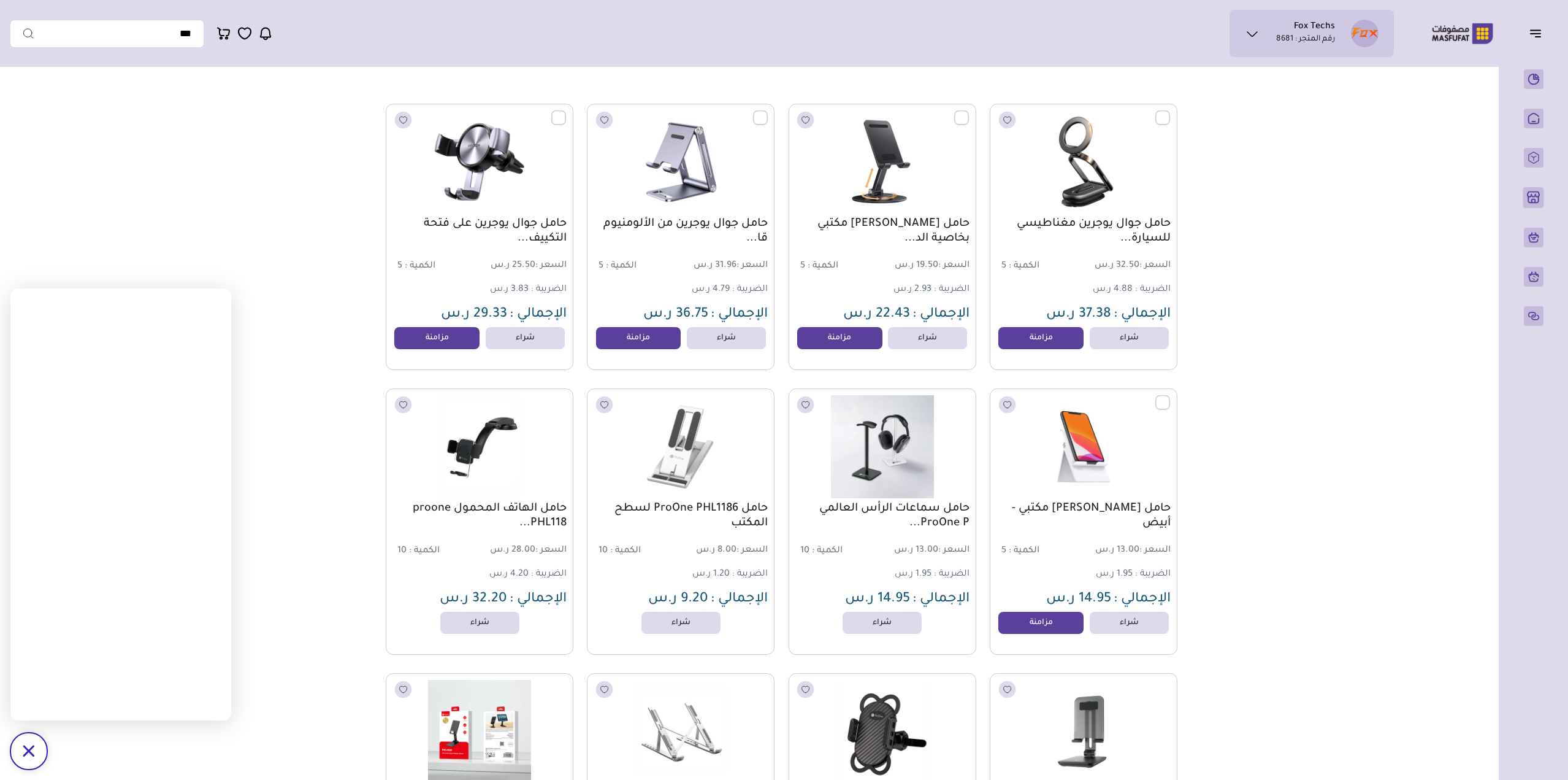
scroll to position [0, 0]
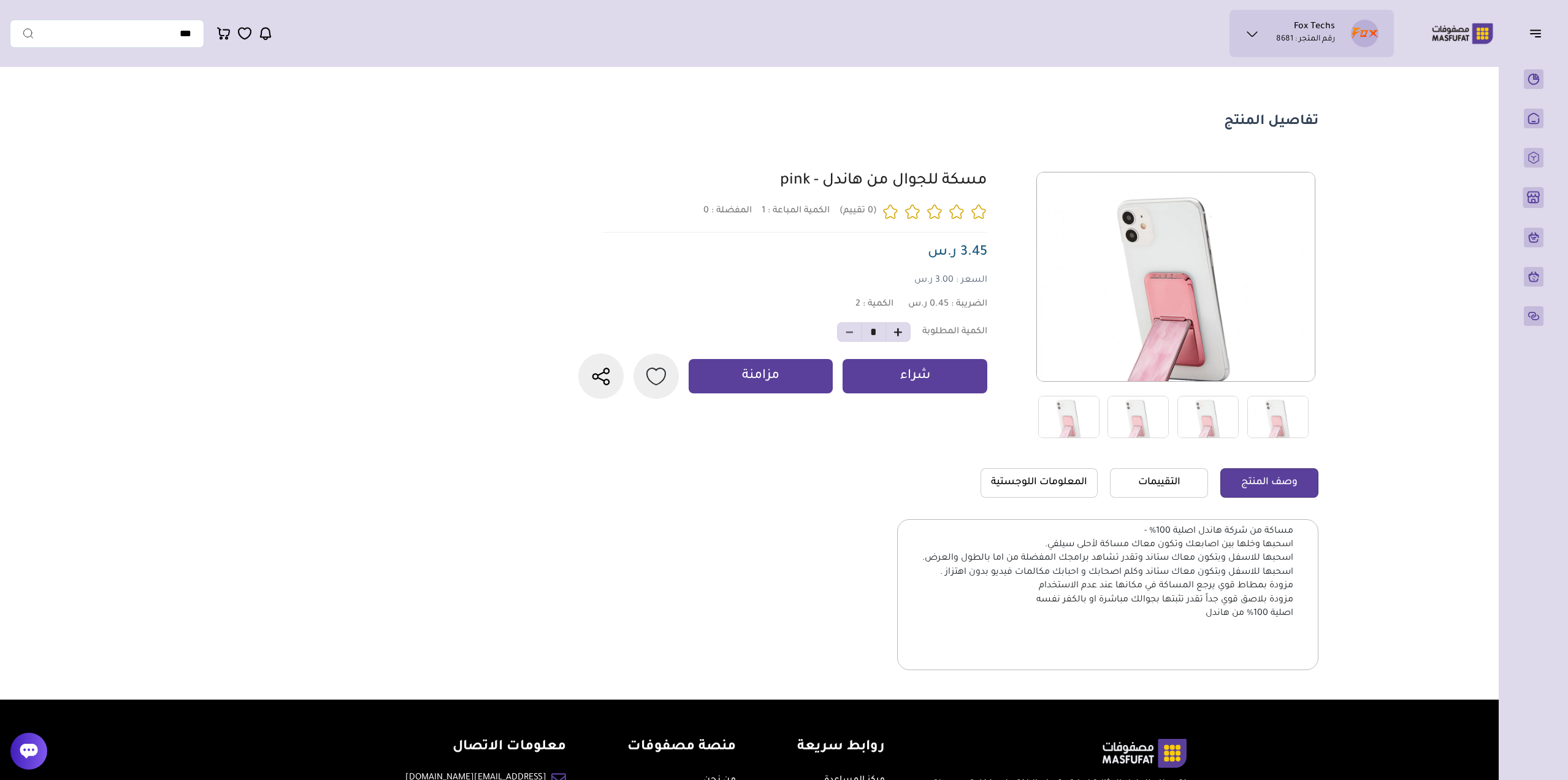
click at [1307, 45] on p "رقم المتجر : 8681" at bounding box center [1305, 40] width 59 height 13
click at [1140, 88] on section "تفاصيل المنتج" at bounding box center [885, 386] width 883 height 626
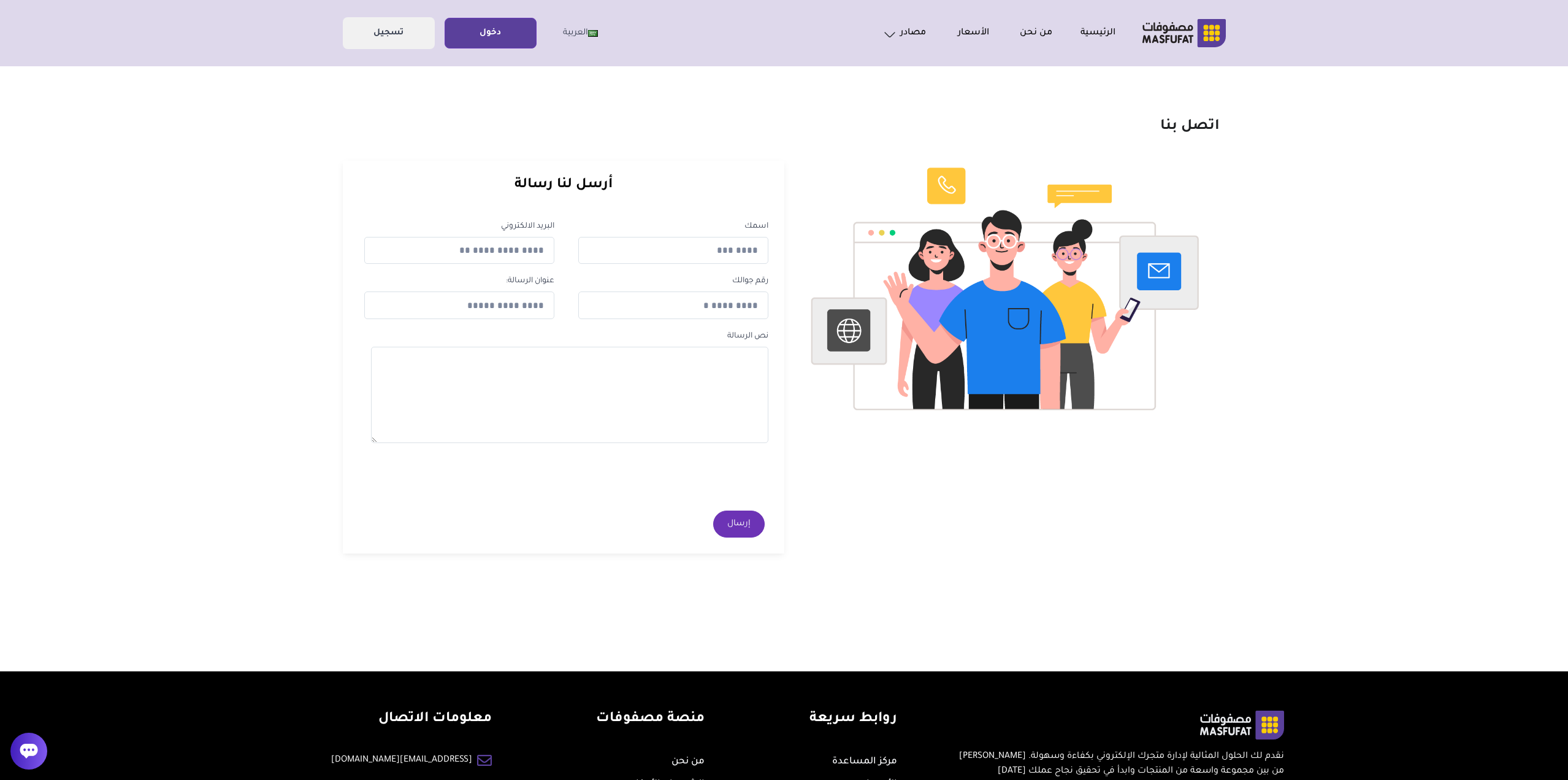
click at [1091, 24] on ul "الرئيسية من نحن الأسعار مصادر الاسئلة الشائعة [GEOGRAPHIC_DATA]" at bounding box center [989, 33] width 252 height 17
click at [1026, 36] on link "من نحن" at bounding box center [1021, 33] width 63 height 15
click at [963, 36] on link "الأسعار" at bounding box center [958, 33] width 63 height 15
click at [911, 36] on link "مصادر" at bounding box center [894, 33] width 63 height 17
click at [745, 102] on div "اتصل بنا" at bounding box center [784, 117] width 889 height 38
